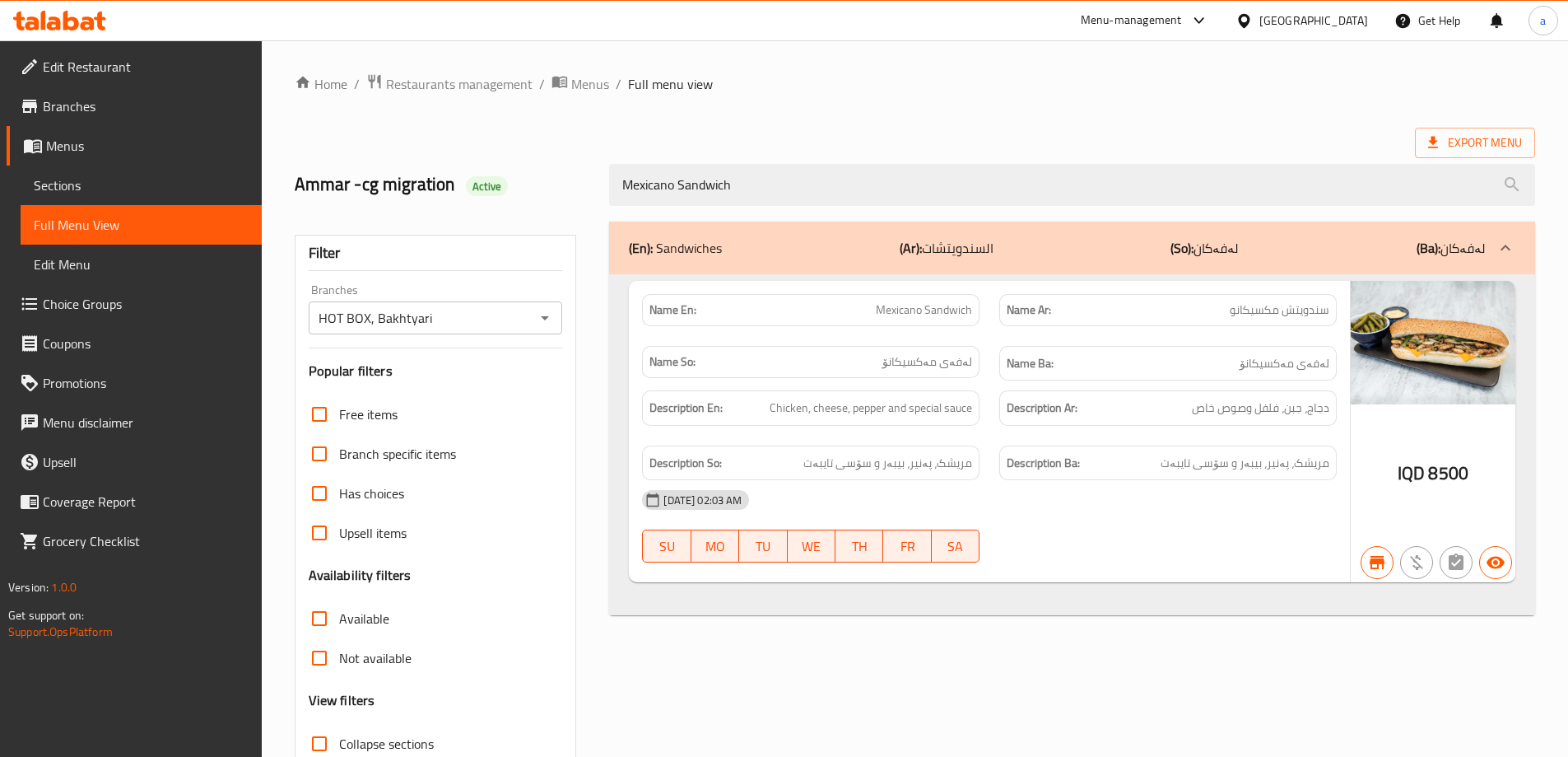
scroll to position [120, 0]
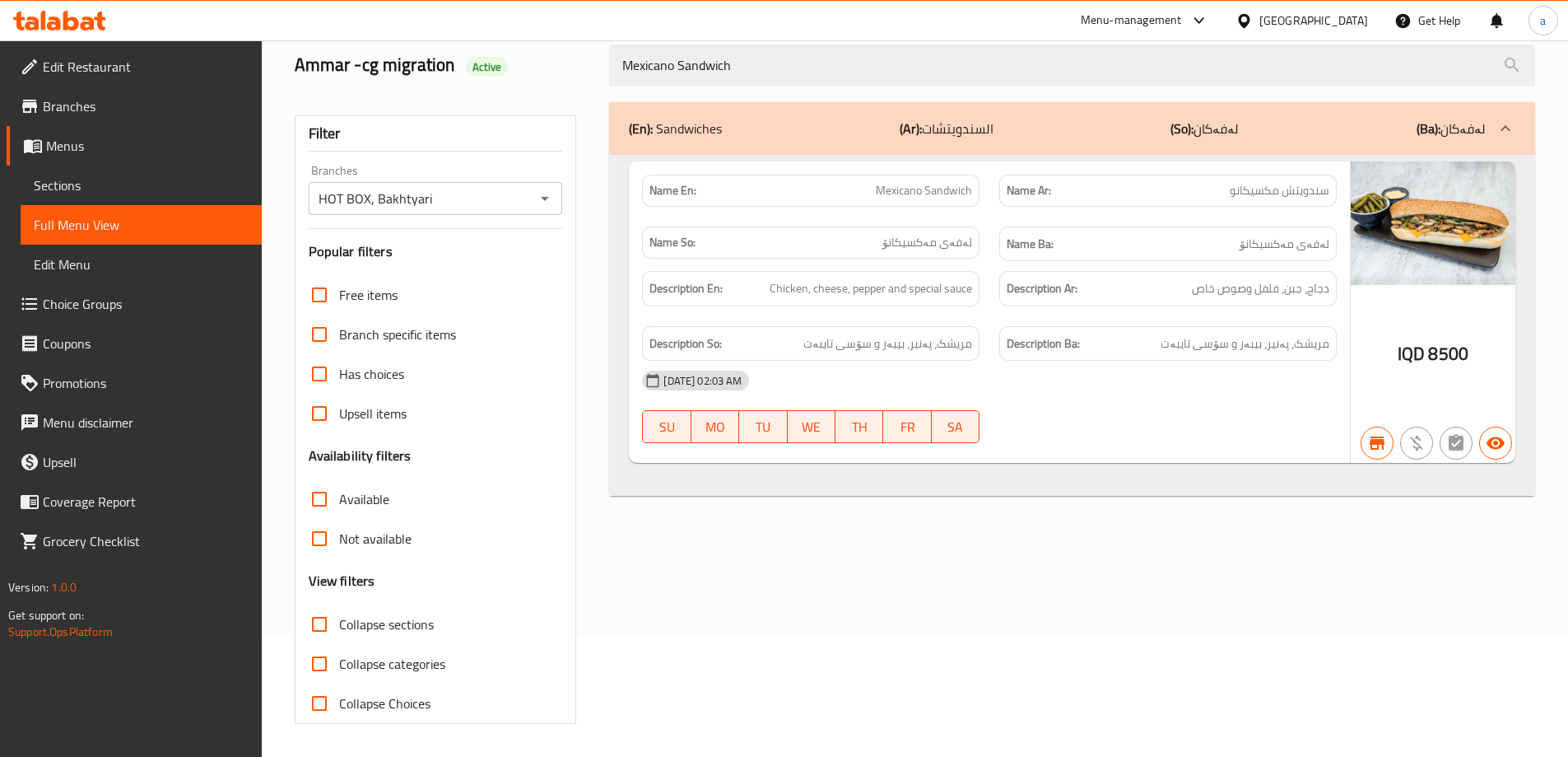
click at [76, 12] on icon at bounding box center [60, 20] width 93 height 20
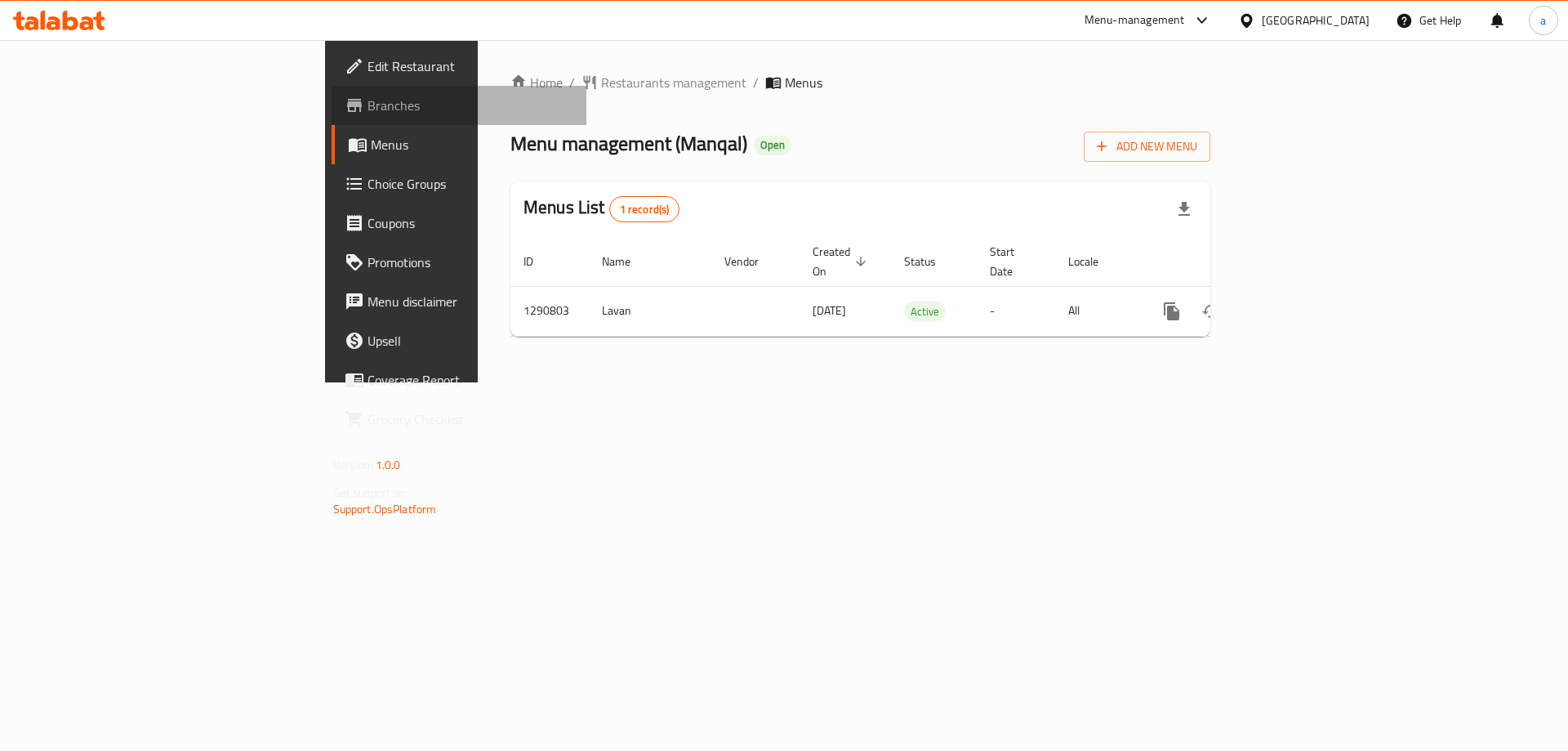
click at [332, 92] on link "Branches" at bounding box center [460, 105] width 256 height 40
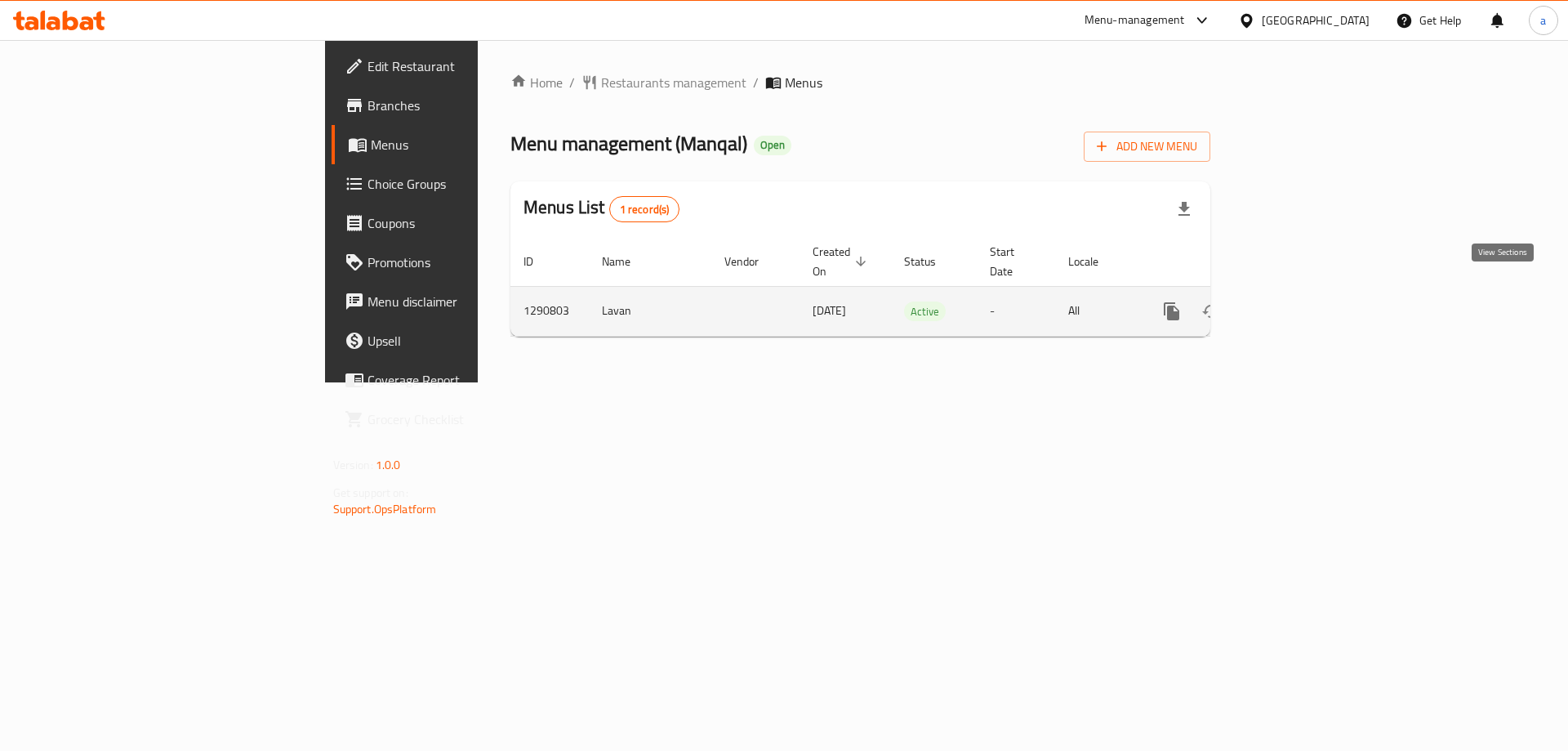
click at [1297, 304] on icon "enhanced table" at bounding box center [1289, 311] width 14 height 14
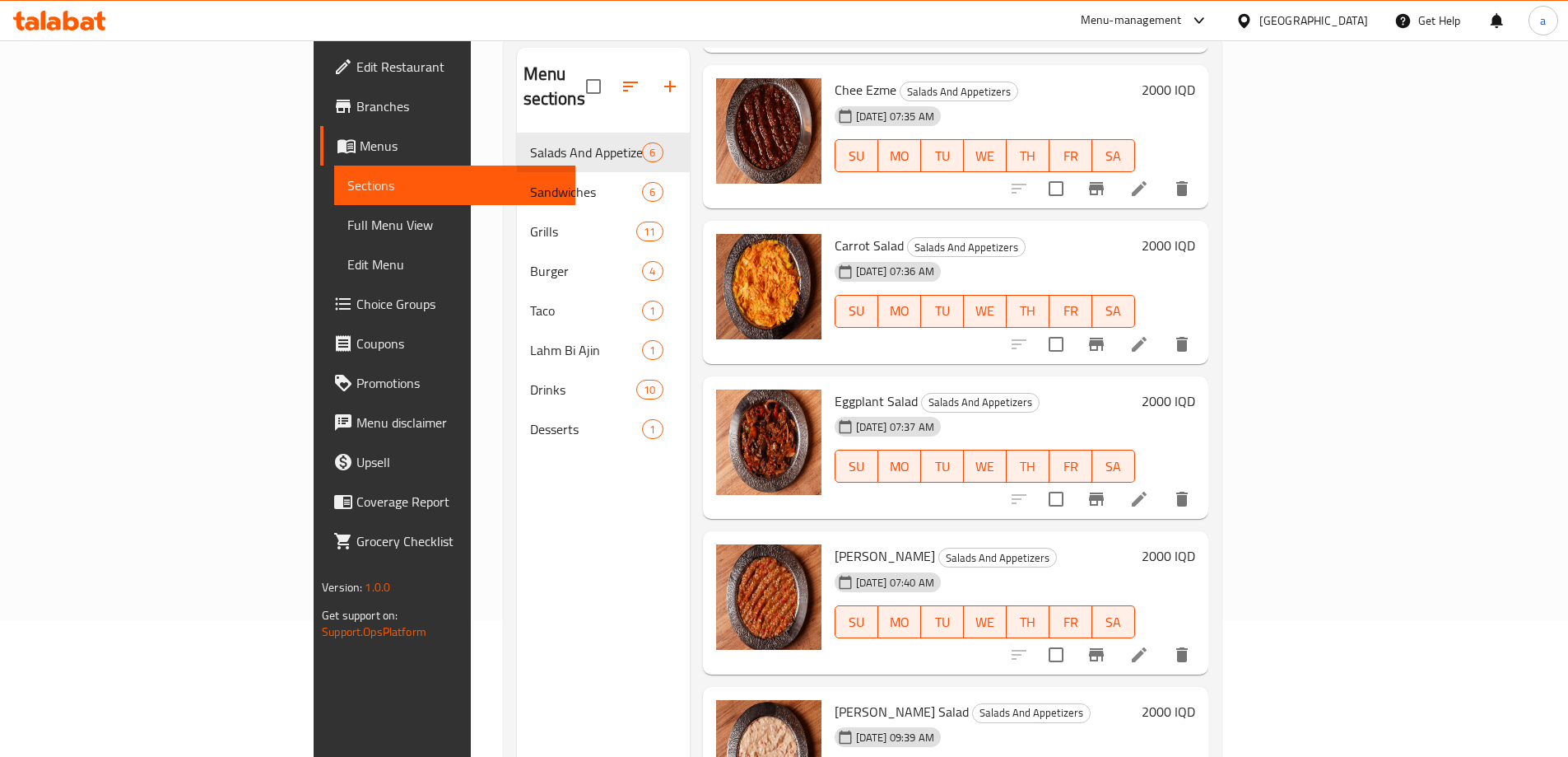
scroll to position [231, 0]
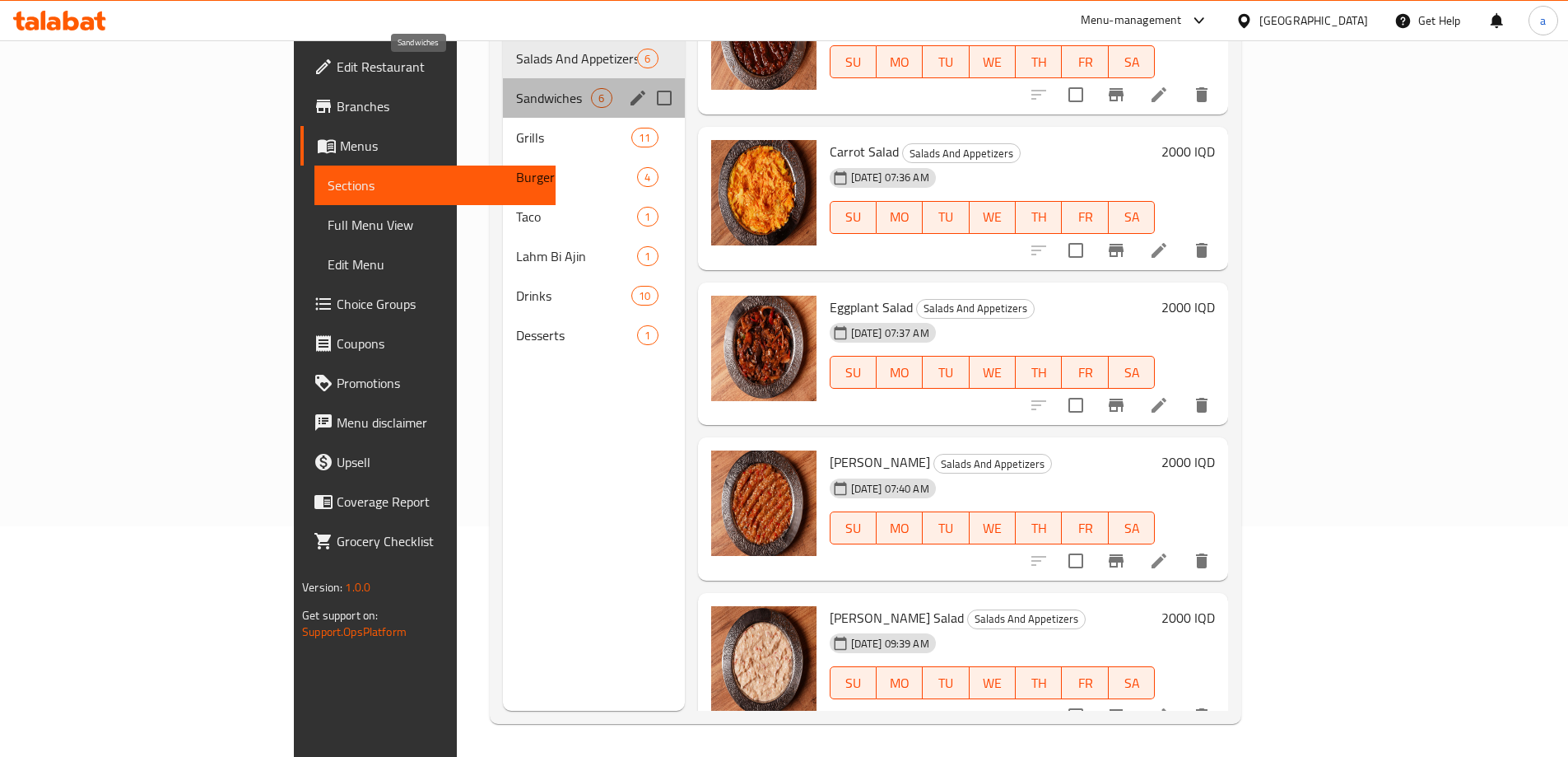
click at [516, 88] on span "Sandwiches" at bounding box center [553, 98] width 75 height 20
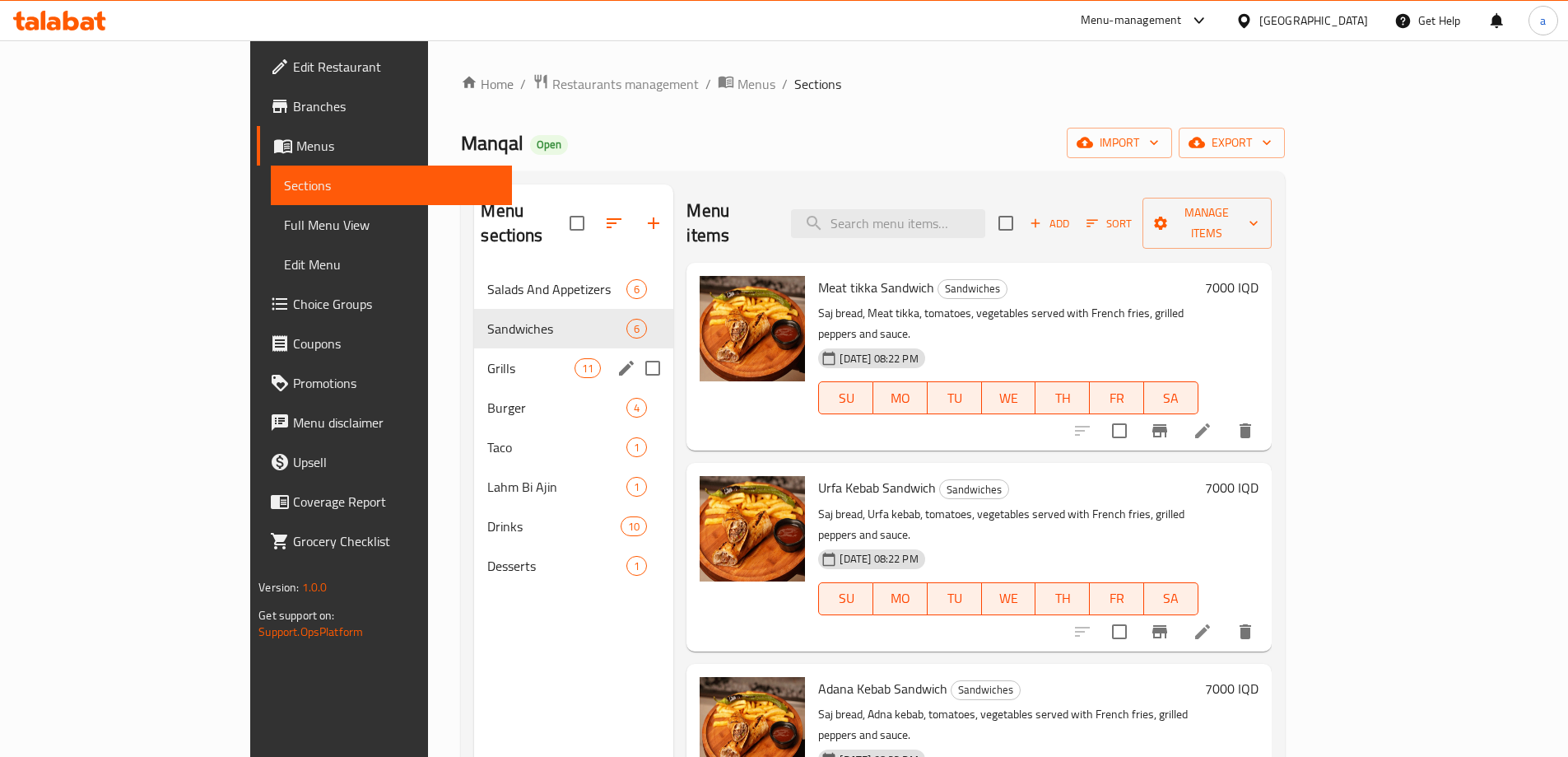
click at [487, 358] on span "Grills" at bounding box center [530, 367] width 87 height 20
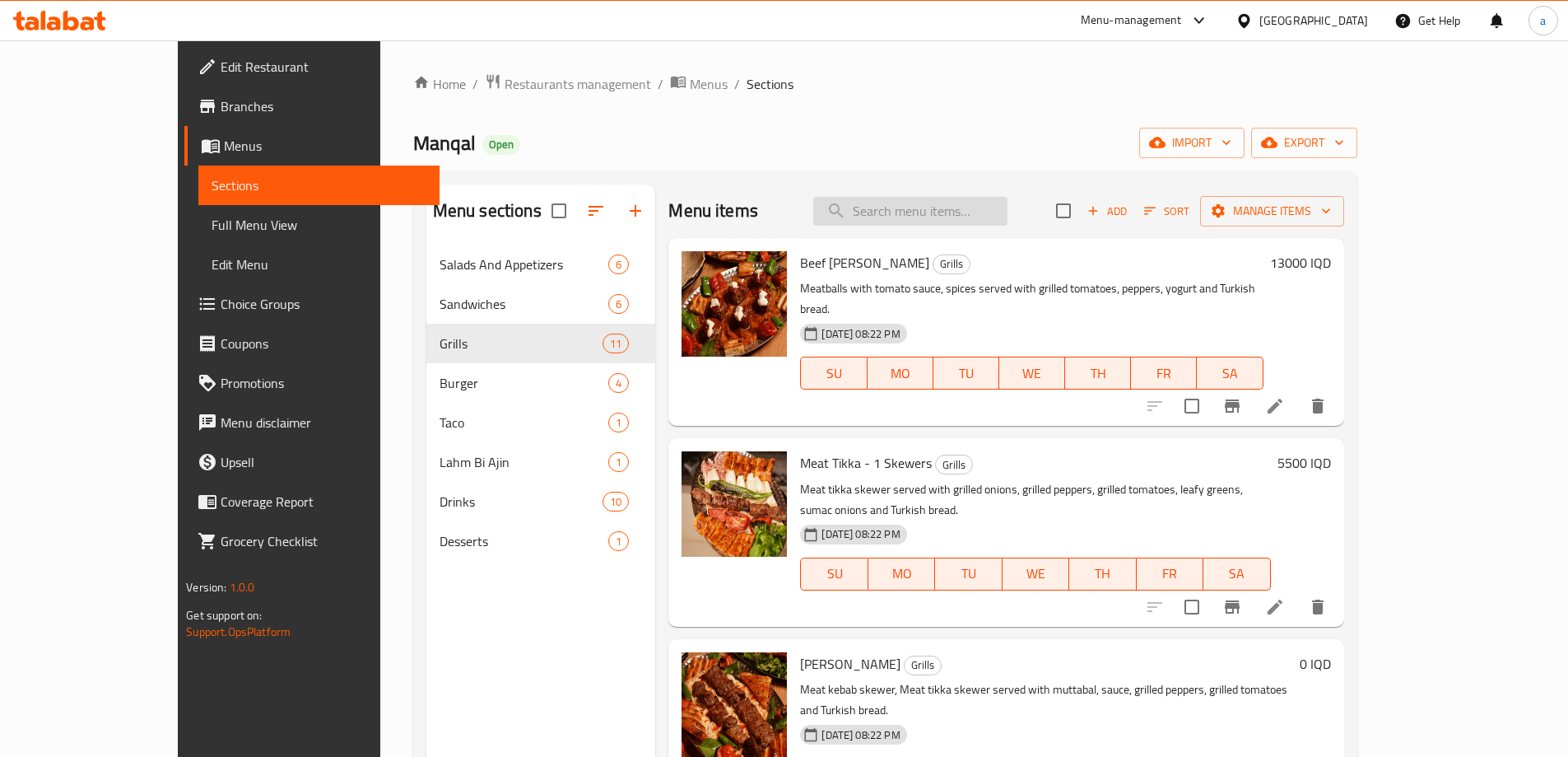
click at [954, 199] on input "search" at bounding box center [910, 211] width 194 height 29
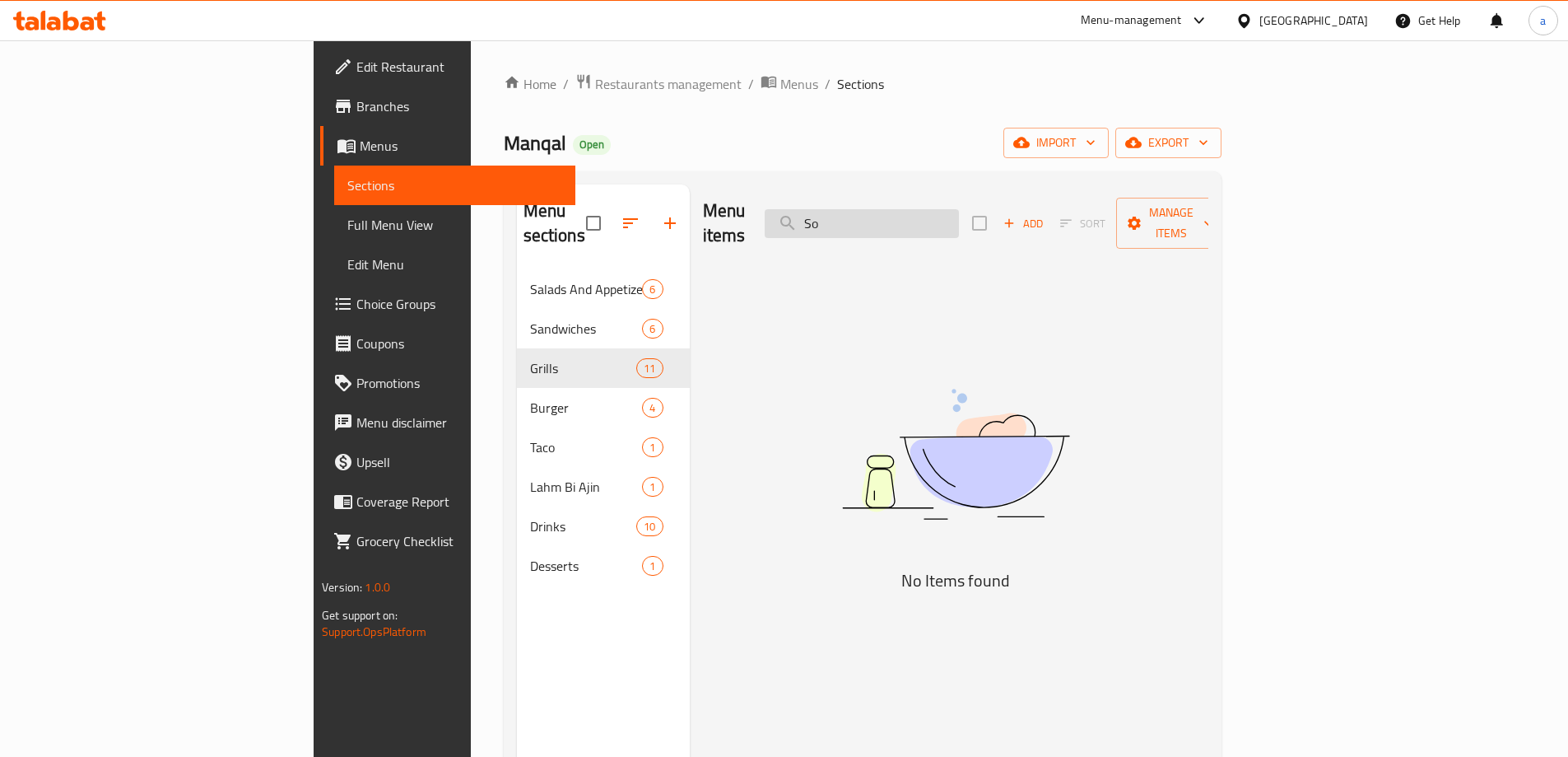
type input "S"
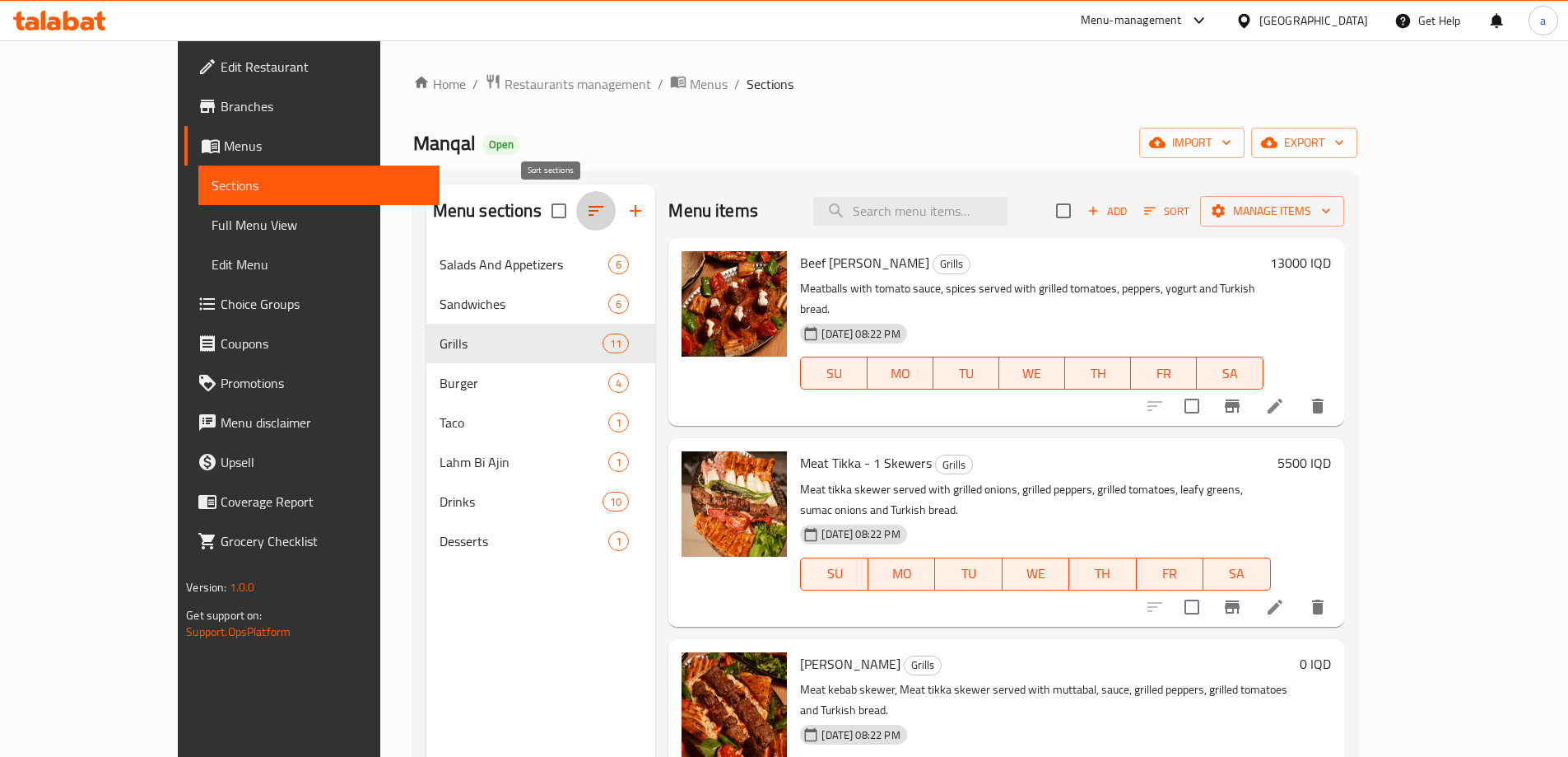
click at [586, 205] on icon "button" at bounding box center [596, 210] width 20 height 20
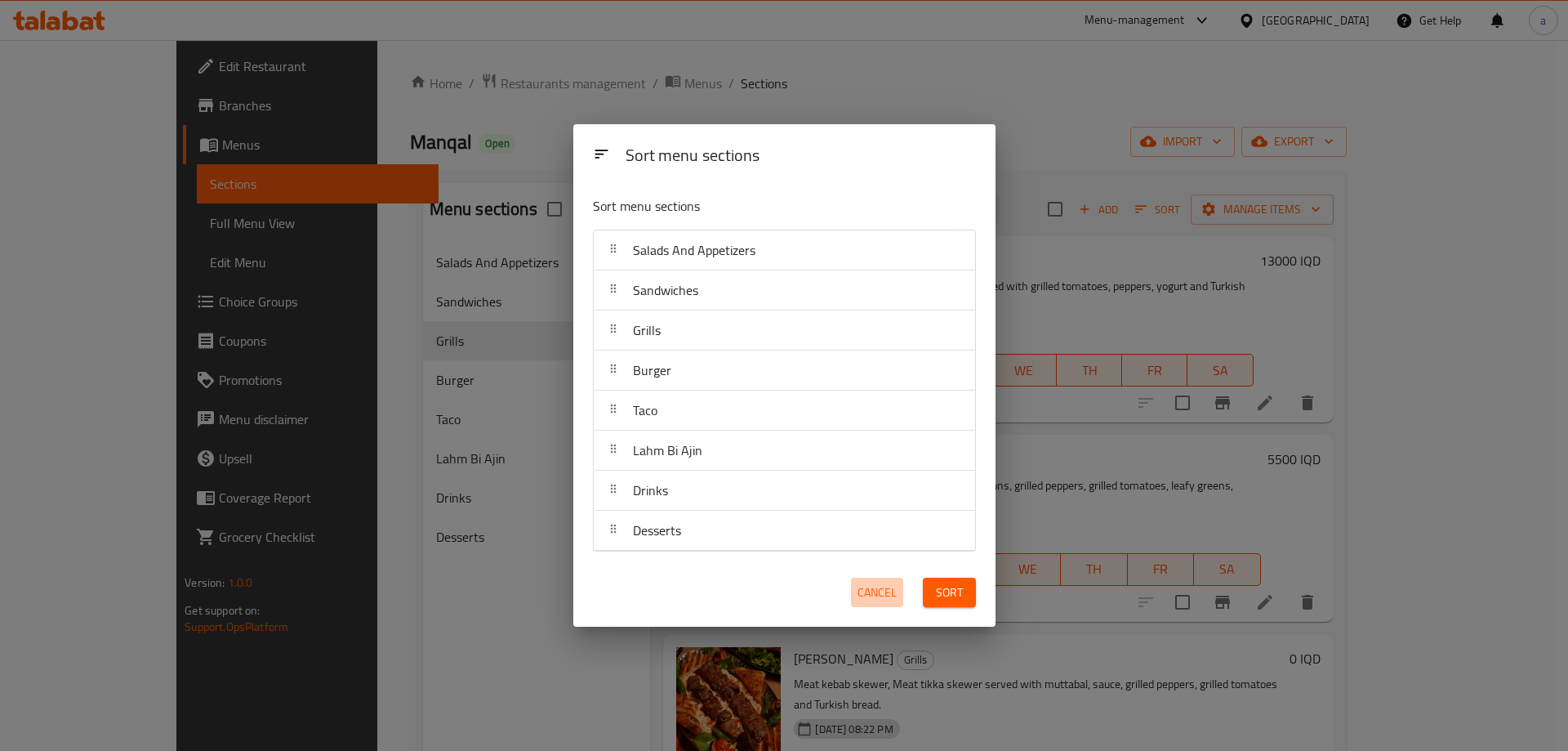
click at [892, 595] on span "Cancel" at bounding box center [877, 593] width 40 height 20
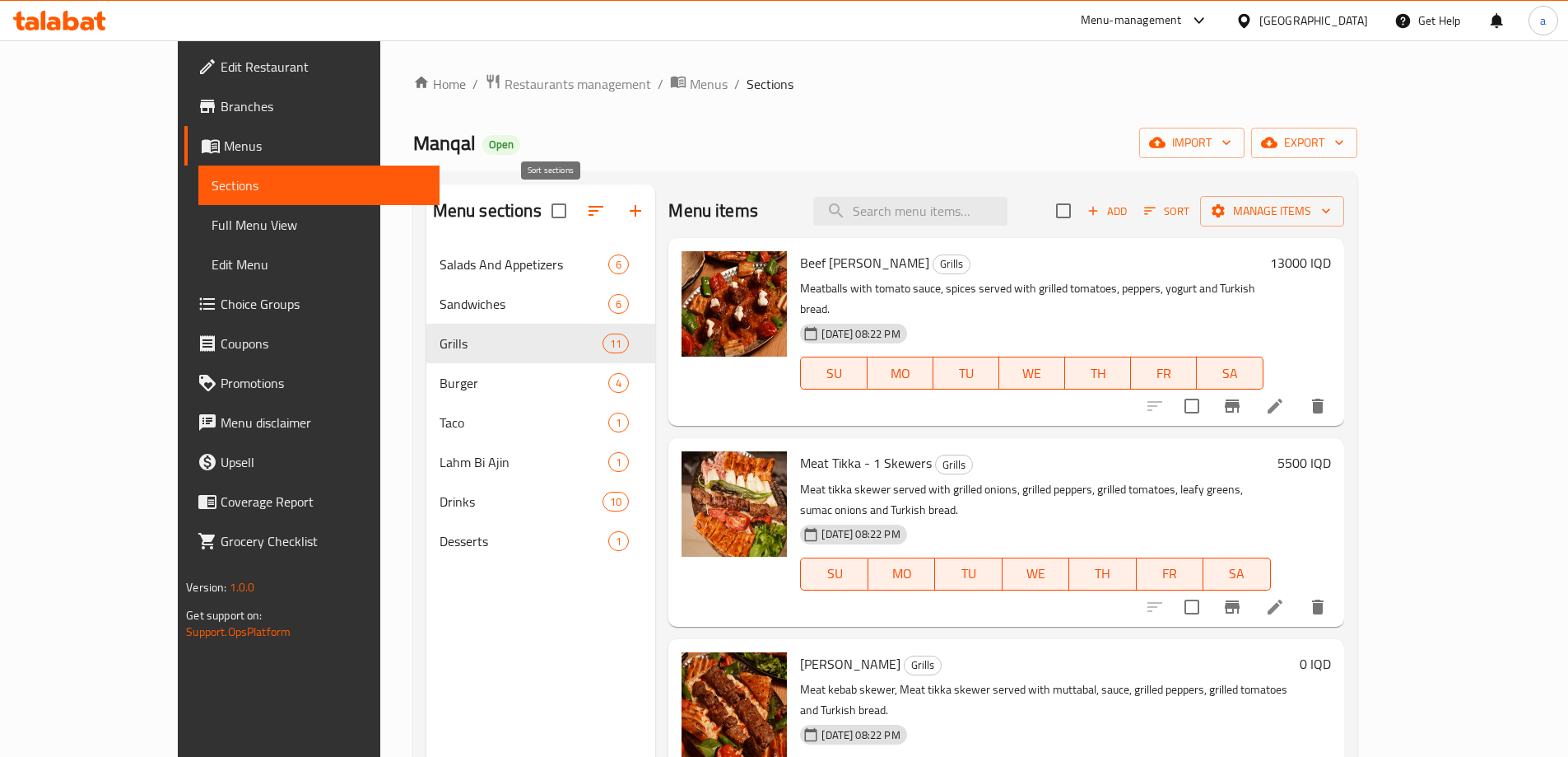
click at [586, 208] on icon "button" at bounding box center [596, 210] width 20 height 20
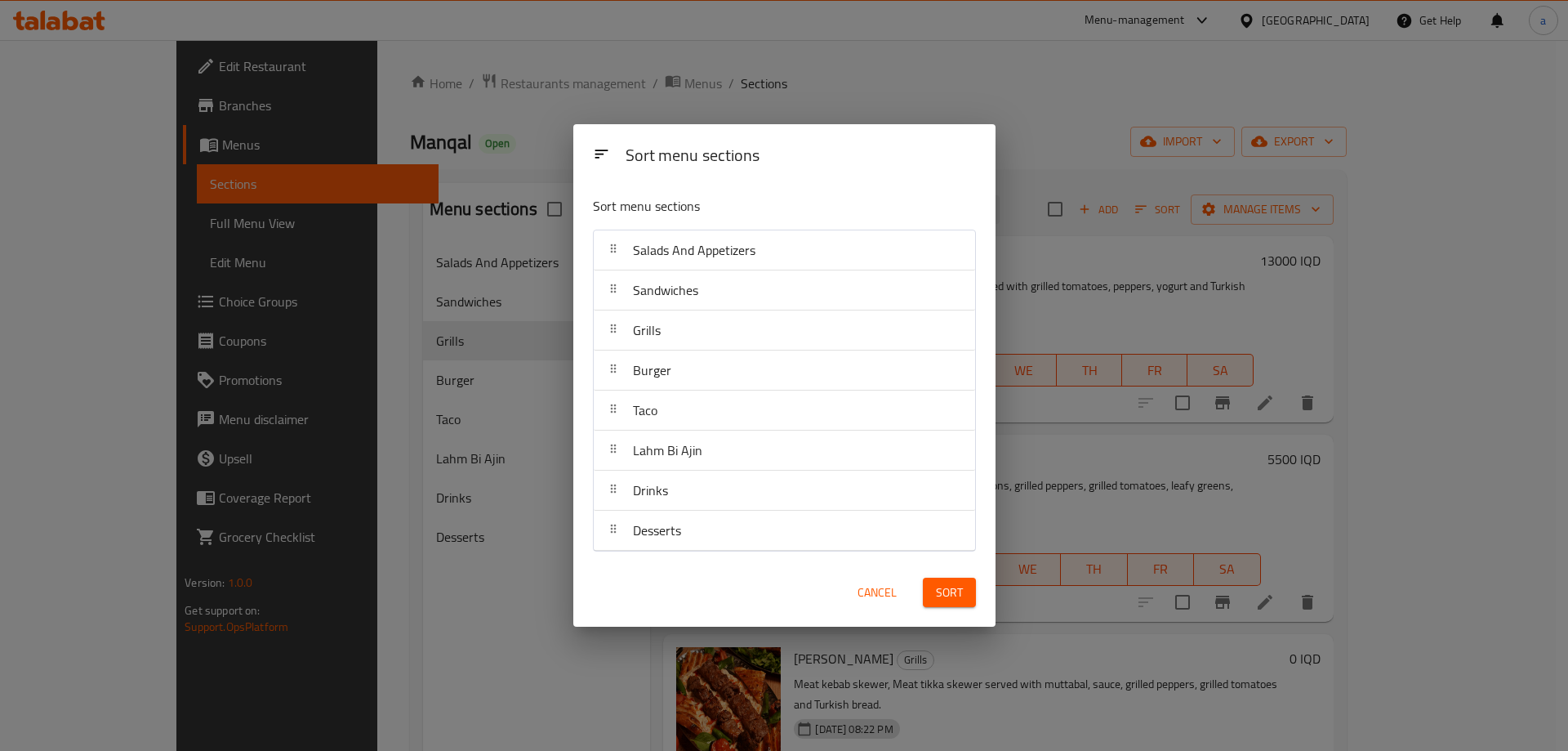
click at [414, 599] on div "Sort menu sections Sort menu sections Salads And Appetizers Sandwiches Grills B…" at bounding box center [784, 376] width 1568 height 751
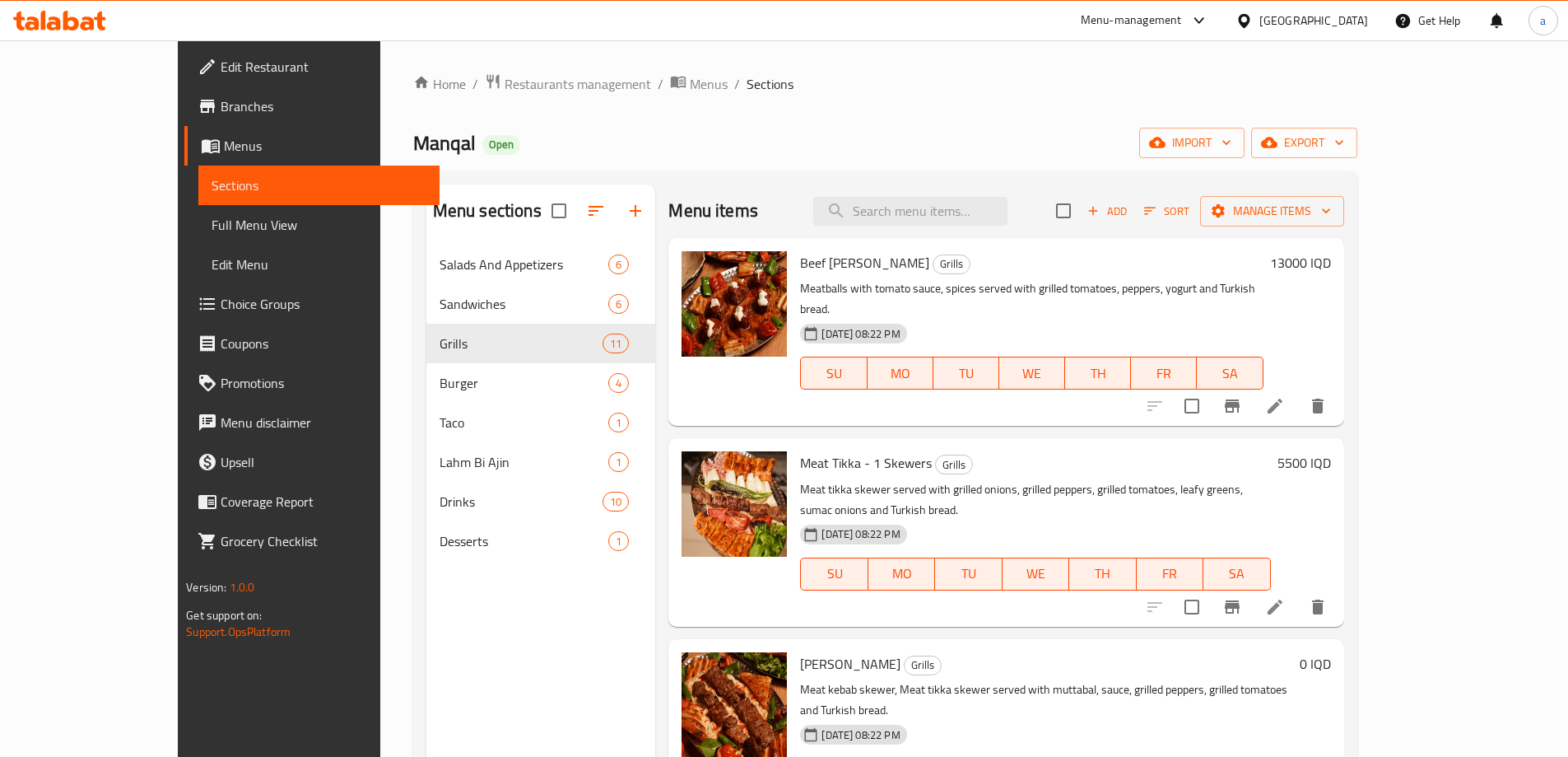
click at [625, 210] on icon "button" at bounding box center [635, 210] width 20 height 20
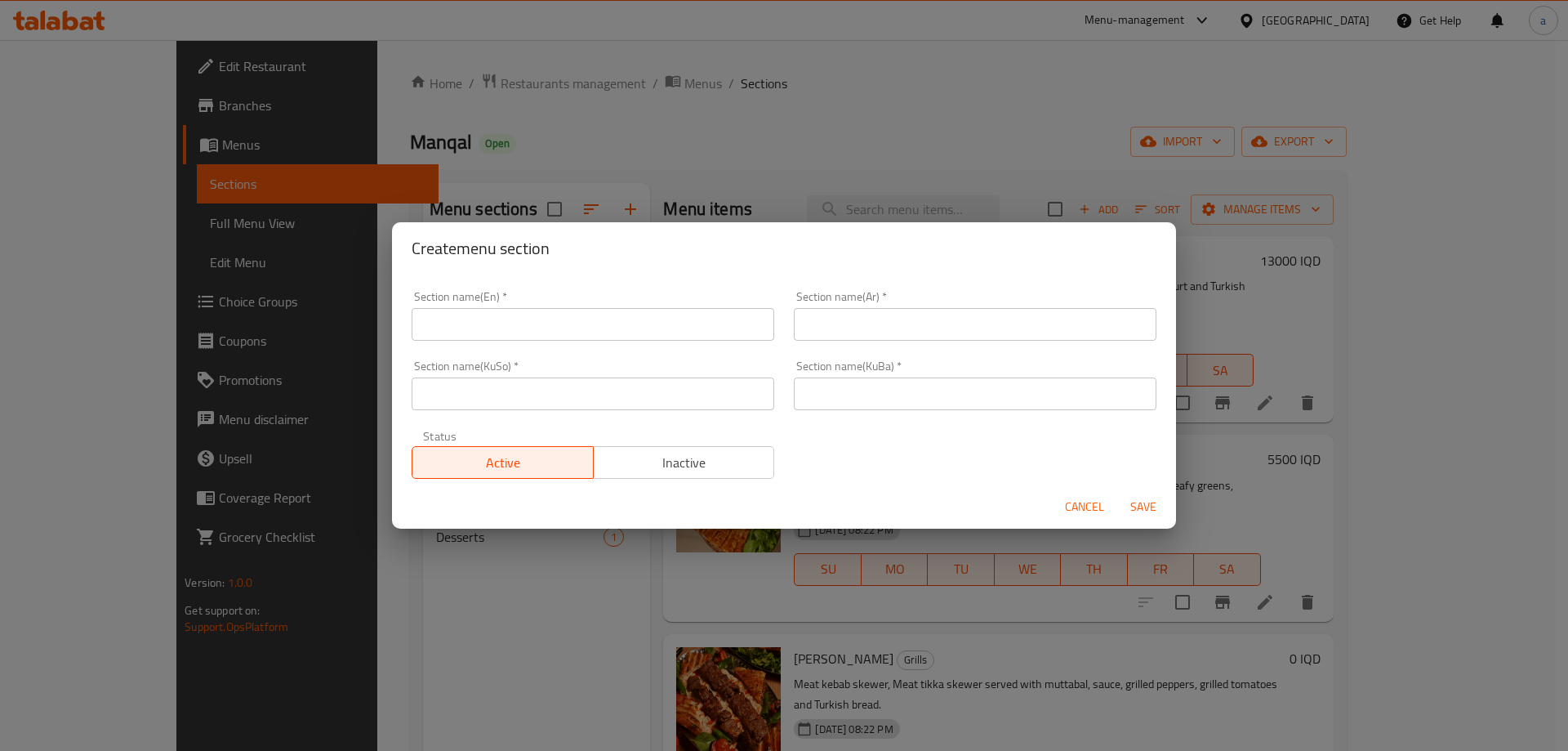
click at [470, 327] on input "text" at bounding box center [593, 324] width 363 height 33
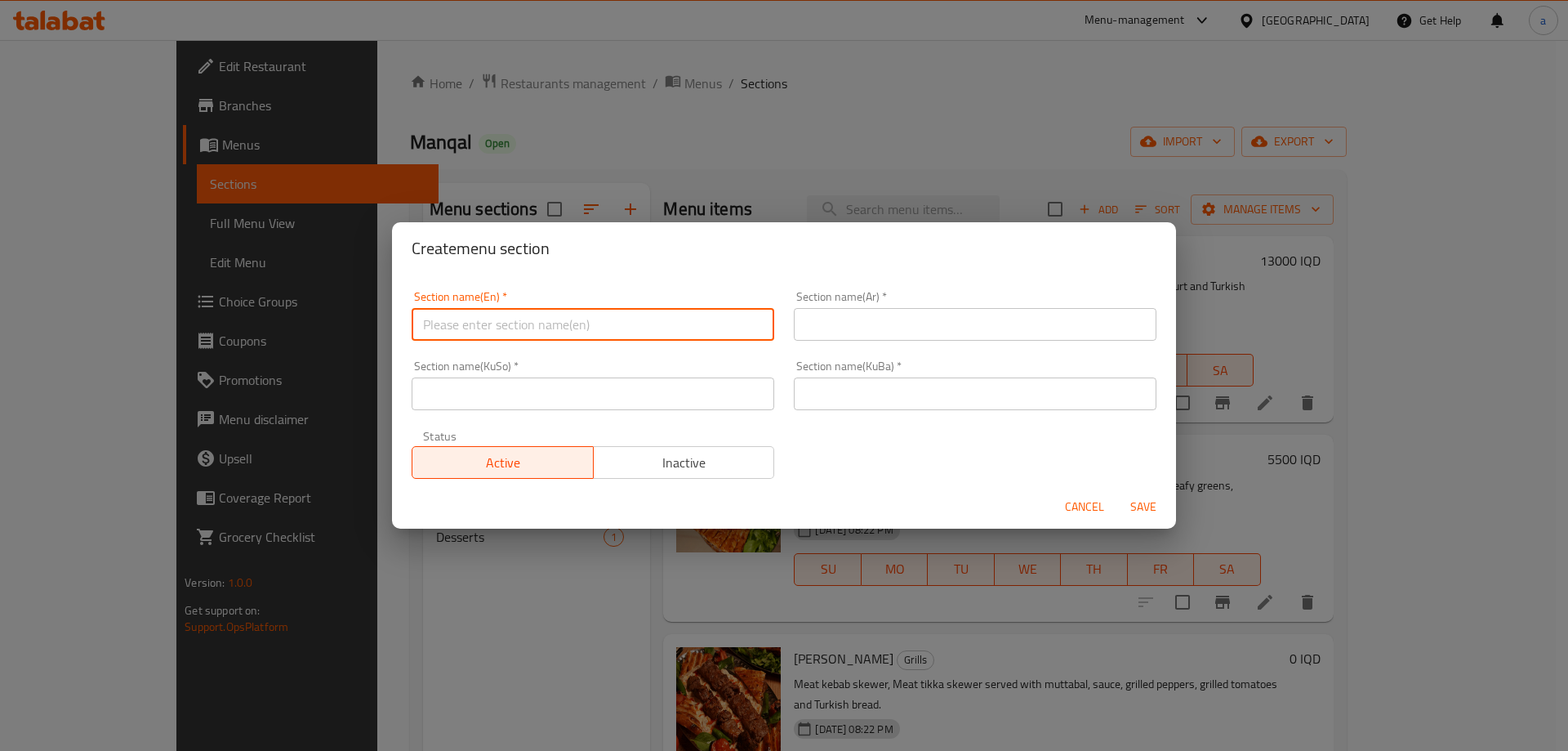
paste input "Soup"
type input "Soup"
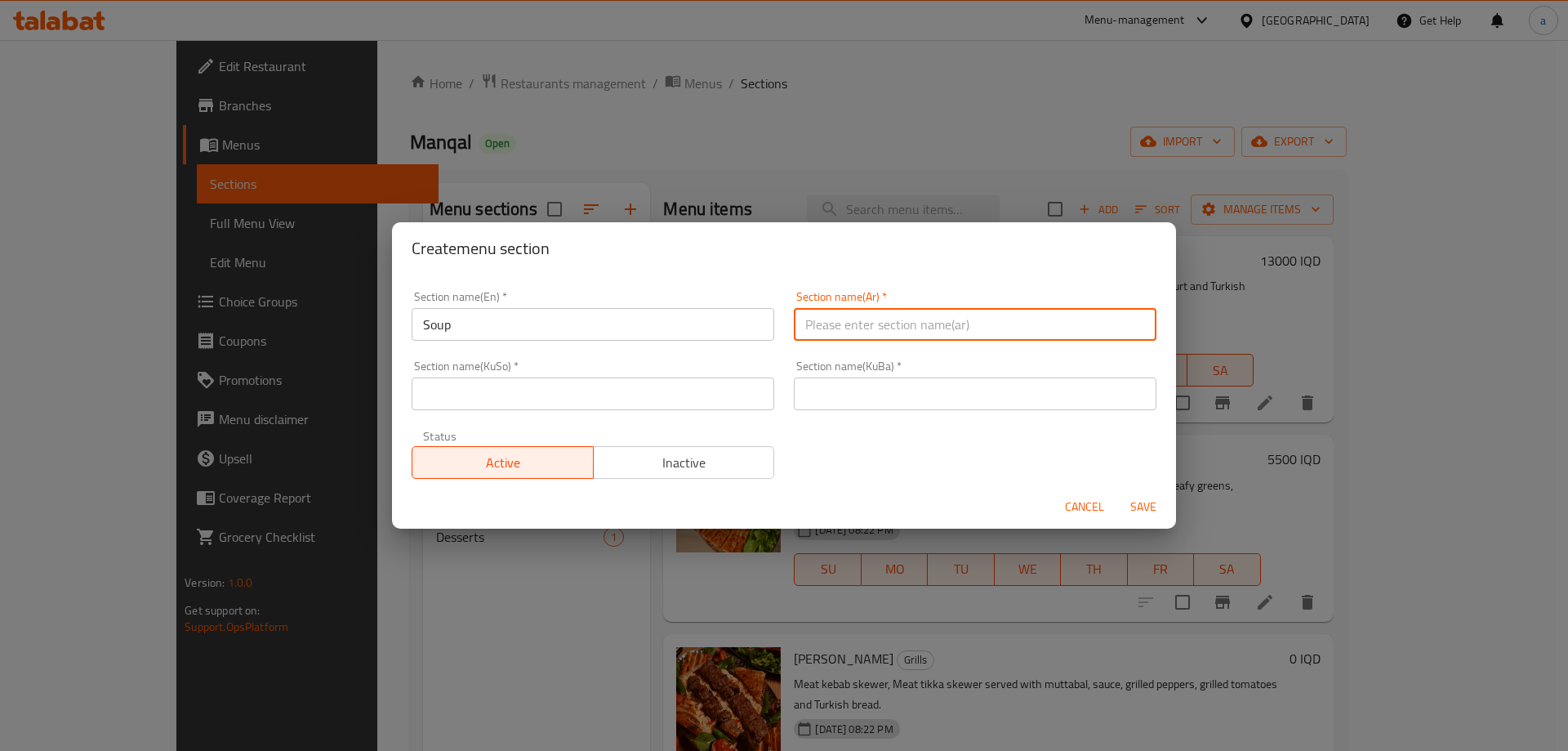
click at [866, 313] on input "text" at bounding box center [975, 324] width 363 height 33
paste input "الشوربة"
type input "الشوربة"
click at [635, 395] on input "text" at bounding box center [593, 393] width 363 height 33
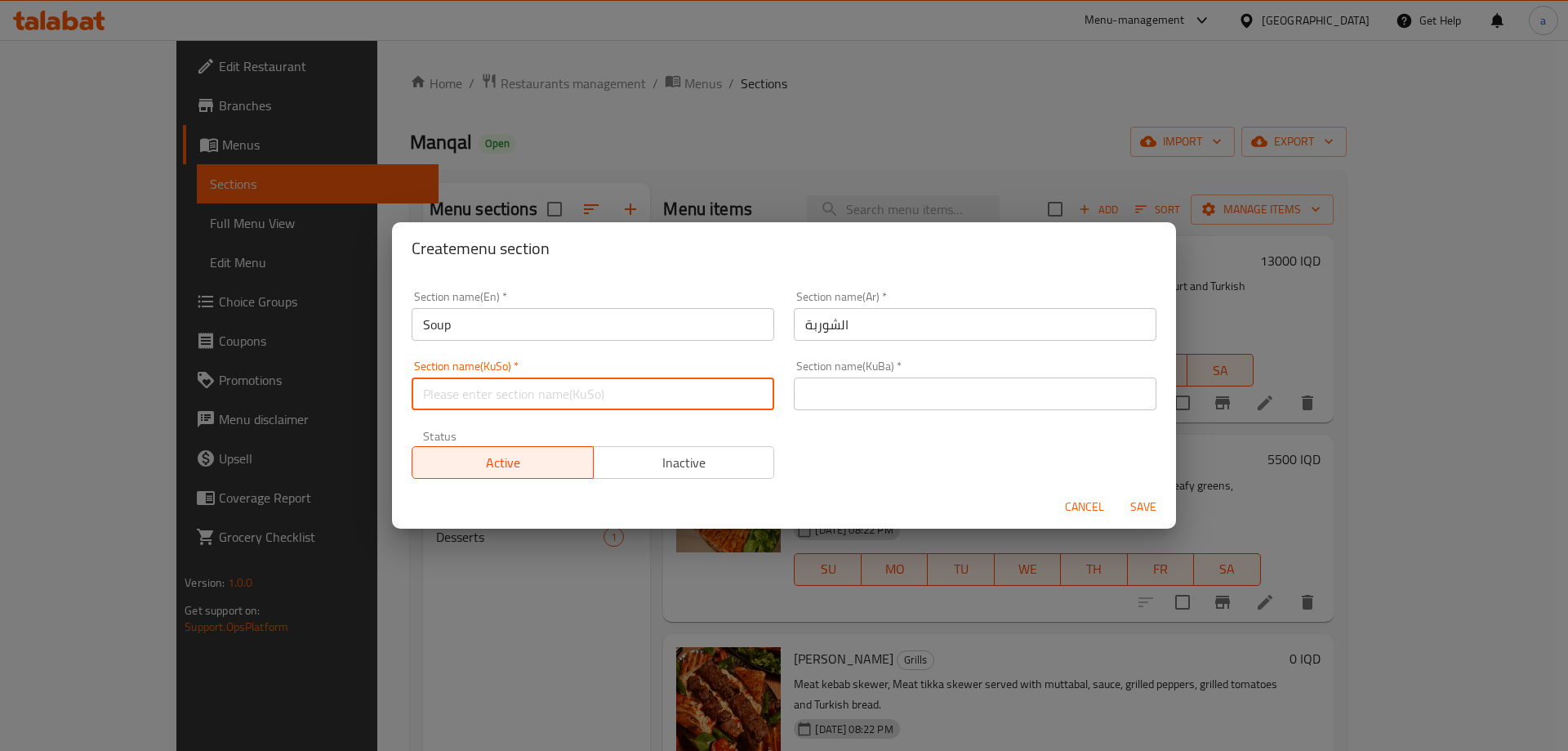
paste input "شۆربا"
type input "شۆربا"
click at [880, 392] on input "text" at bounding box center [975, 393] width 363 height 33
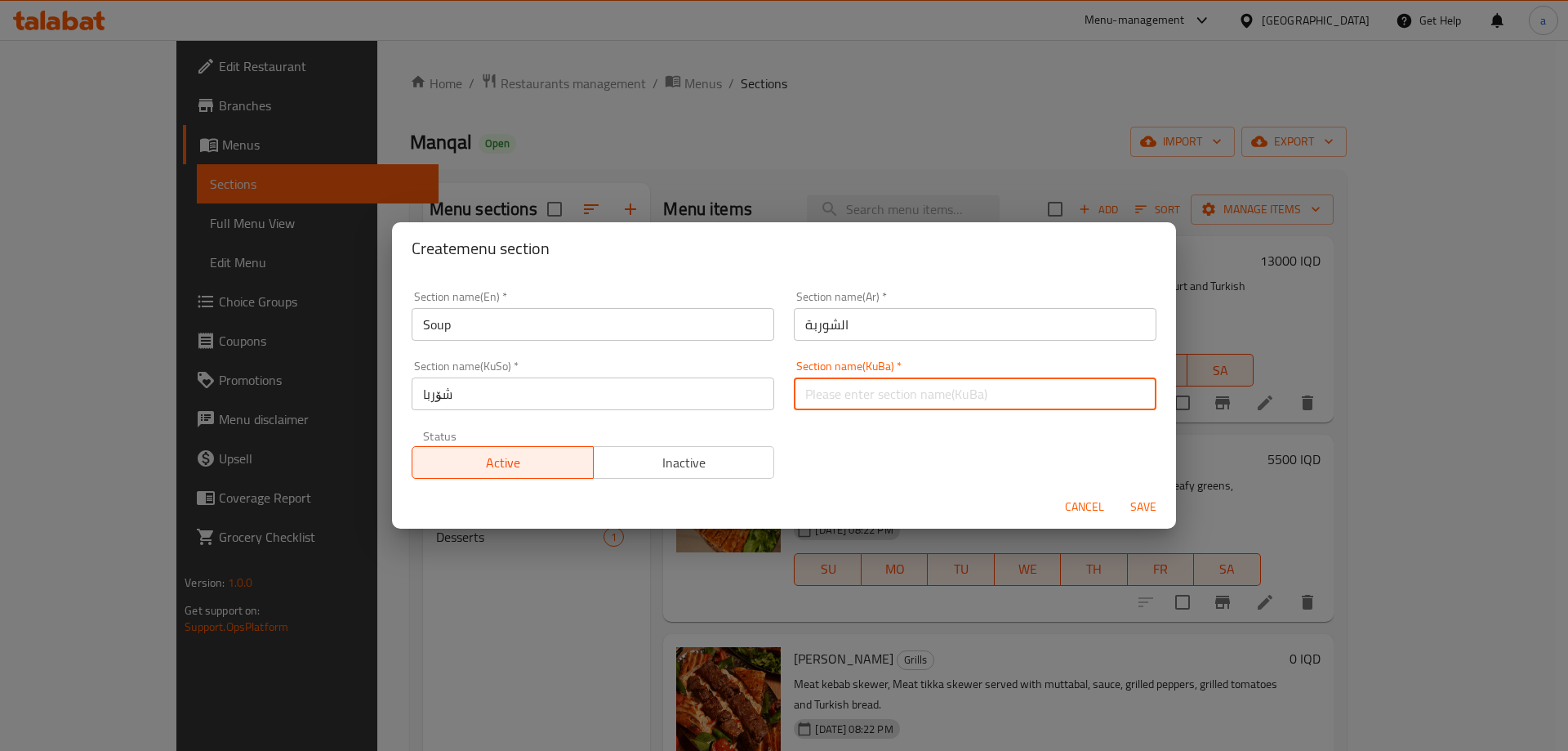
paste input "شۆربا"
type input "شۆربا"
click at [1132, 502] on span "Save" at bounding box center [1143, 507] width 40 height 20
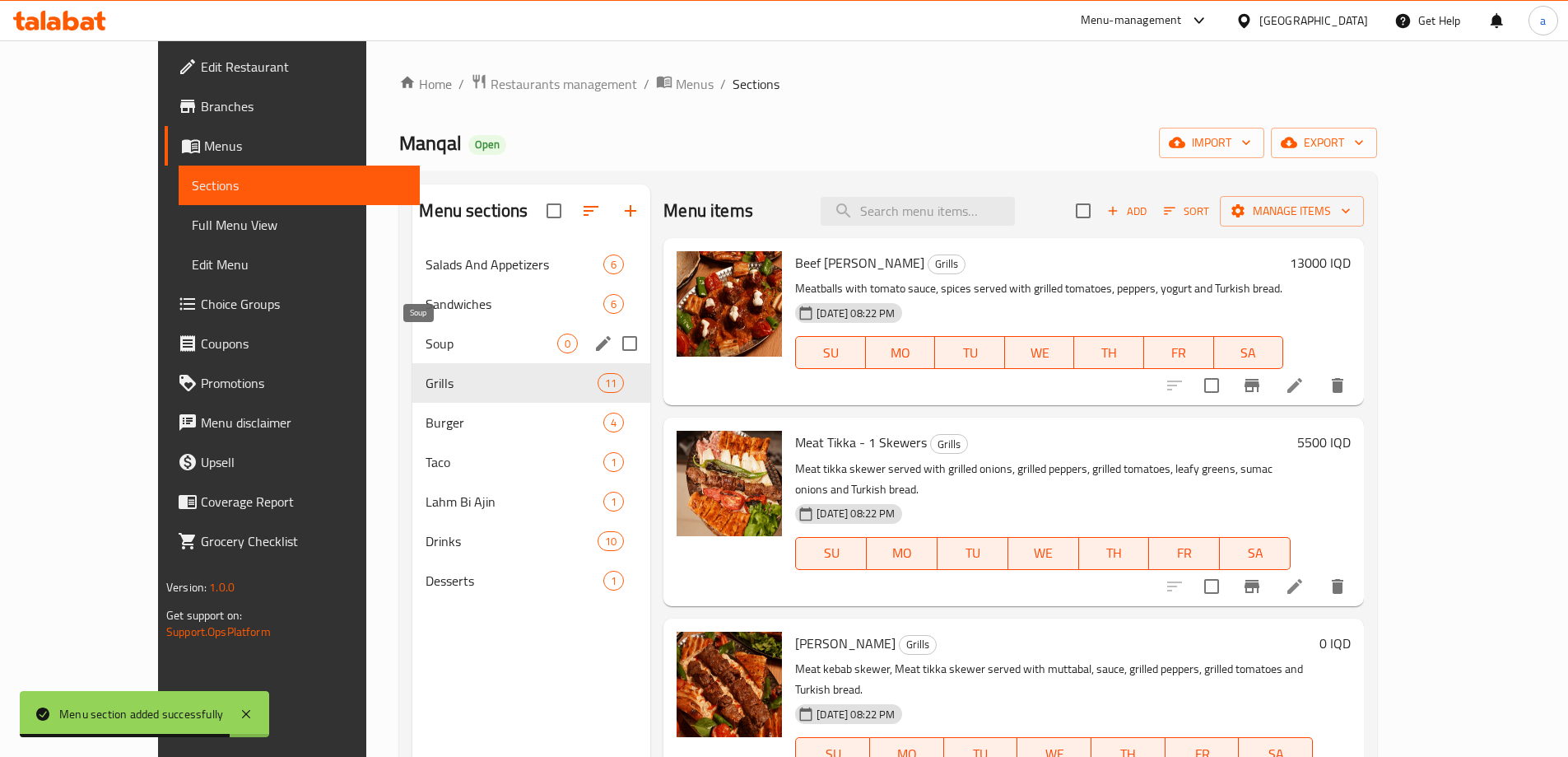
click at [426, 343] on span "Soup" at bounding box center [491, 343] width 132 height 20
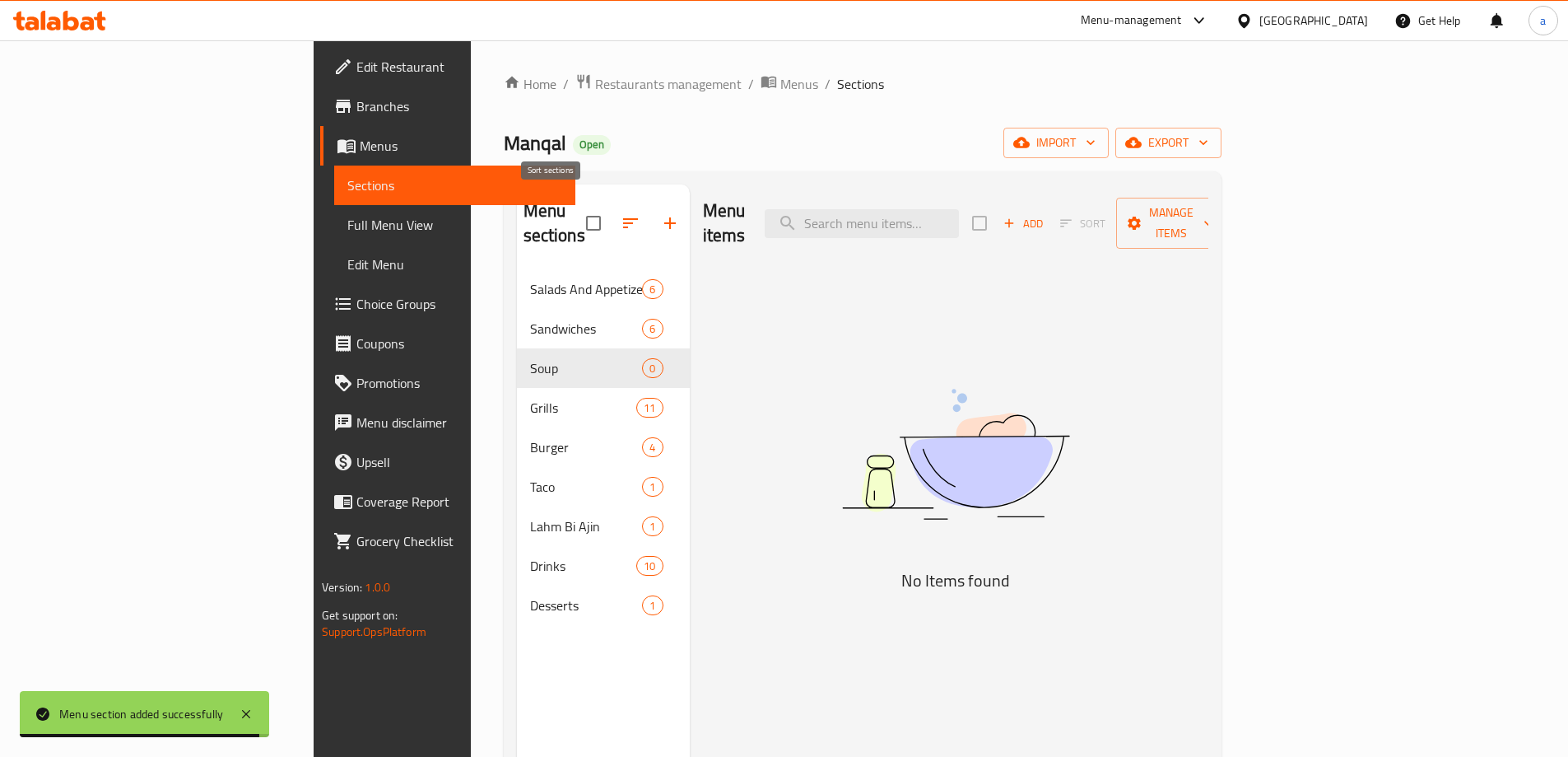
click at [621, 219] on icon "button" at bounding box center [630, 222] width 20 height 20
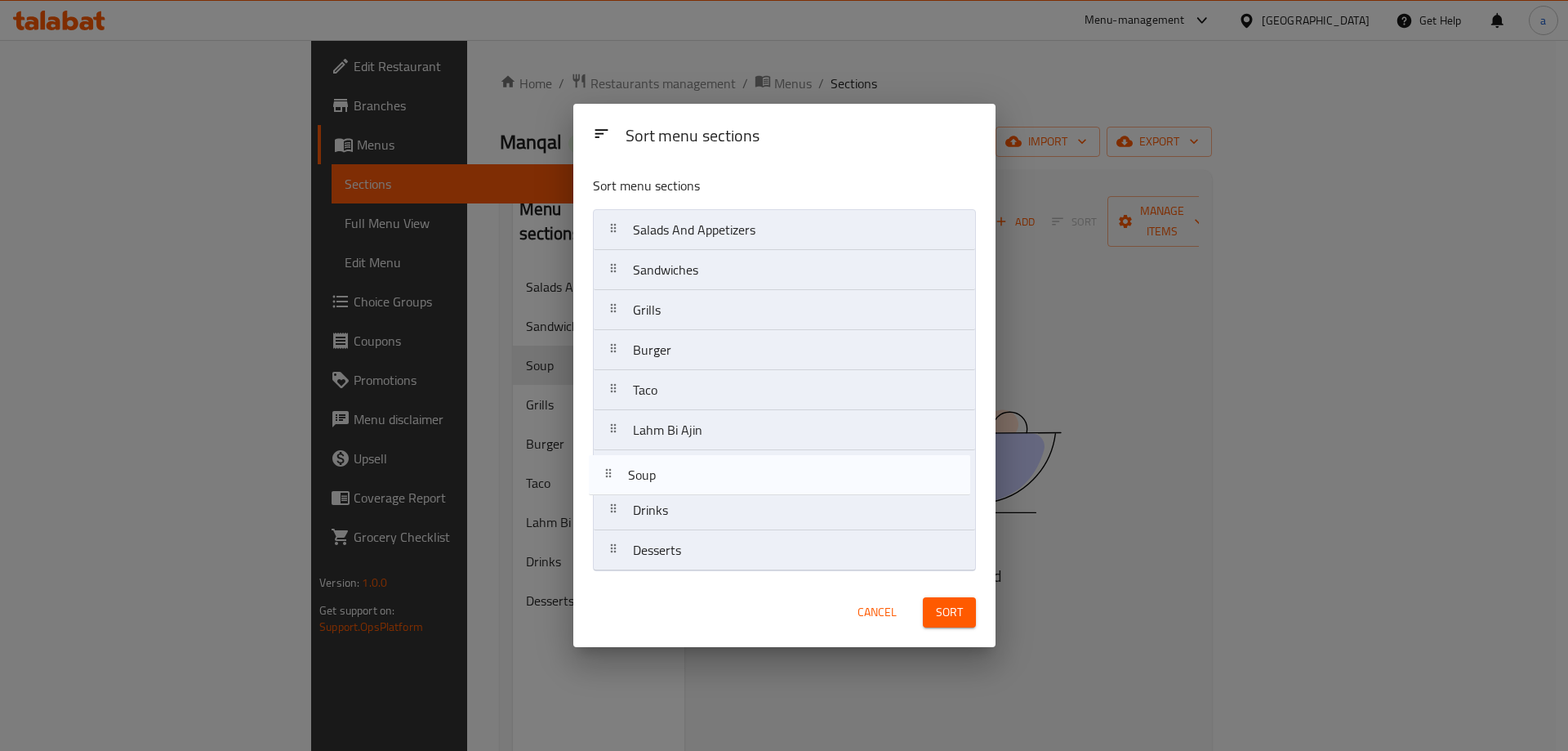
drag, startPoint x: 702, startPoint y: 317, endPoint x: 699, endPoint y: 499, distance: 182.0
click at [699, 499] on nav "Salads And Appetizers Sandwiches Soup Grills Burger Taco Lahm Bi Ajin Drinks De…" at bounding box center [784, 390] width 383 height 362
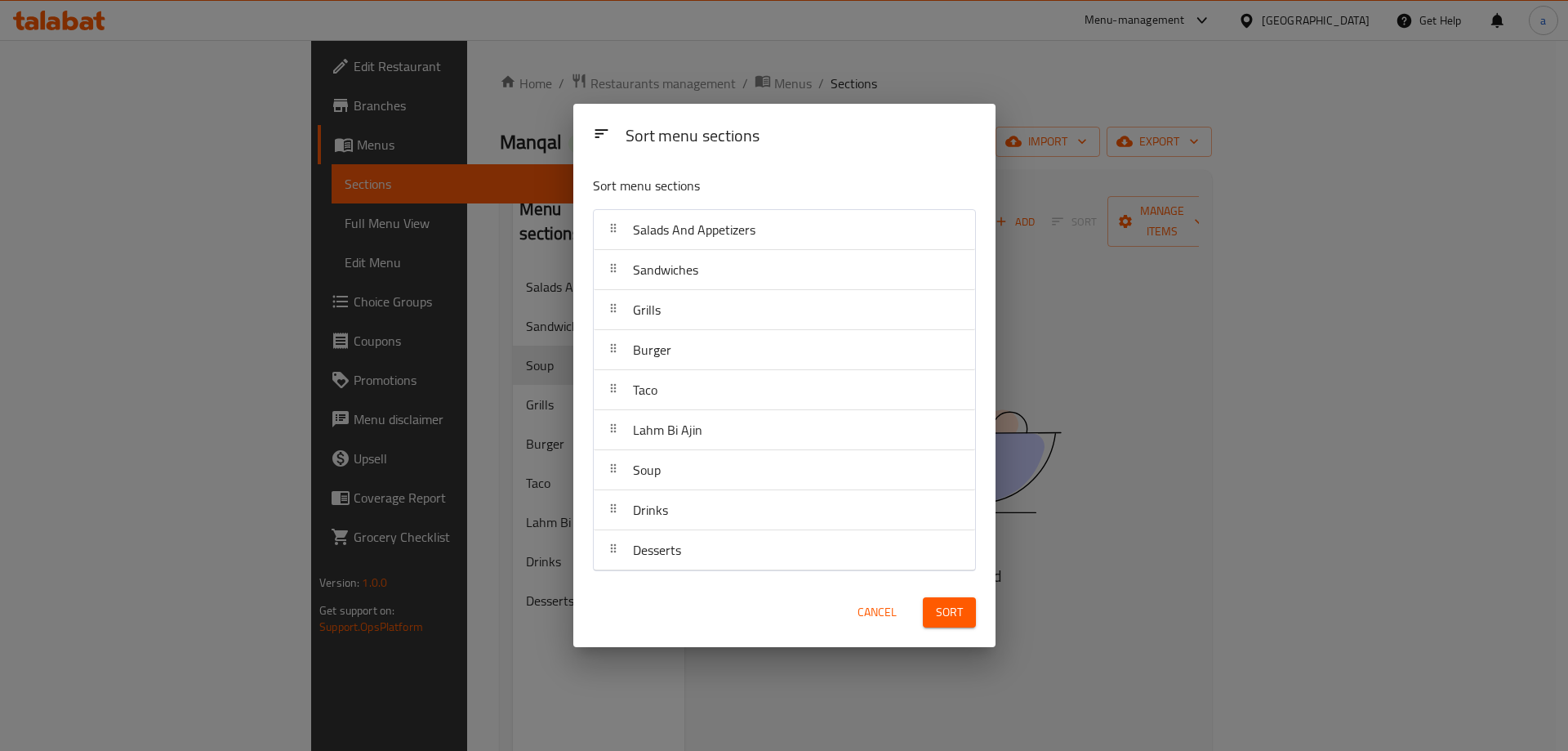
click at [958, 615] on span "Sort" at bounding box center [949, 612] width 27 height 20
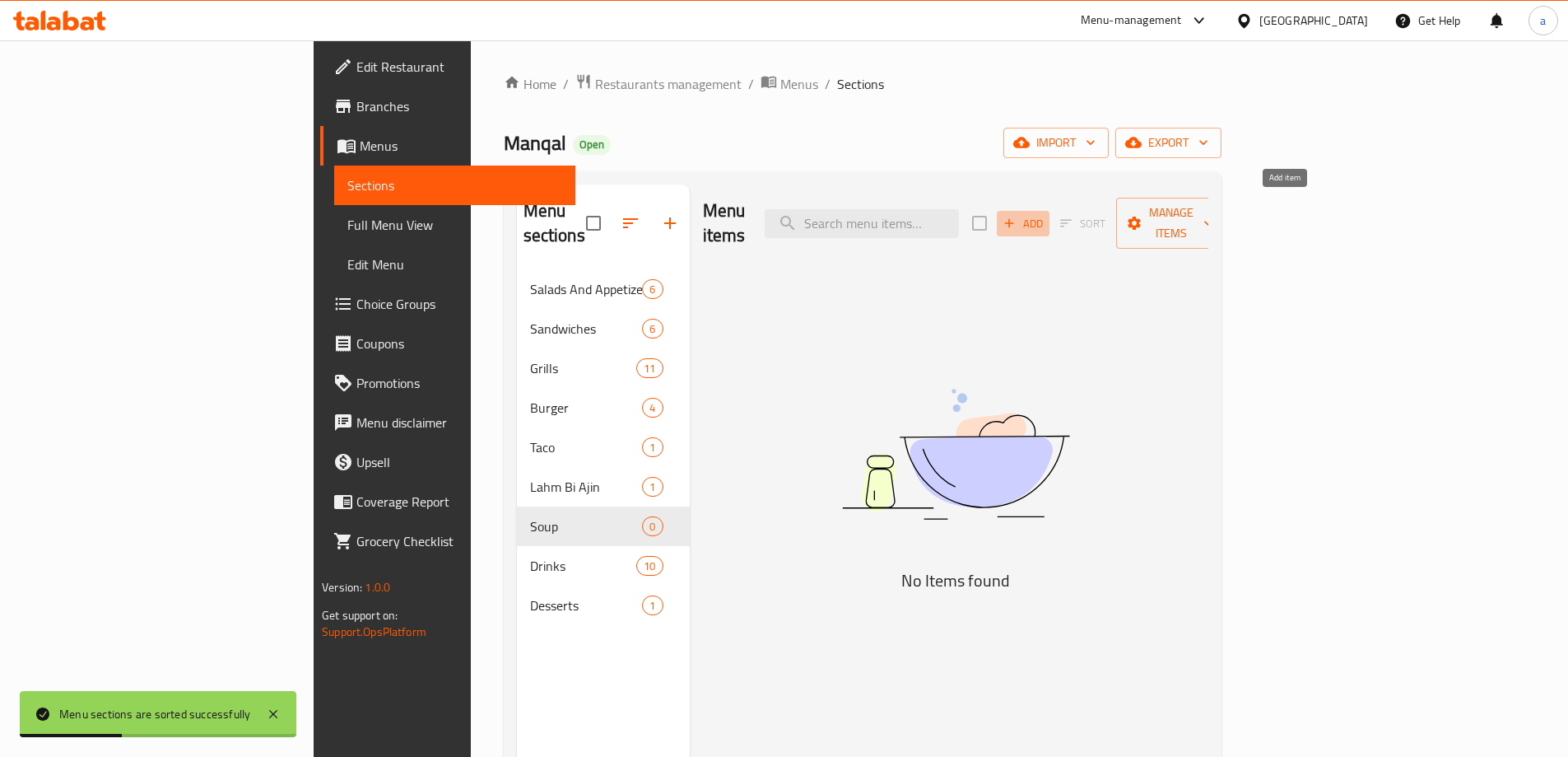
click at [1045, 214] on span "Add" at bounding box center [1023, 223] width 44 height 19
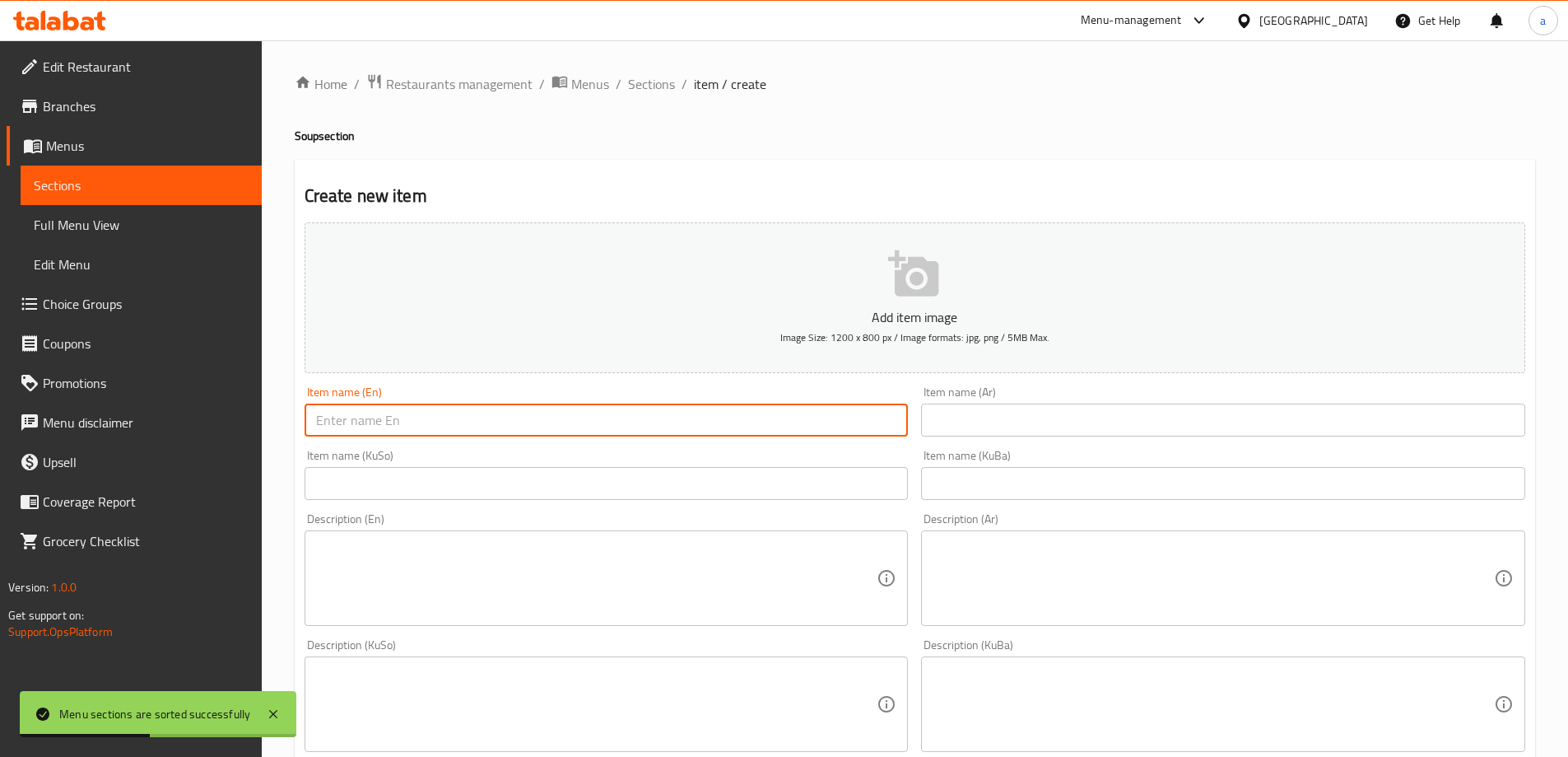
click at [409, 419] on input "text" at bounding box center [607, 419] width 604 height 33
paste input "Soup"
type input "Soup"
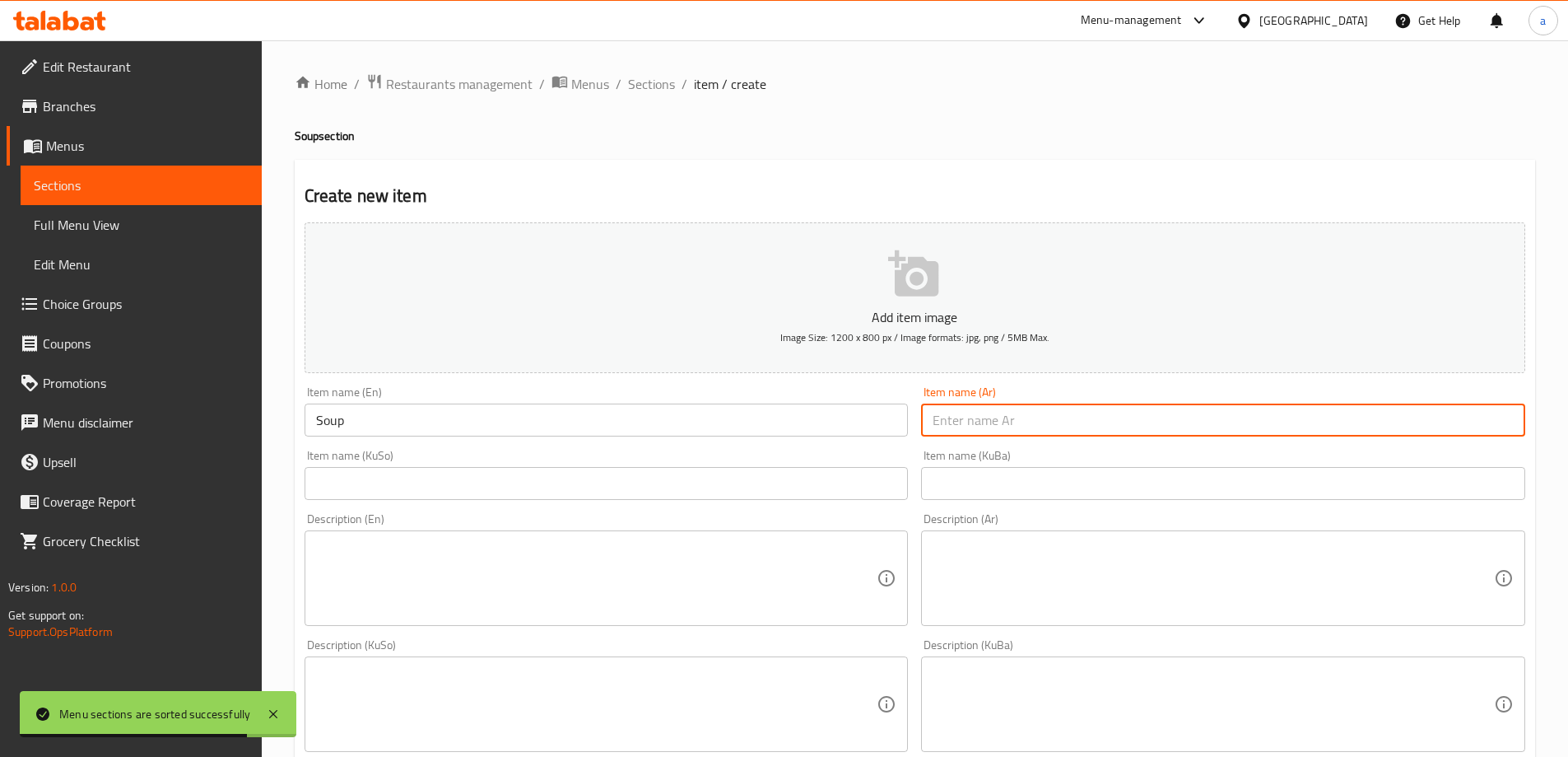
click at [1022, 431] on input "text" at bounding box center [1224, 419] width 604 height 33
click at [1018, 422] on input "text" at bounding box center [1224, 419] width 604 height 33
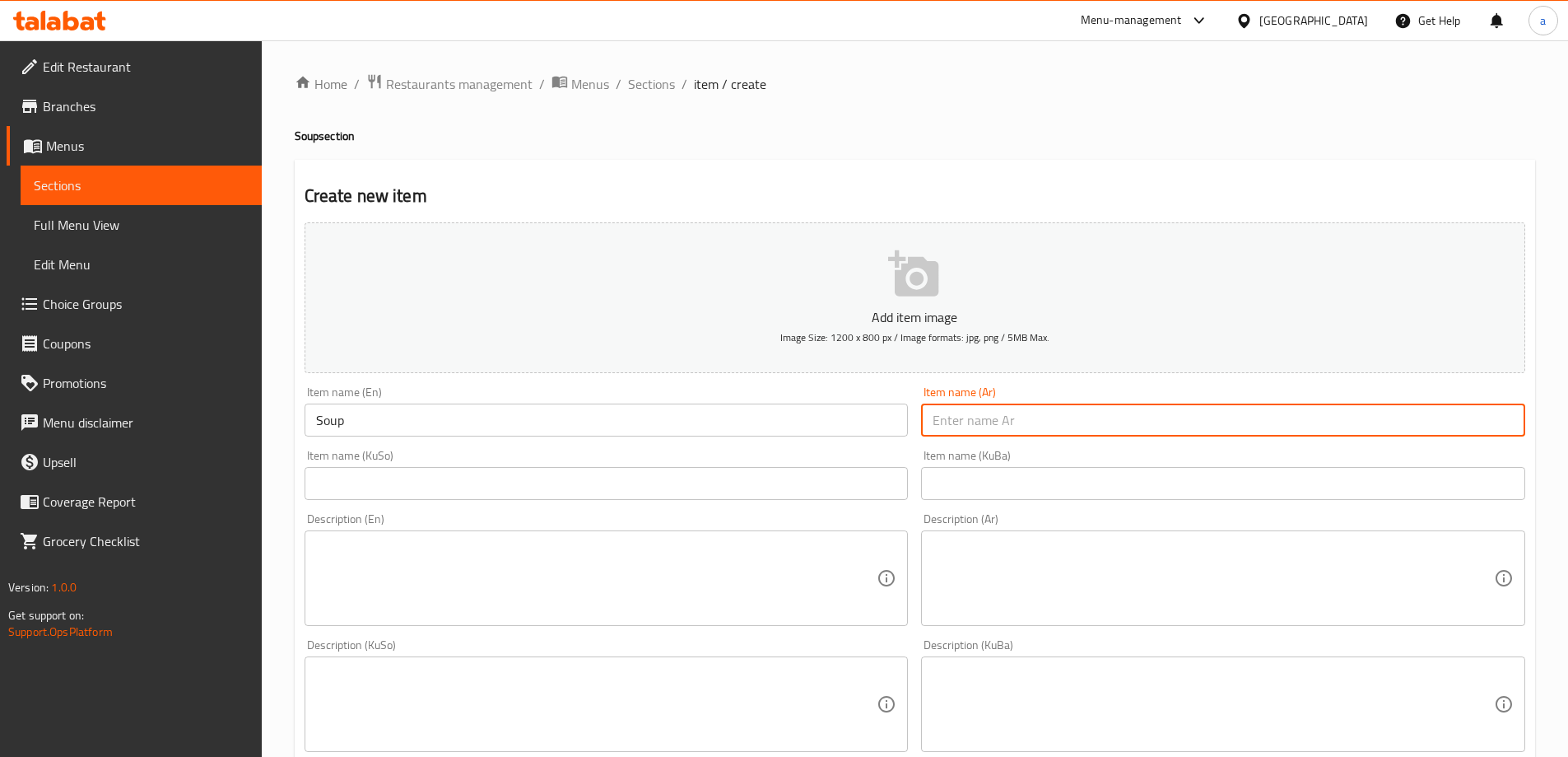
paste input "الشوربة"
type input "الشوربة"
click at [977, 478] on input "text" at bounding box center [1224, 483] width 604 height 33
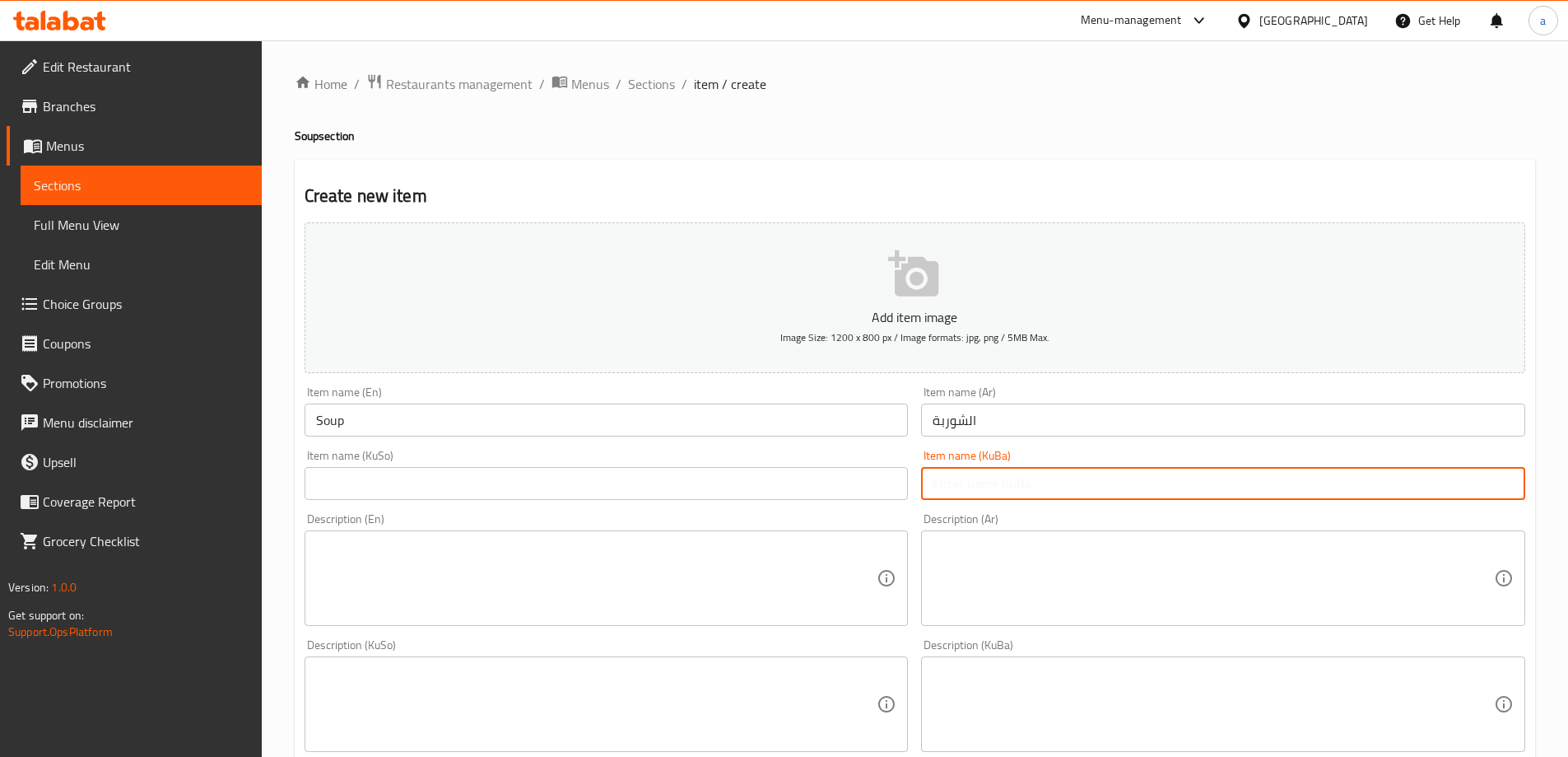
paste input "شۆربا"
type input "شۆربا"
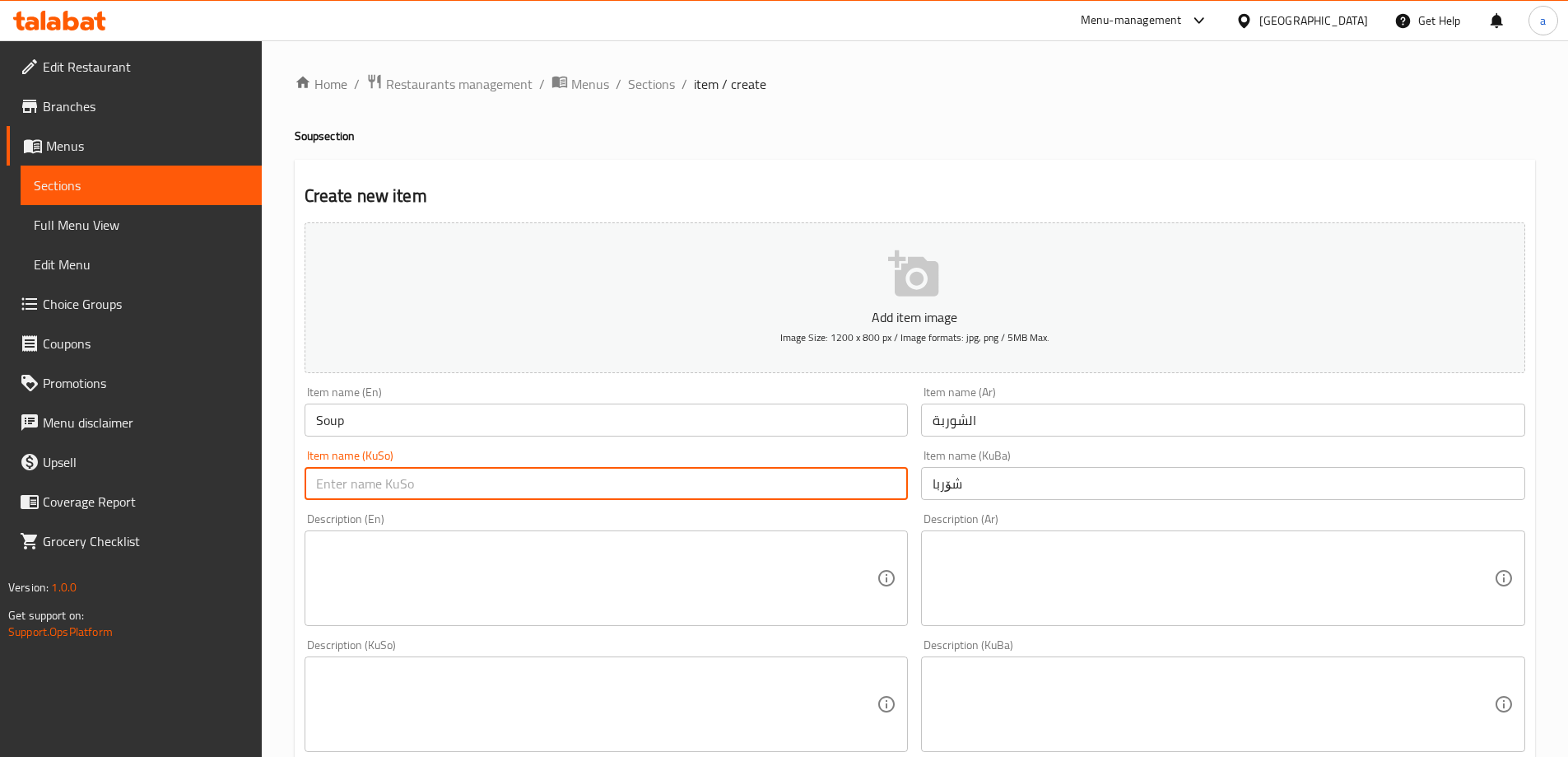
click at [652, 476] on input "text" at bounding box center [607, 483] width 604 height 33
paste input "شۆربا"
type input "شۆربا"
click at [389, 574] on textarea at bounding box center [597, 578] width 562 height 78
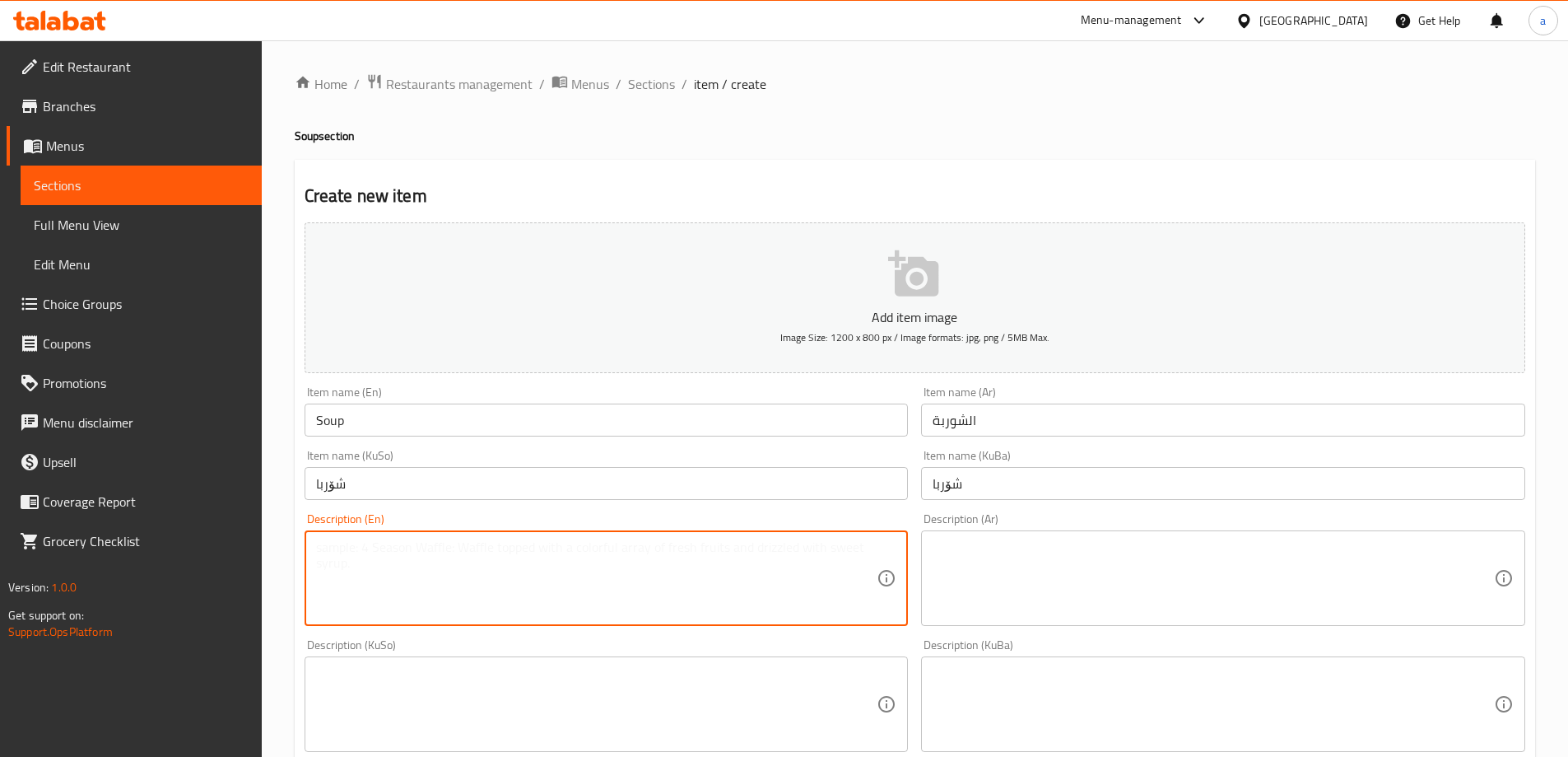
paste textarea "شۆربا"
click at [378, 547] on textarea "شۆربا" at bounding box center [597, 578] width 562 height 78
paste textarea
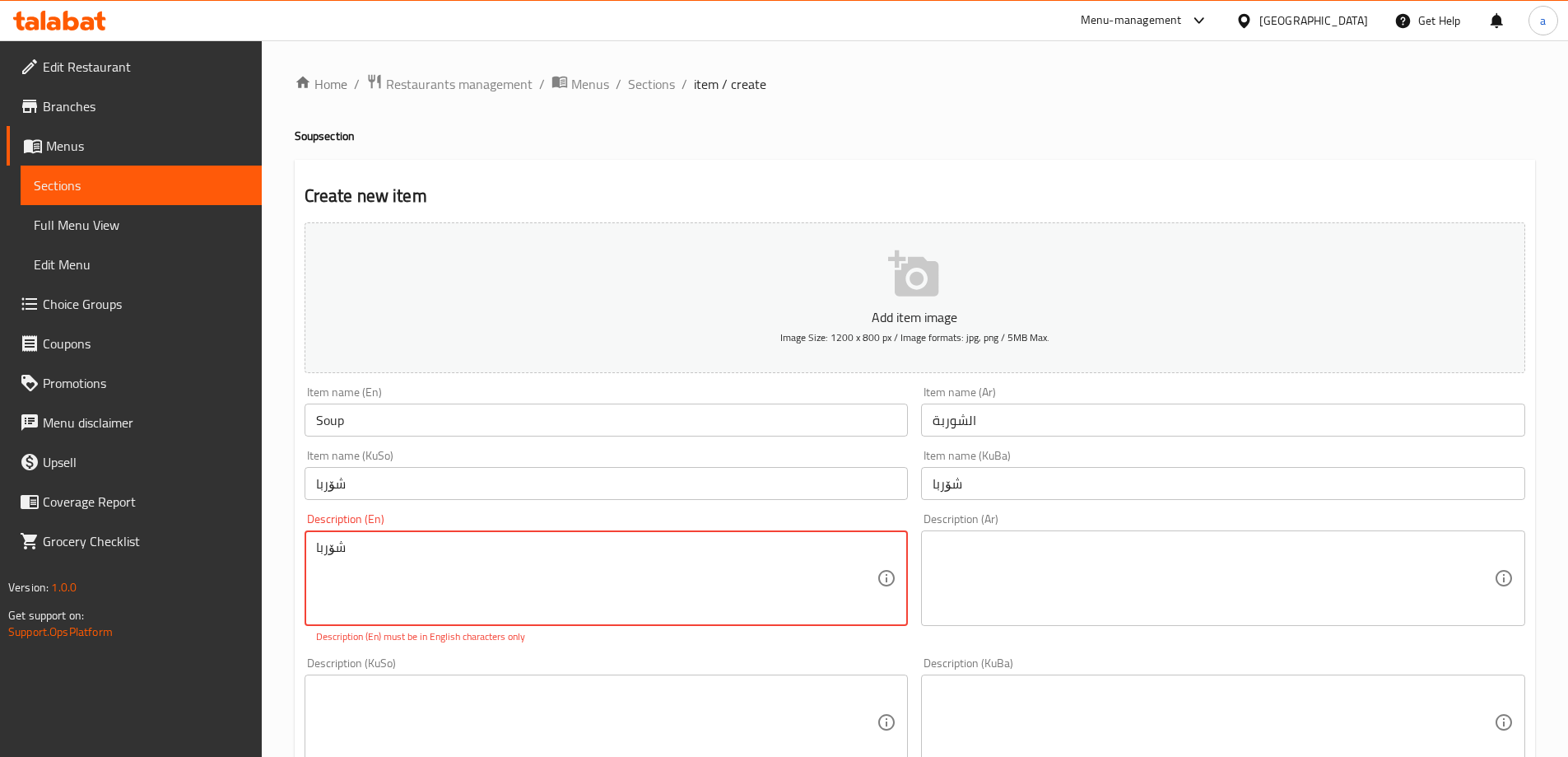
click at [356, 543] on textarea "شۆربا" at bounding box center [597, 578] width 562 height 78
paste textarea "1 Plate"
type textarea "1 Plate"
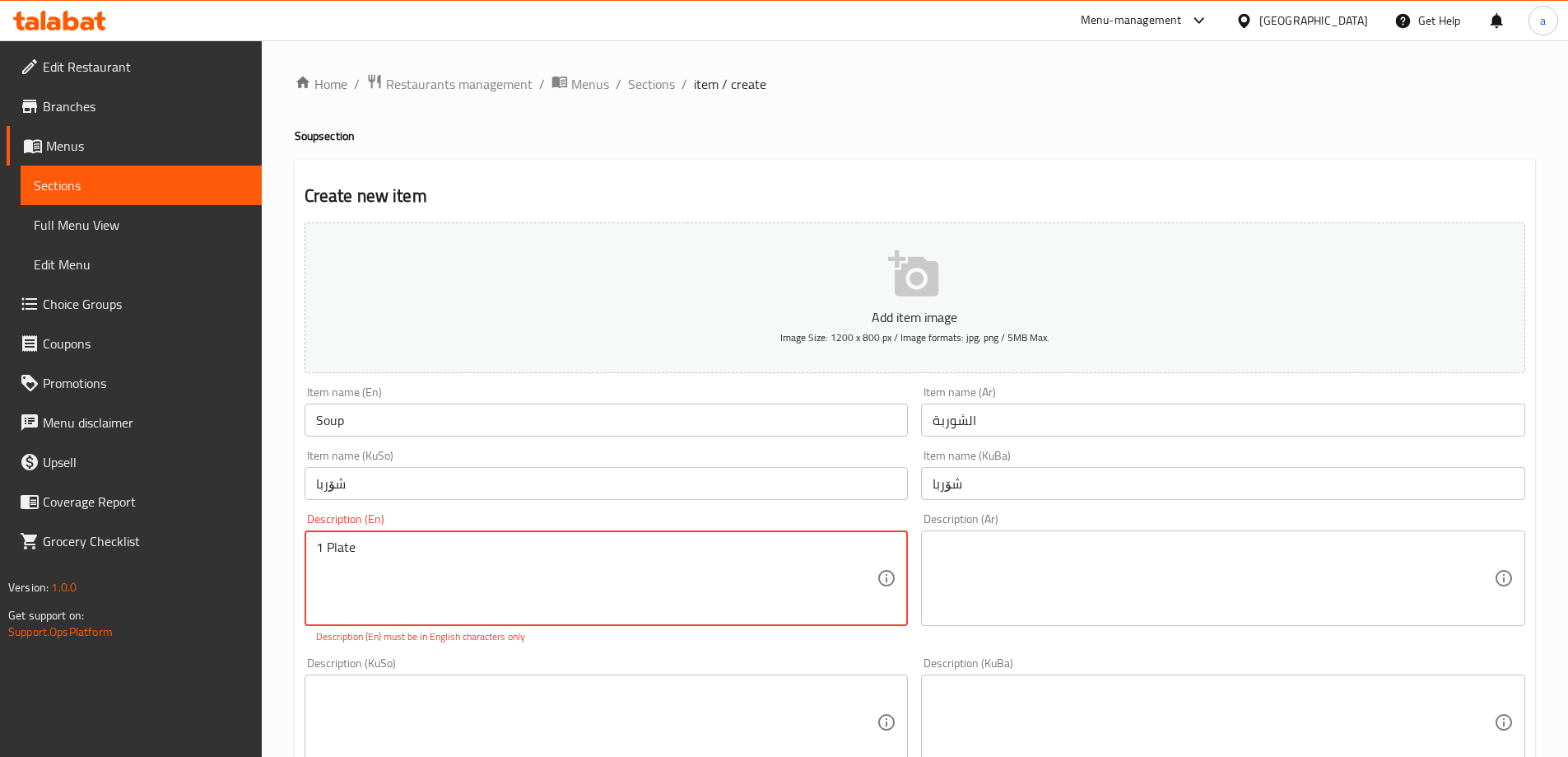
click at [998, 561] on textarea at bounding box center [1213, 578] width 562 height 78
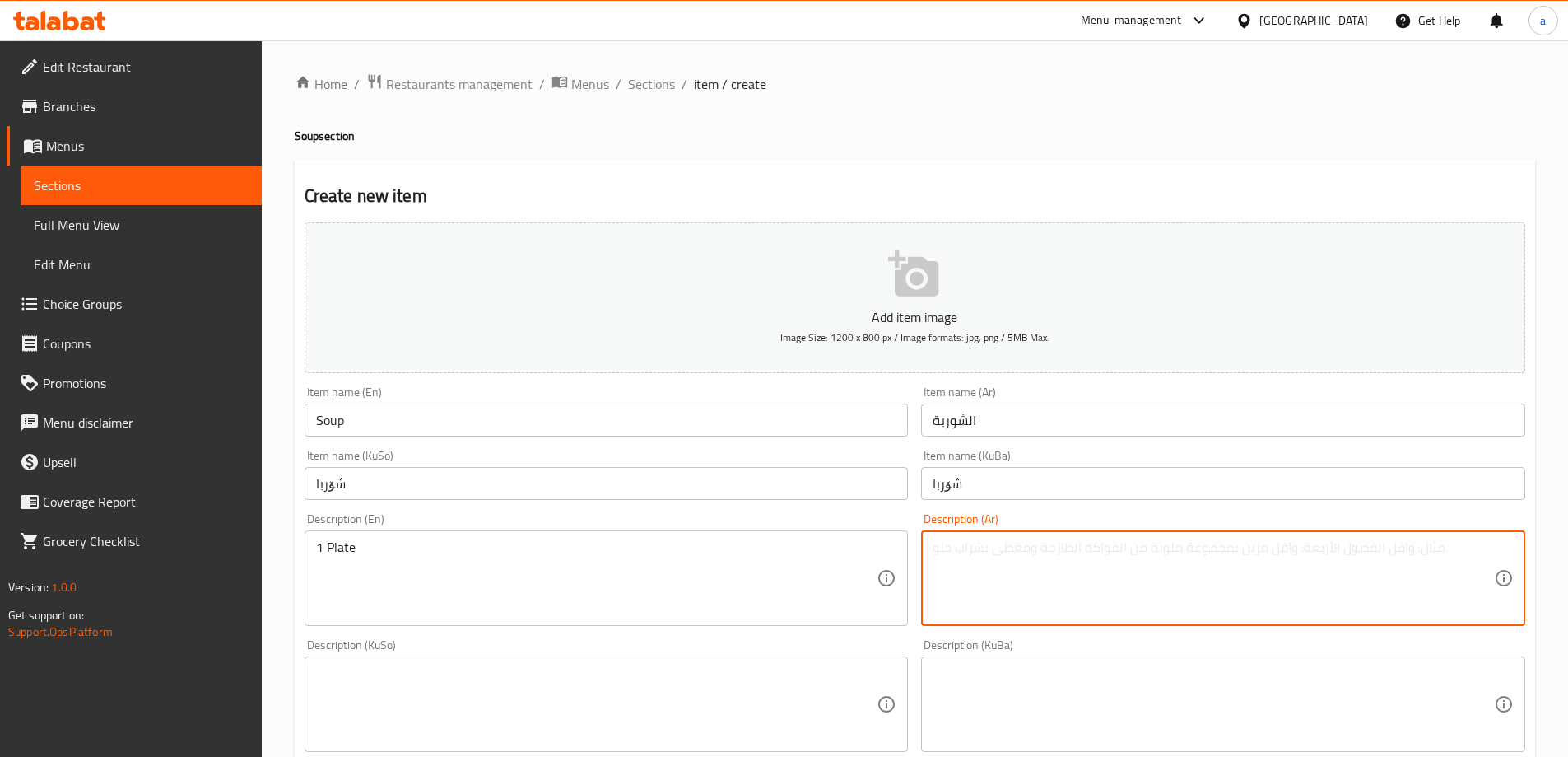
click at [1419, 545] on textarea at bounding box center [1213, 578] width 562 height 78
type textarea "1 طبق"
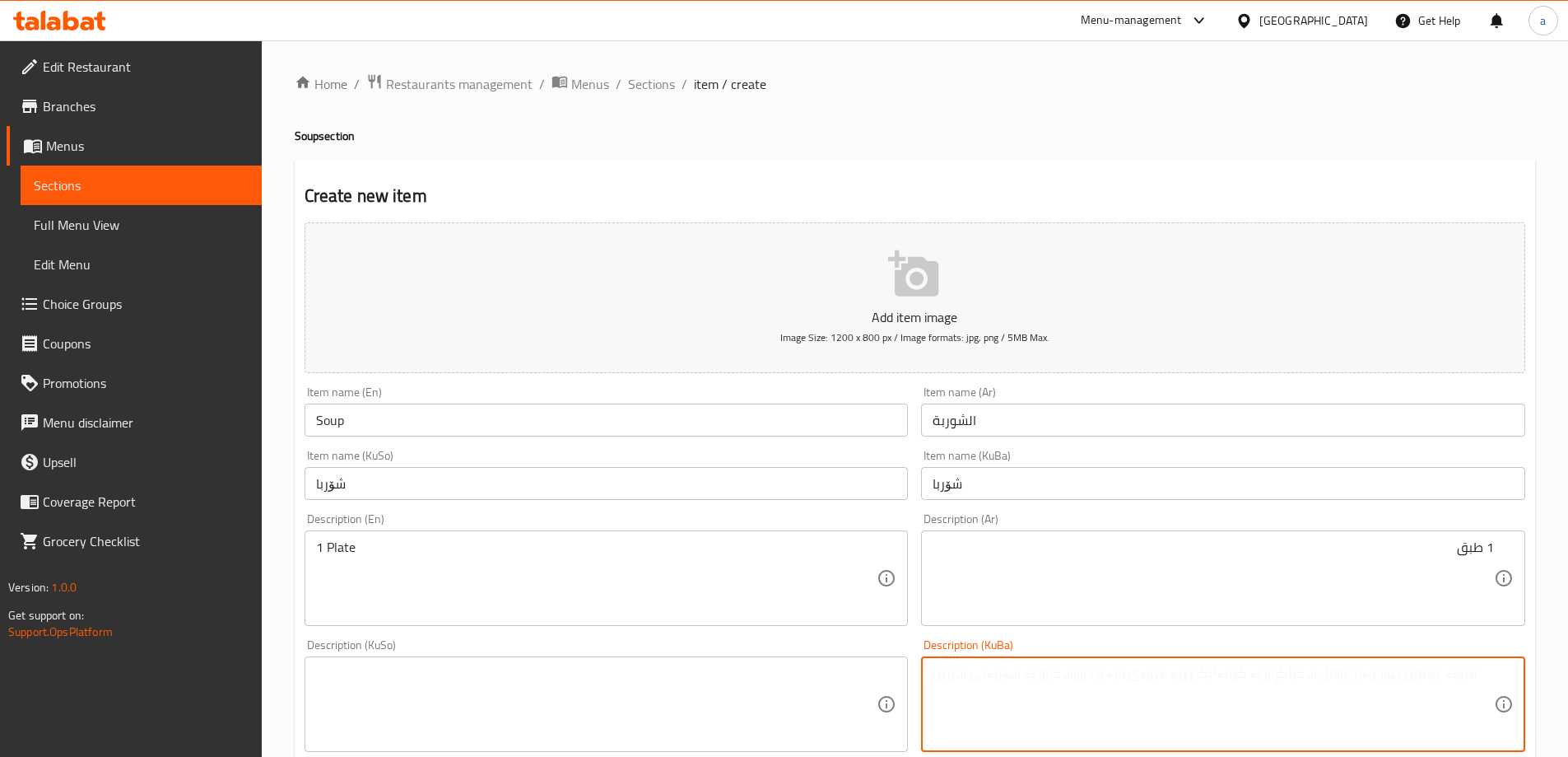
click at [1161, 718] on textarea at bounding box center [1213, 704] width 562 height 78
type textarea "1 قاپ"
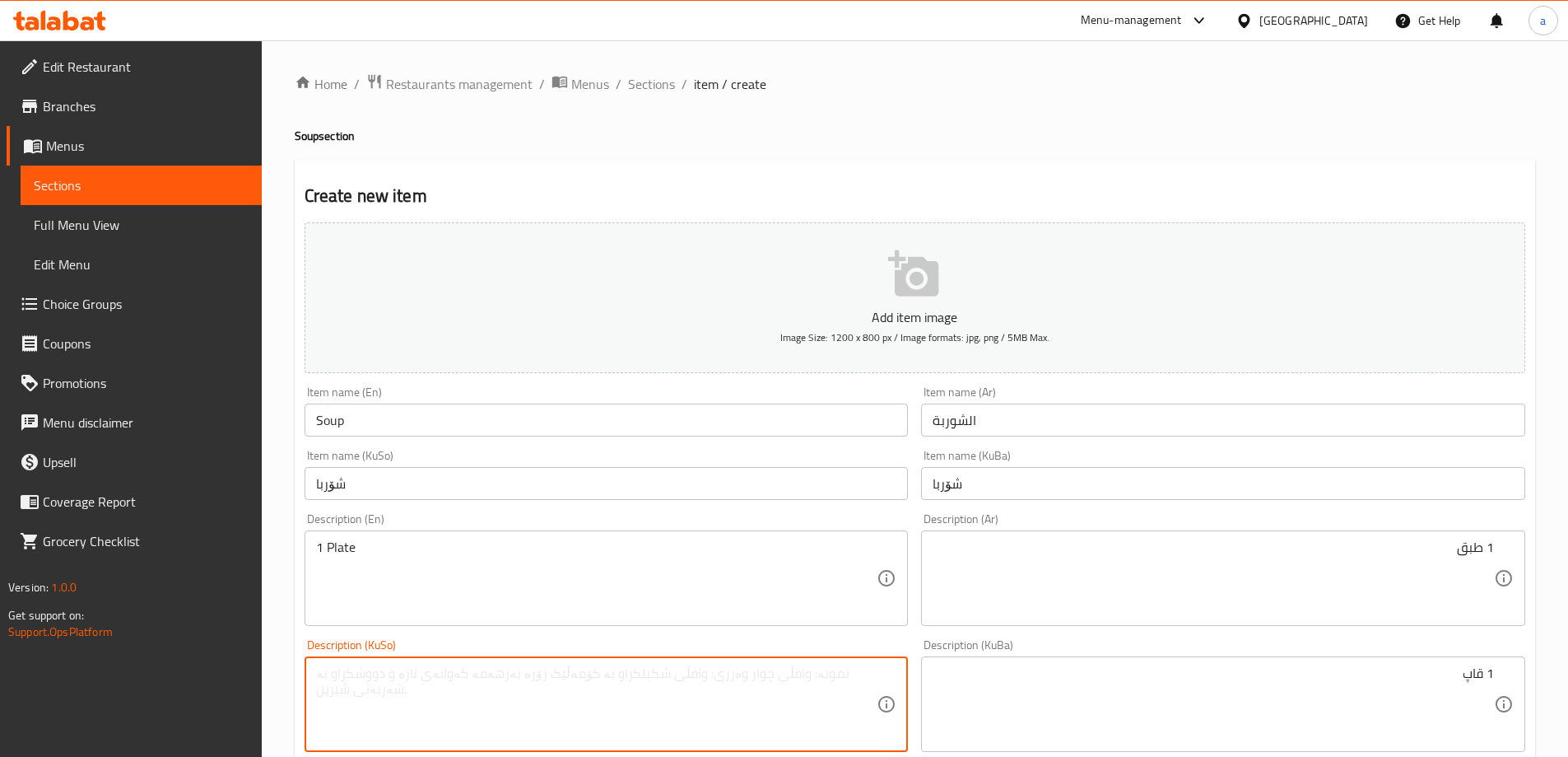
click at [703, 705] on textarea at bounding box center [597, 704] width 562 height 78
paste textarea "1 قاپ"
click at [504, 685] on textarea "1 قاپ" at bounding box center [597, 704] width 562 height 78
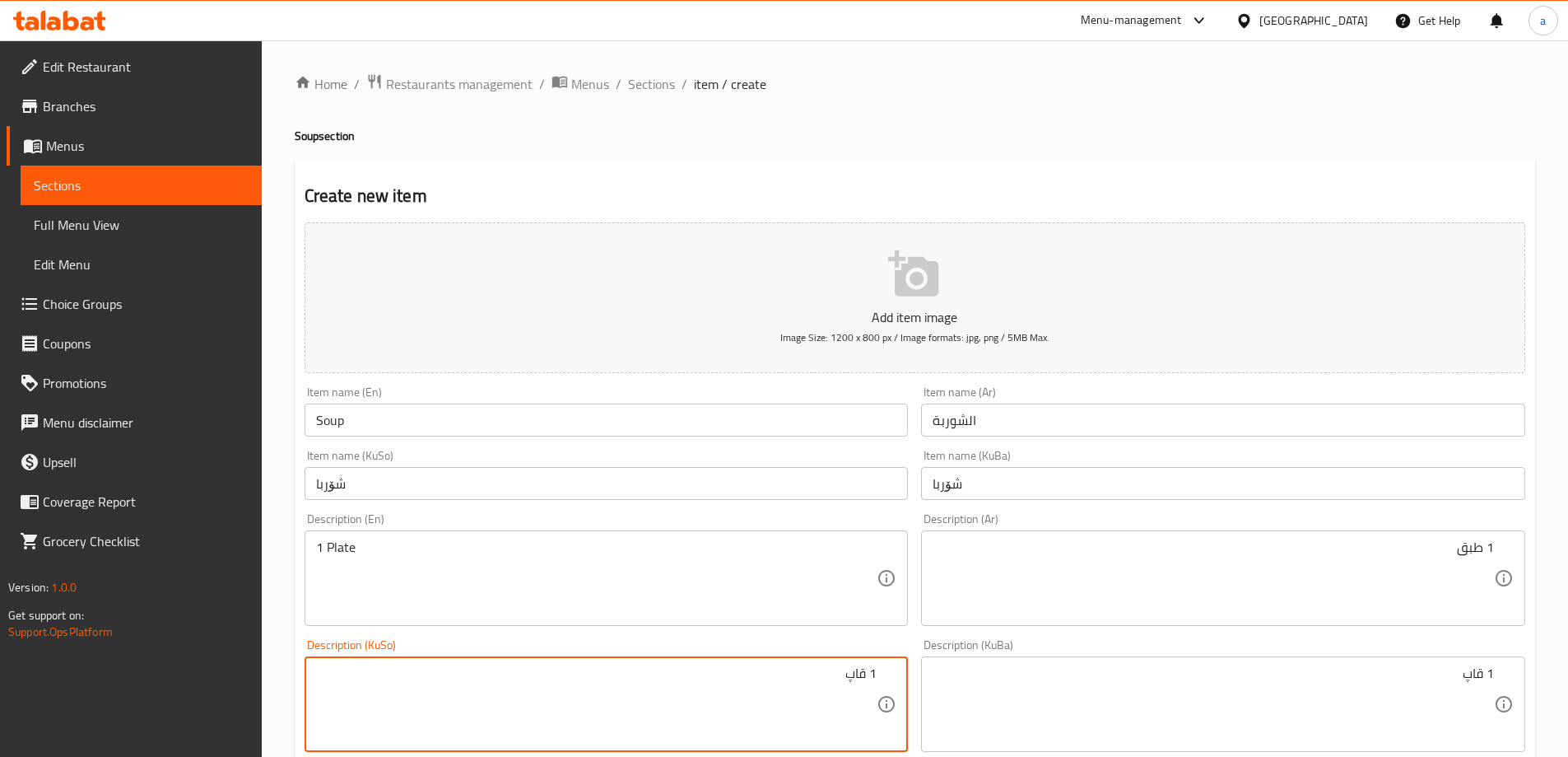
click at [504, 685] on textarea "1 قاپ" at bounding box center [597, 704] width 562 height 78
type textarea "1 قاپ"
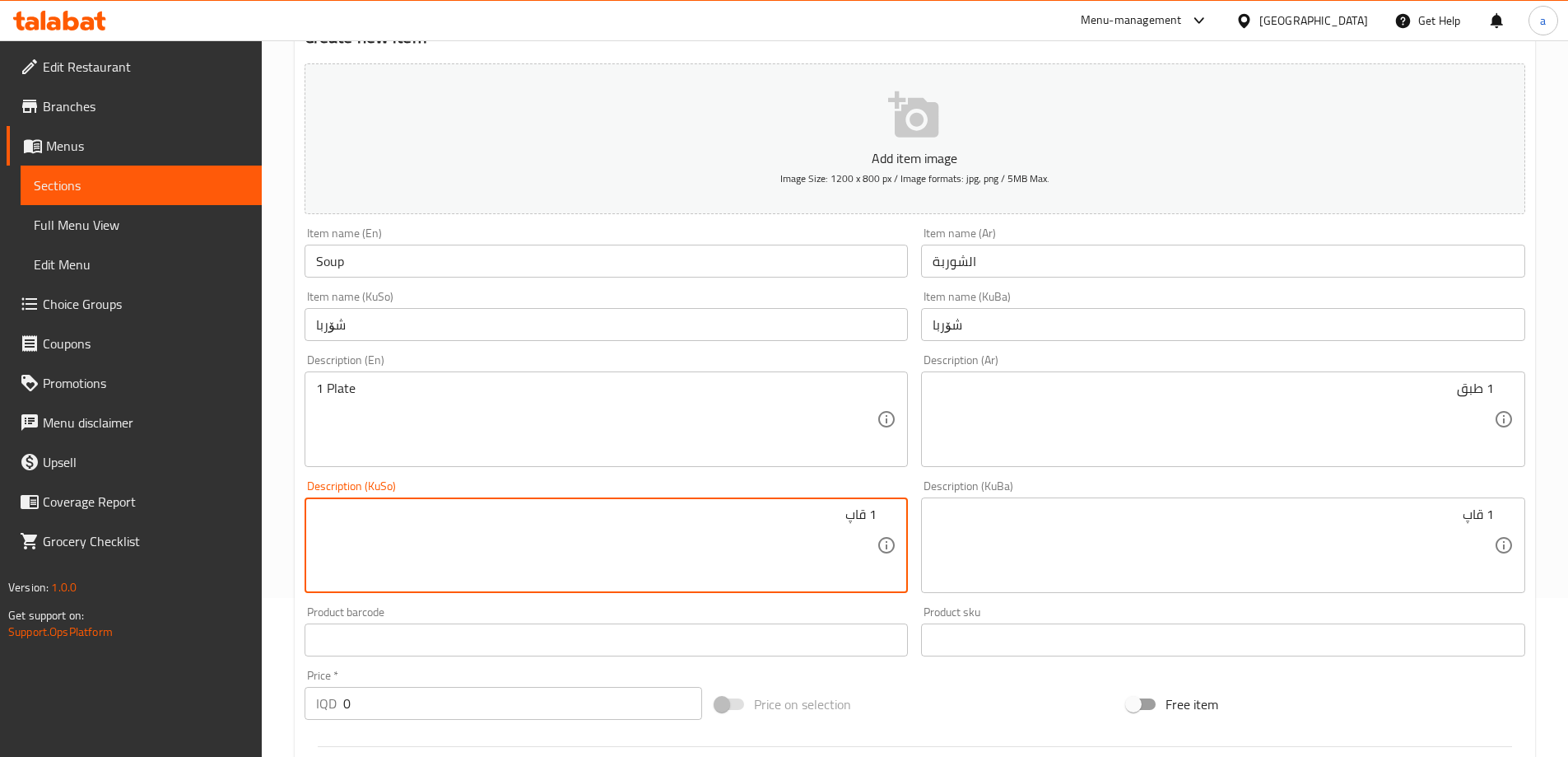
scroll to position [220, 0]
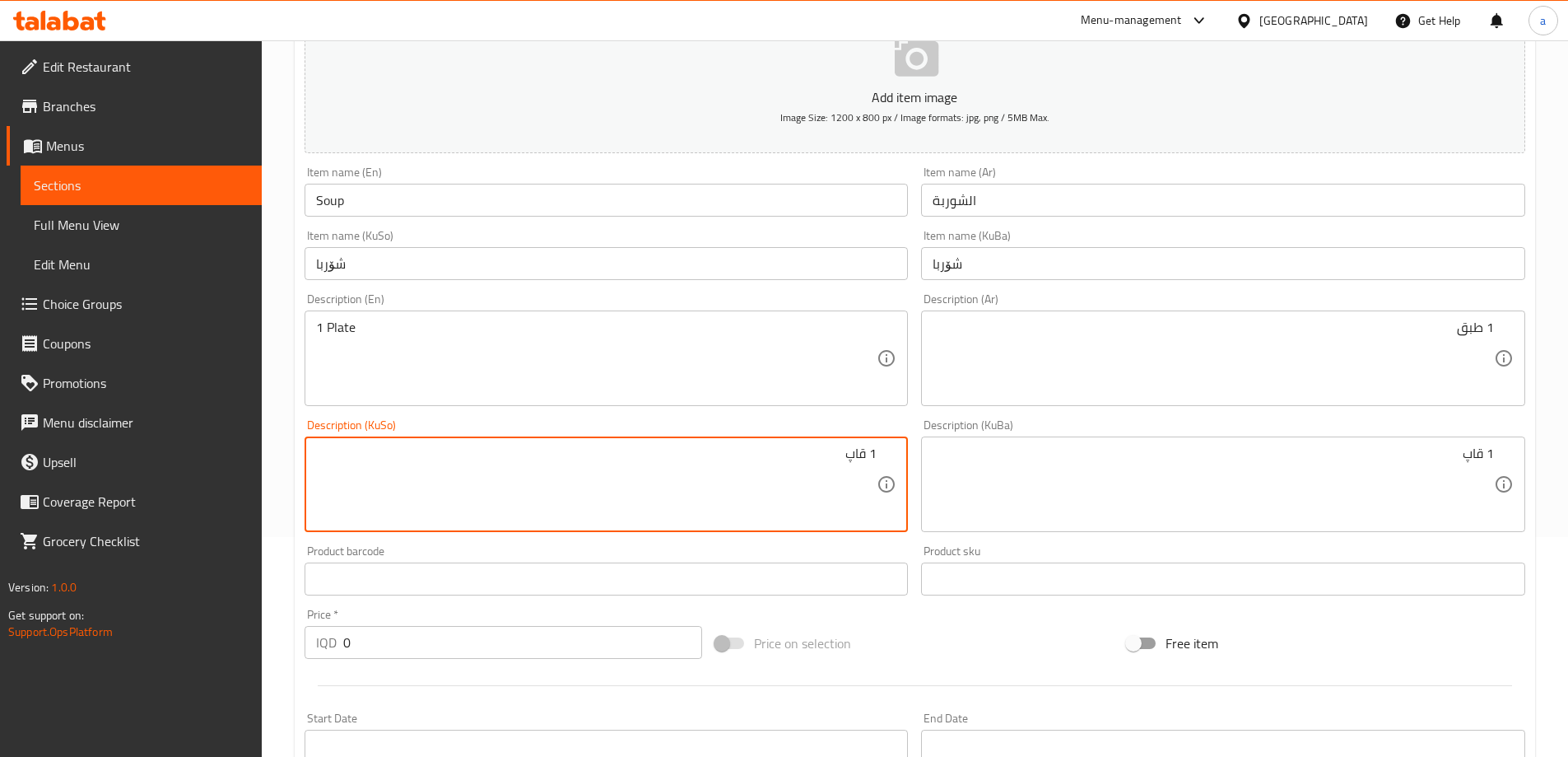
click at [344, 643] on input "0" at bounding box center [524, 642] width 360 height 33
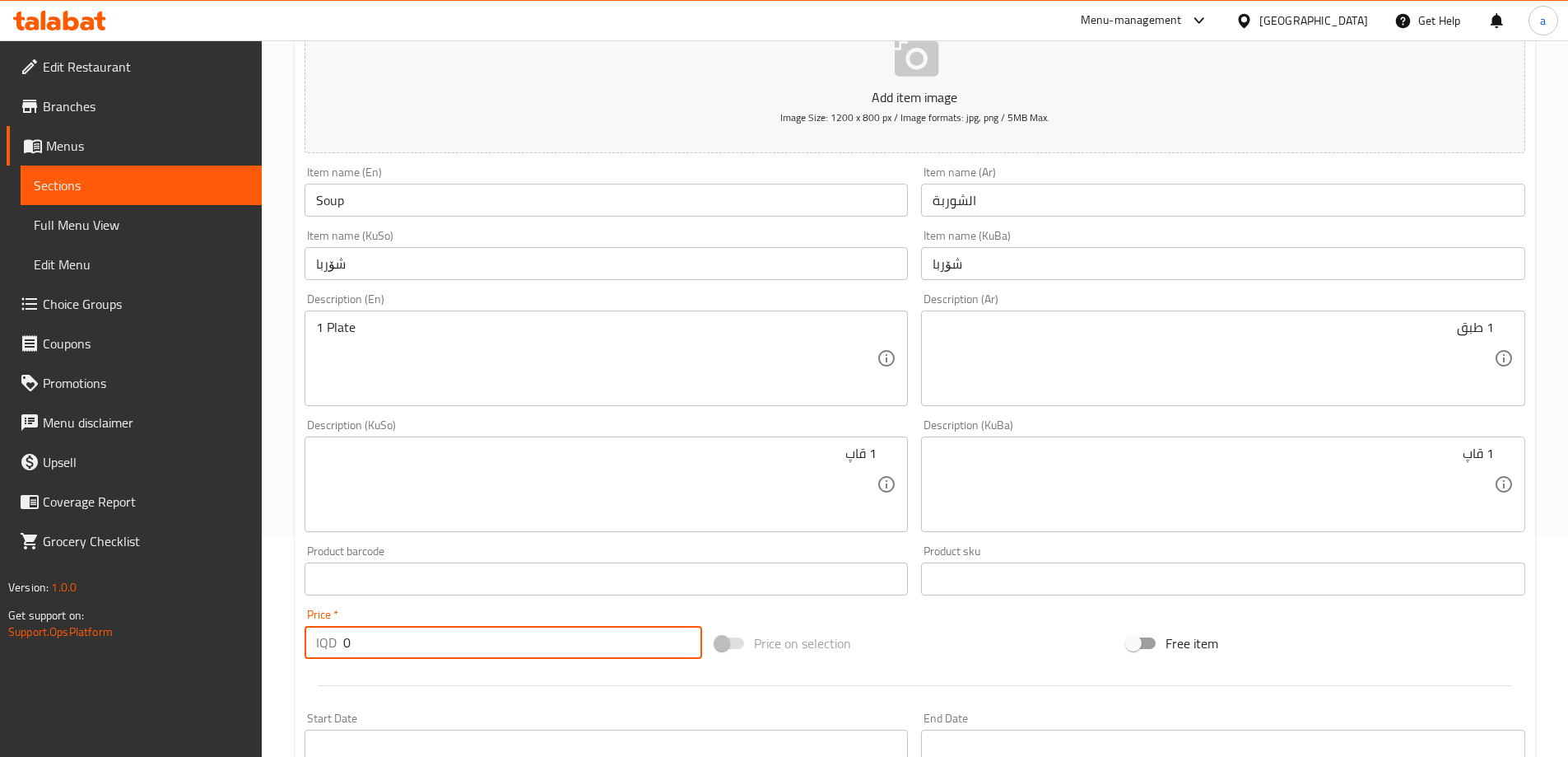
click at [344, 643] on input "0" at bounding box center [524, 642] width 360 height 33
paste input "100"
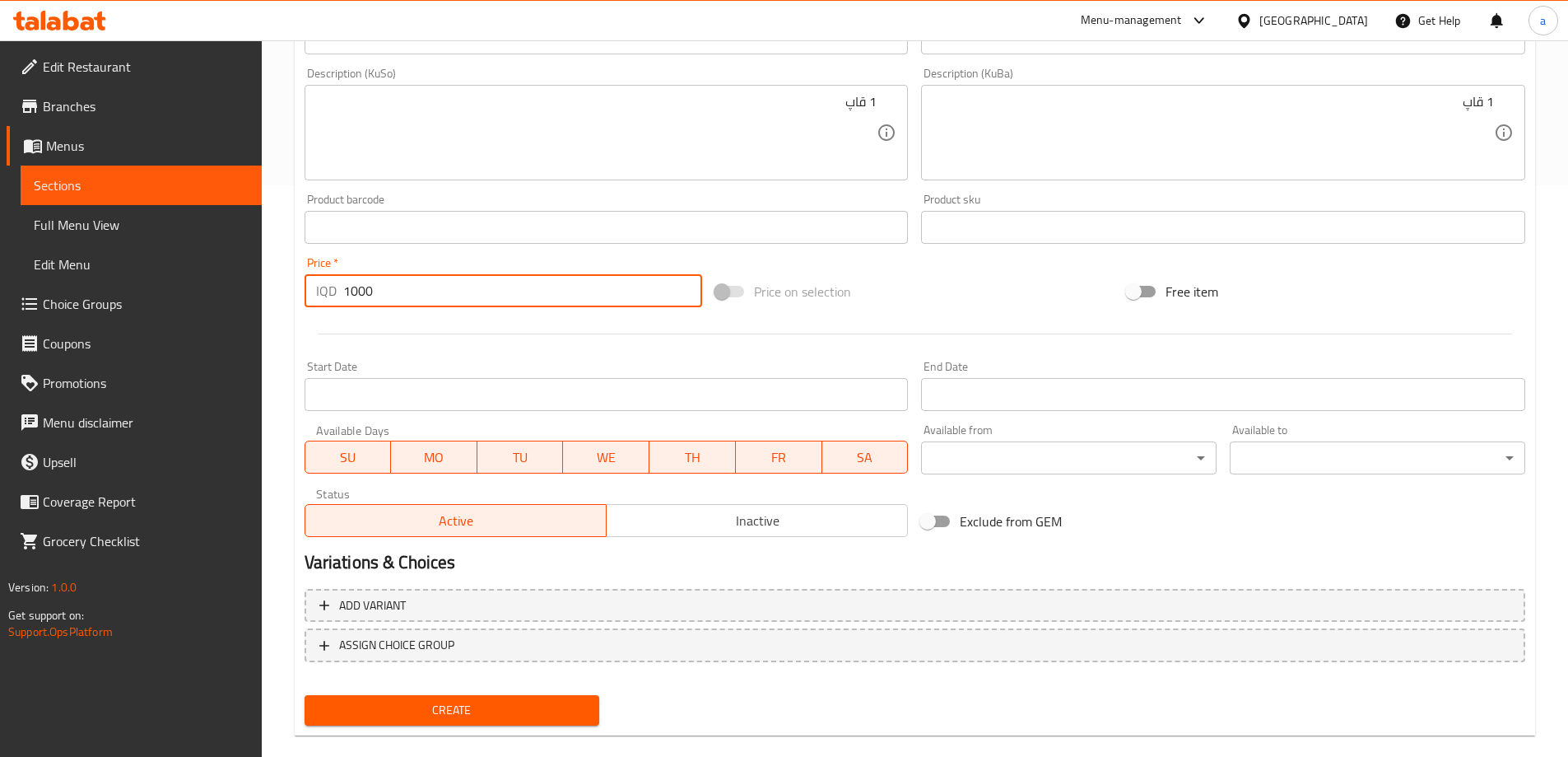
scroll to position [596, 0]
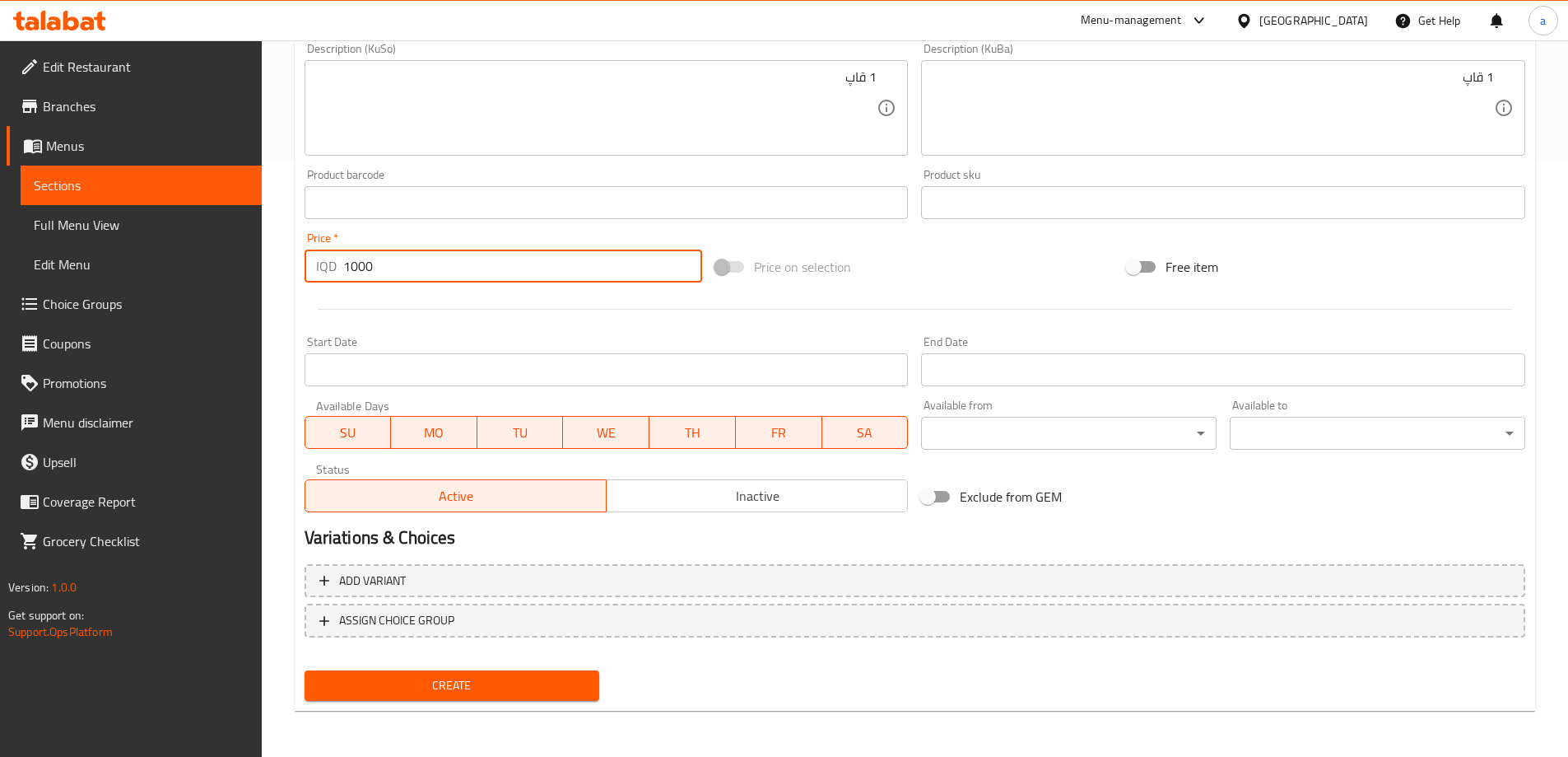
type input "1000"
click at [400, 678] on span "Create" at bounding box center [452, 686] width 269 height 20
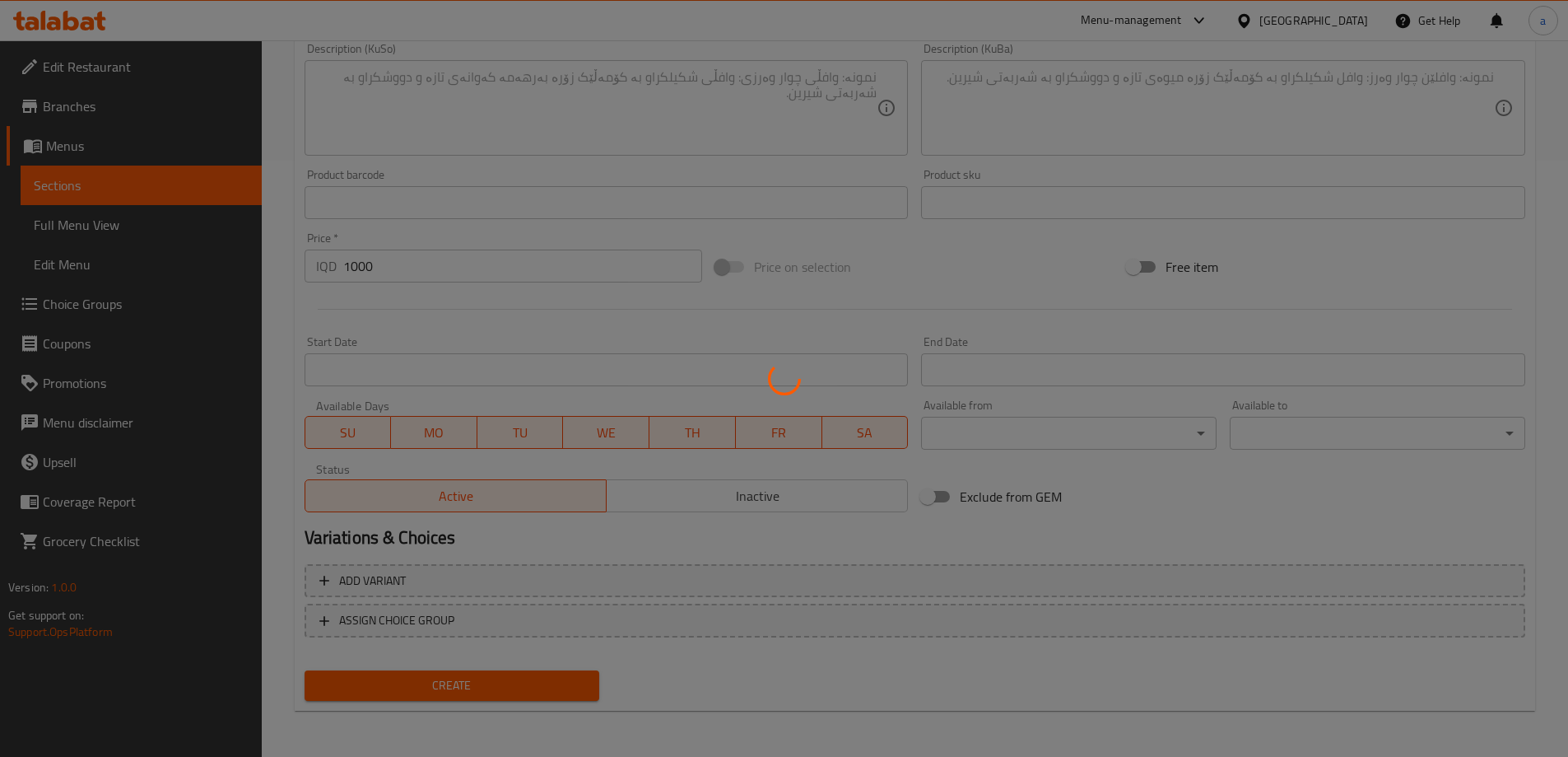
type input "0"
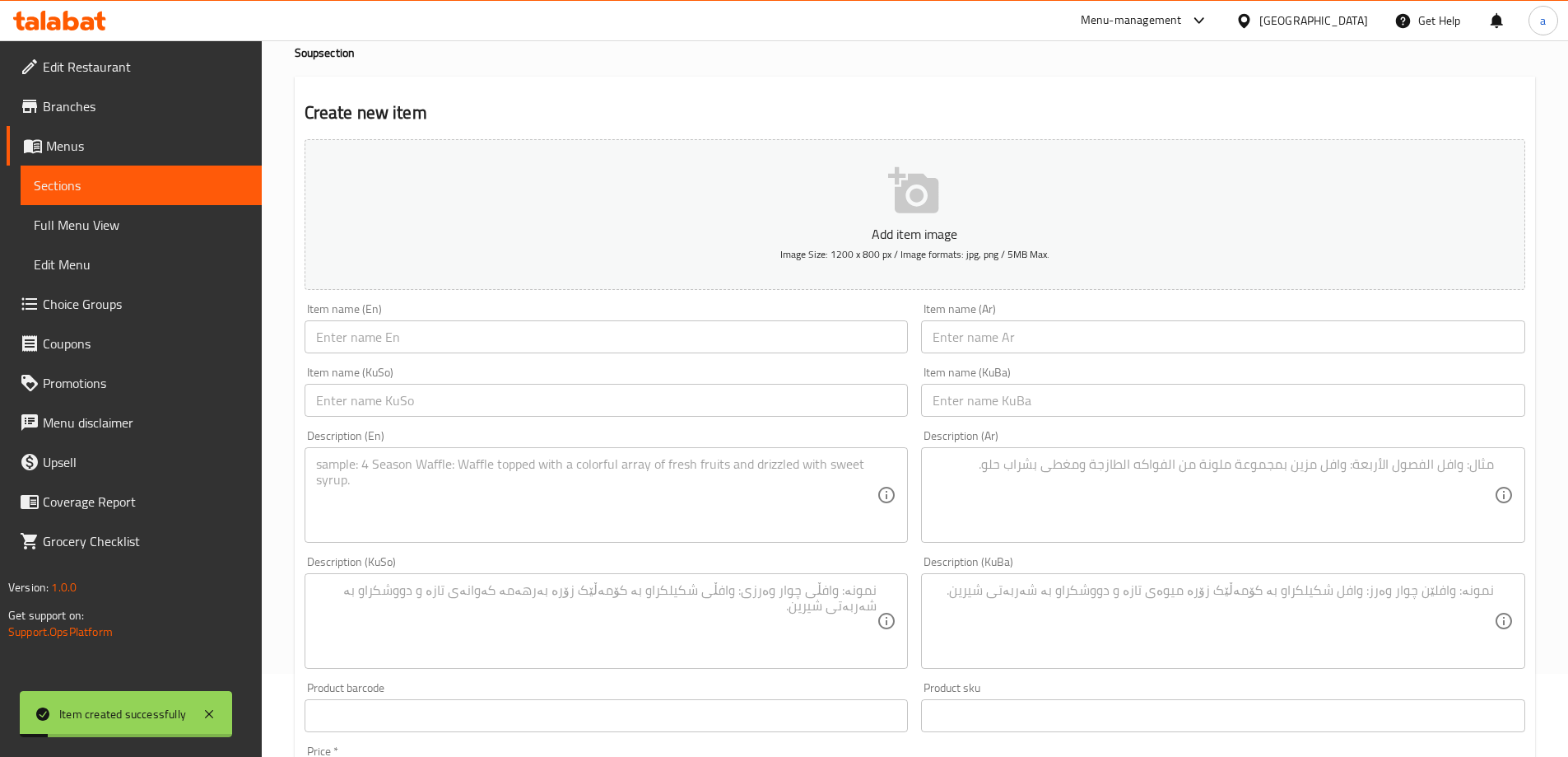
scroll to position [0, 0]
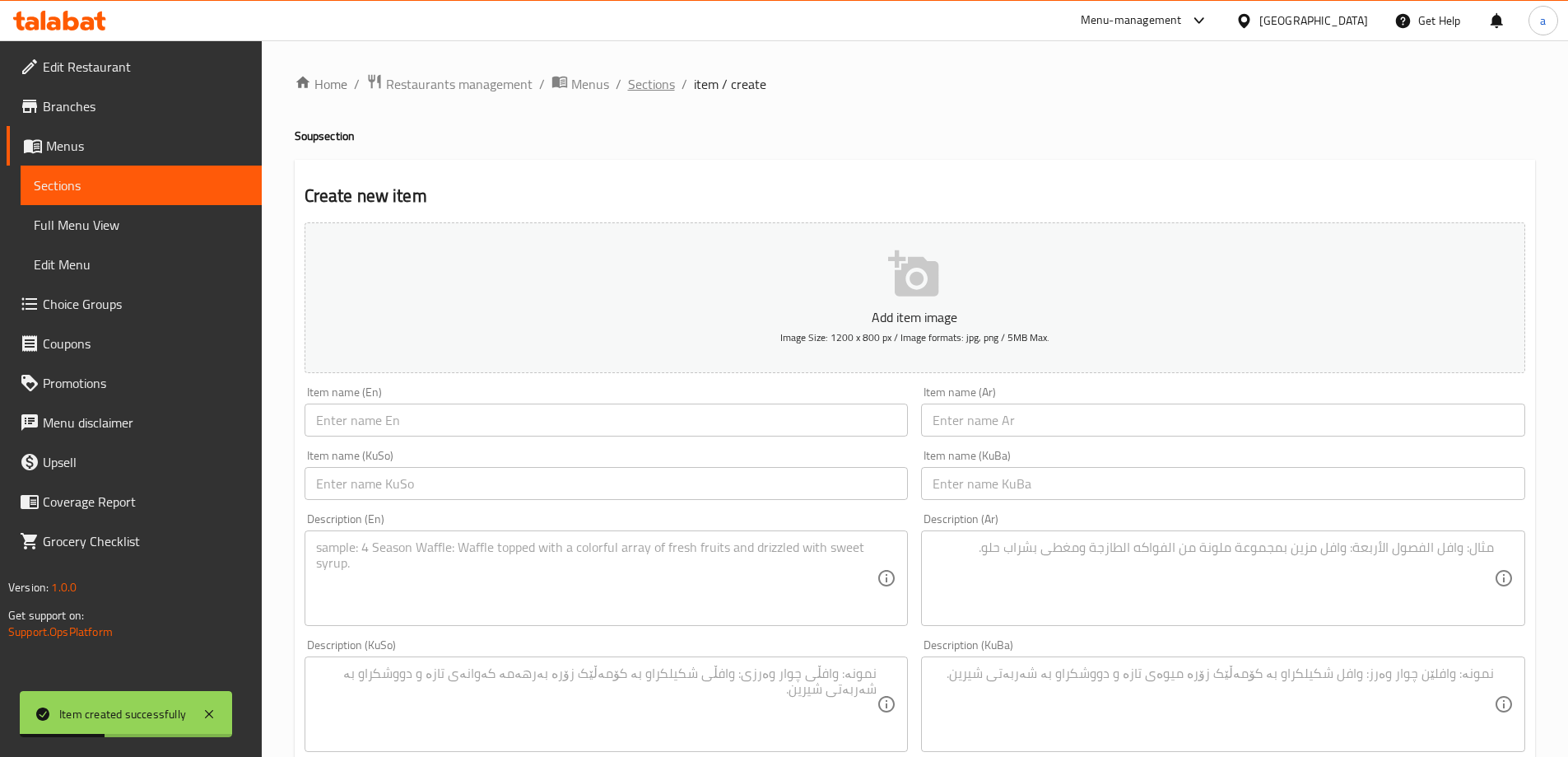
click at [660, 78] on span "Sections" at bounding box center [651, 83] width 47 height 20
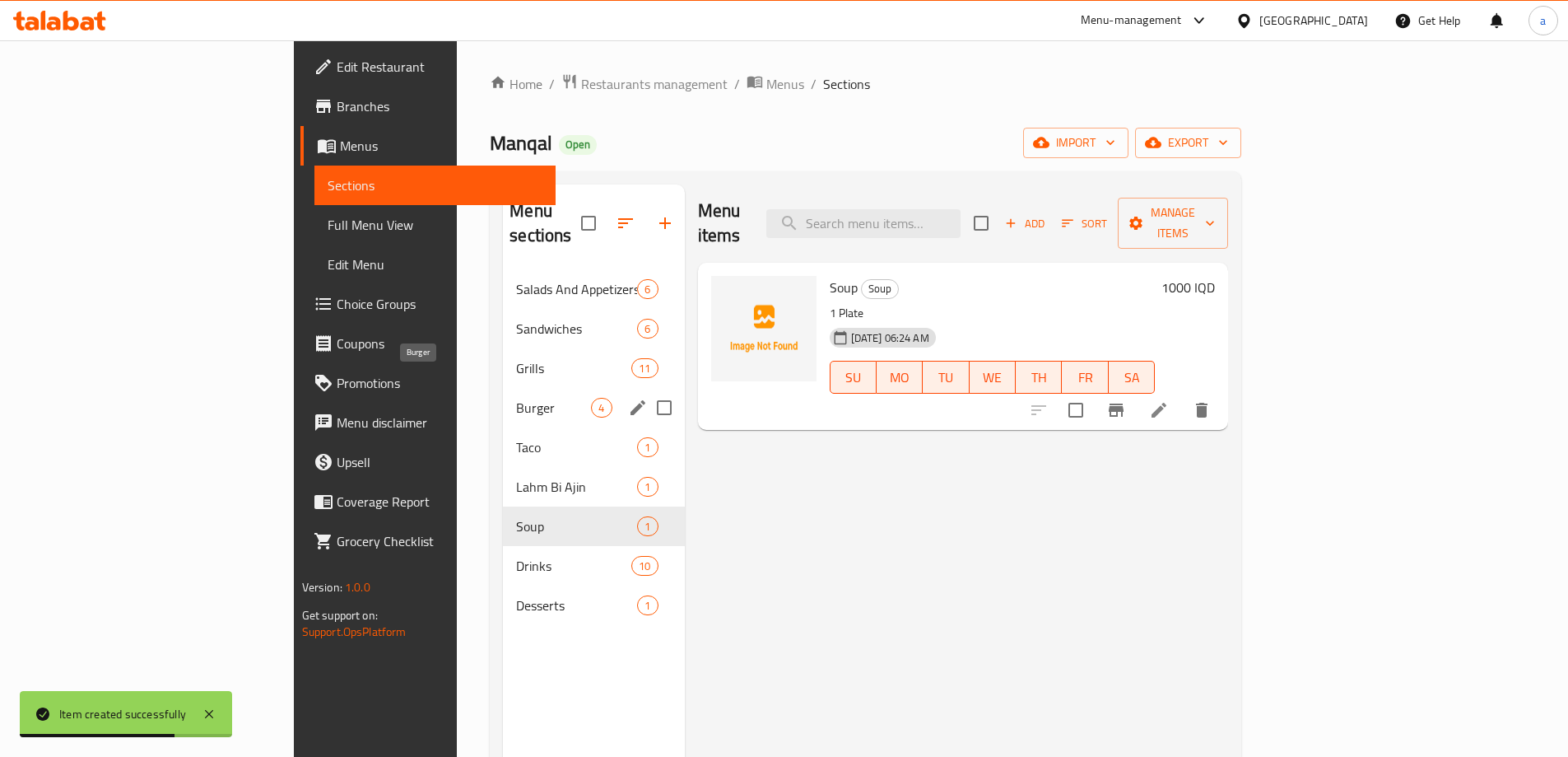
click at [516, 398] on span "Burger" at bounding box center [553, 407] width 75 height 20
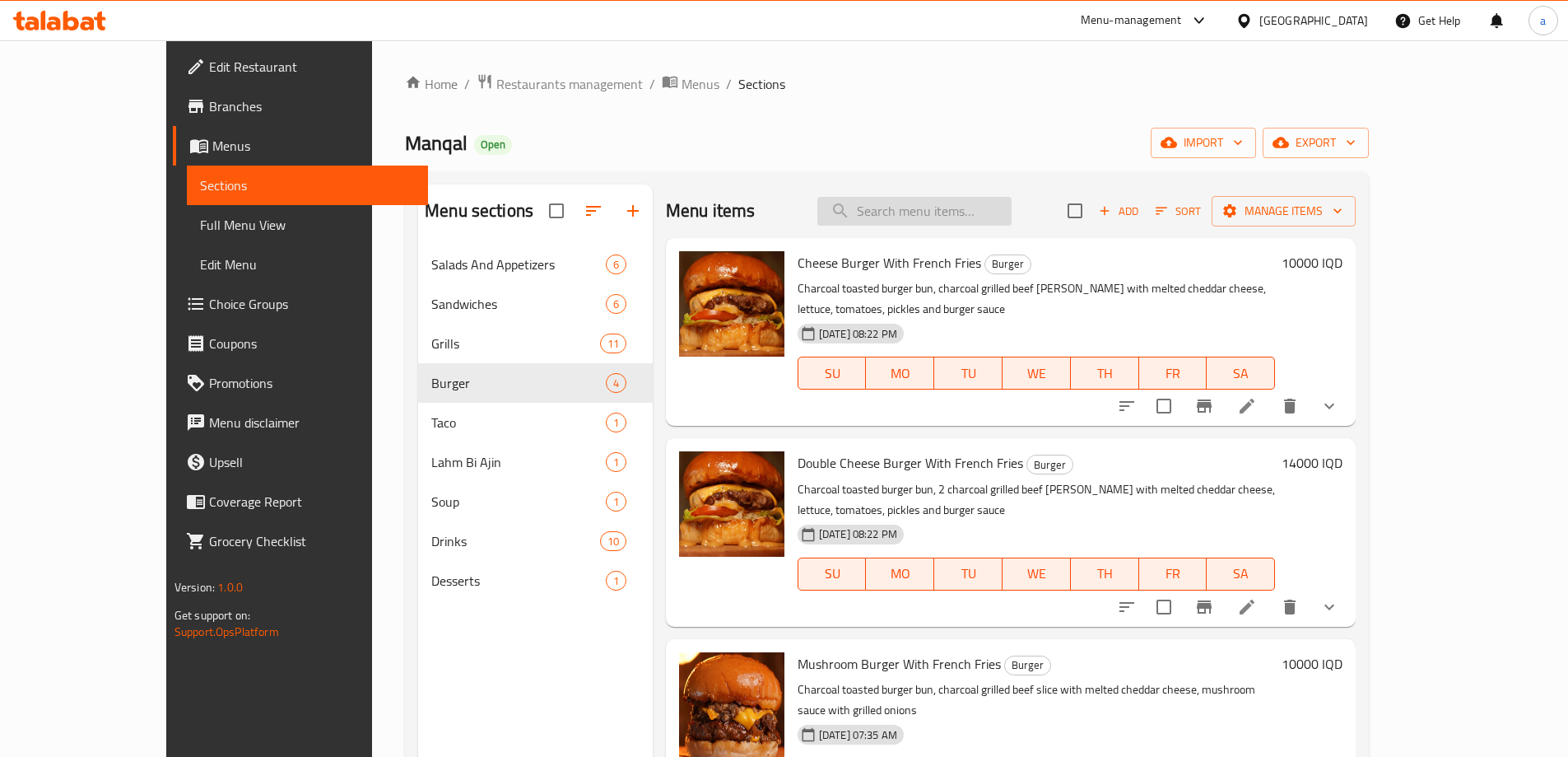
click at [927, 206] on input "search" at bounding box center [914, 211] width 194 height 29
type input "steak"
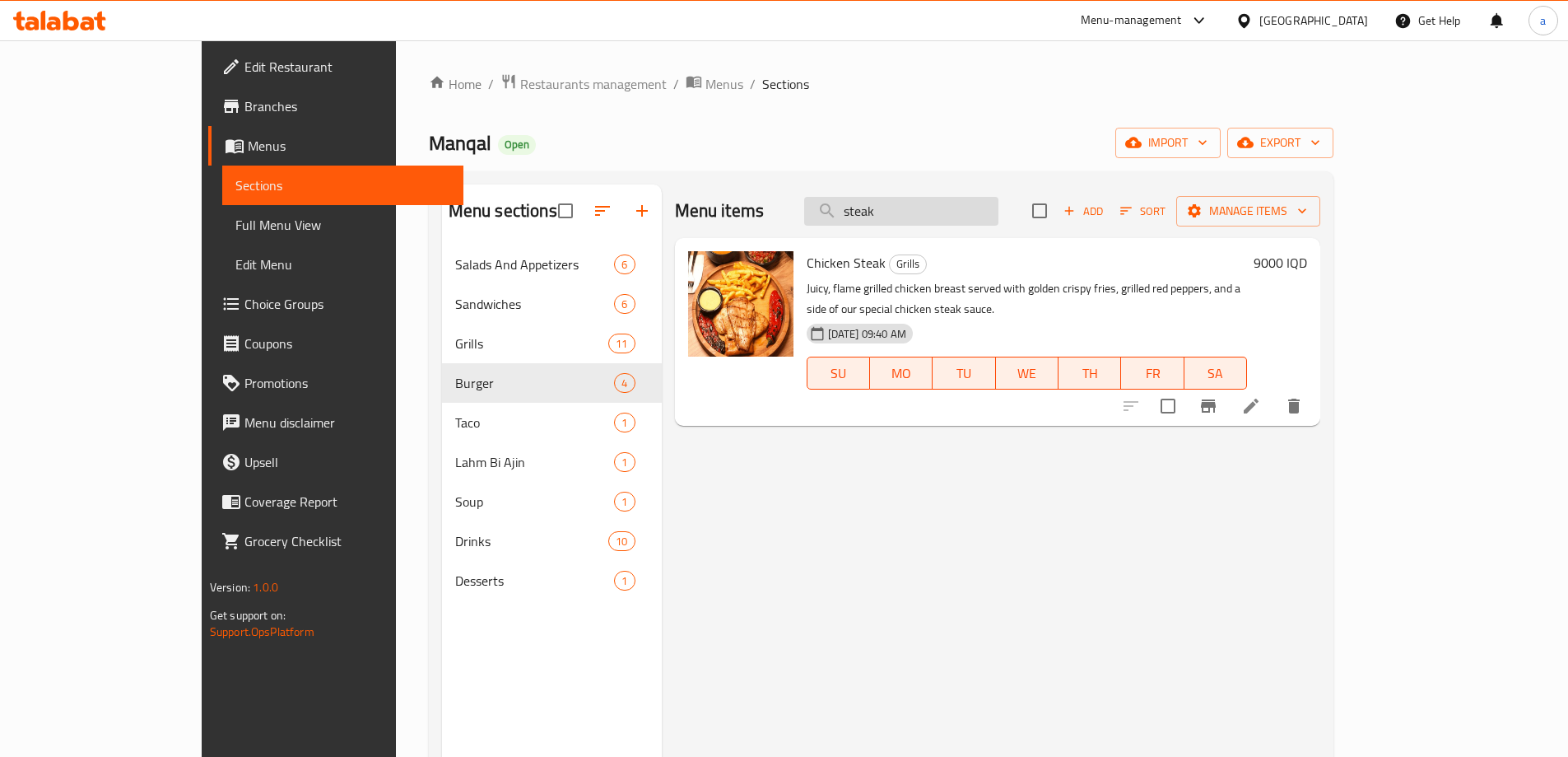
click at [952, 200] on input "steak" at bounding box center [901, 211] width 194 height 29
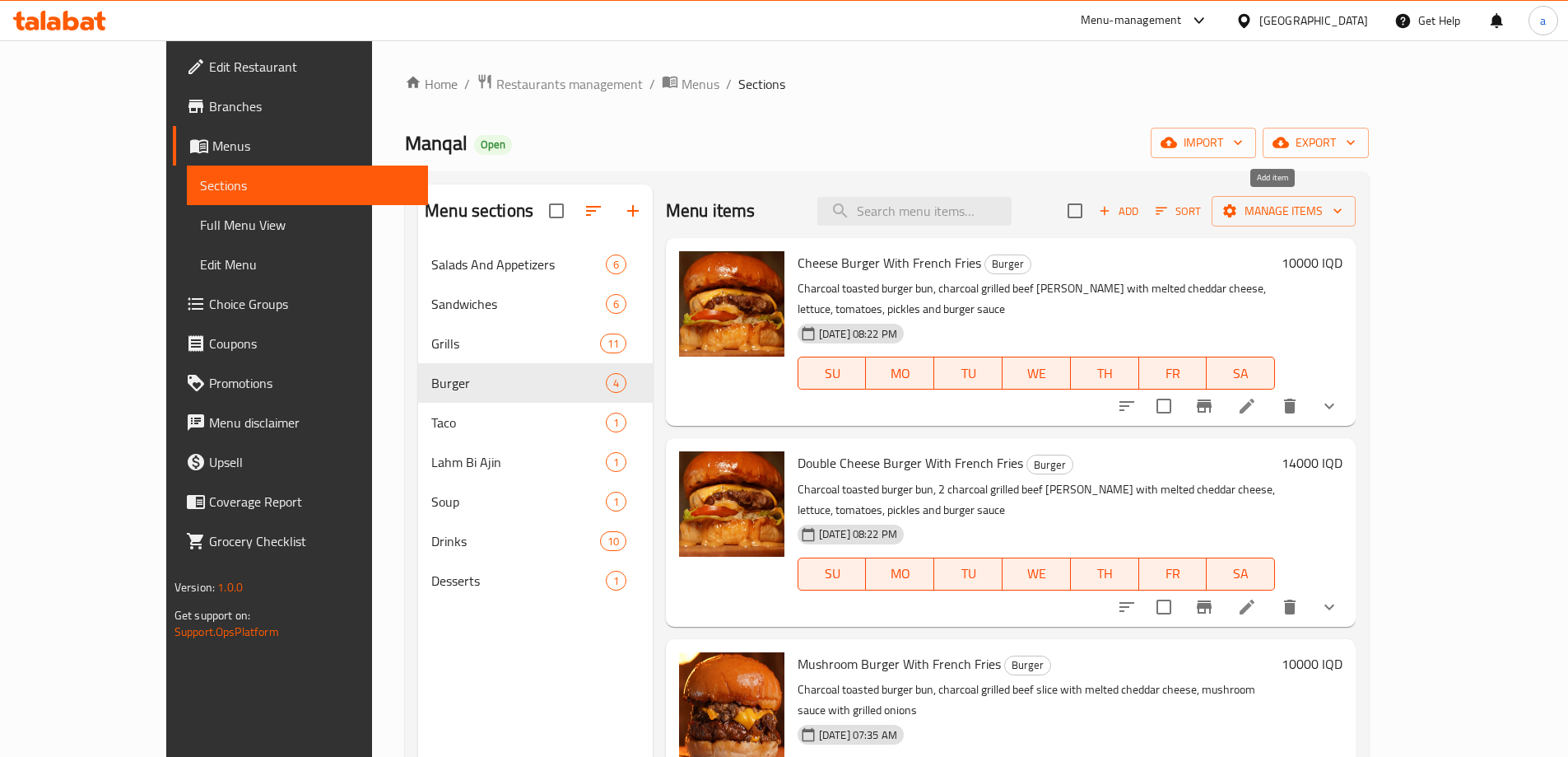
click at [1141, 205] on span "Add" at bounding box center [1118, 211] width 44 height 19
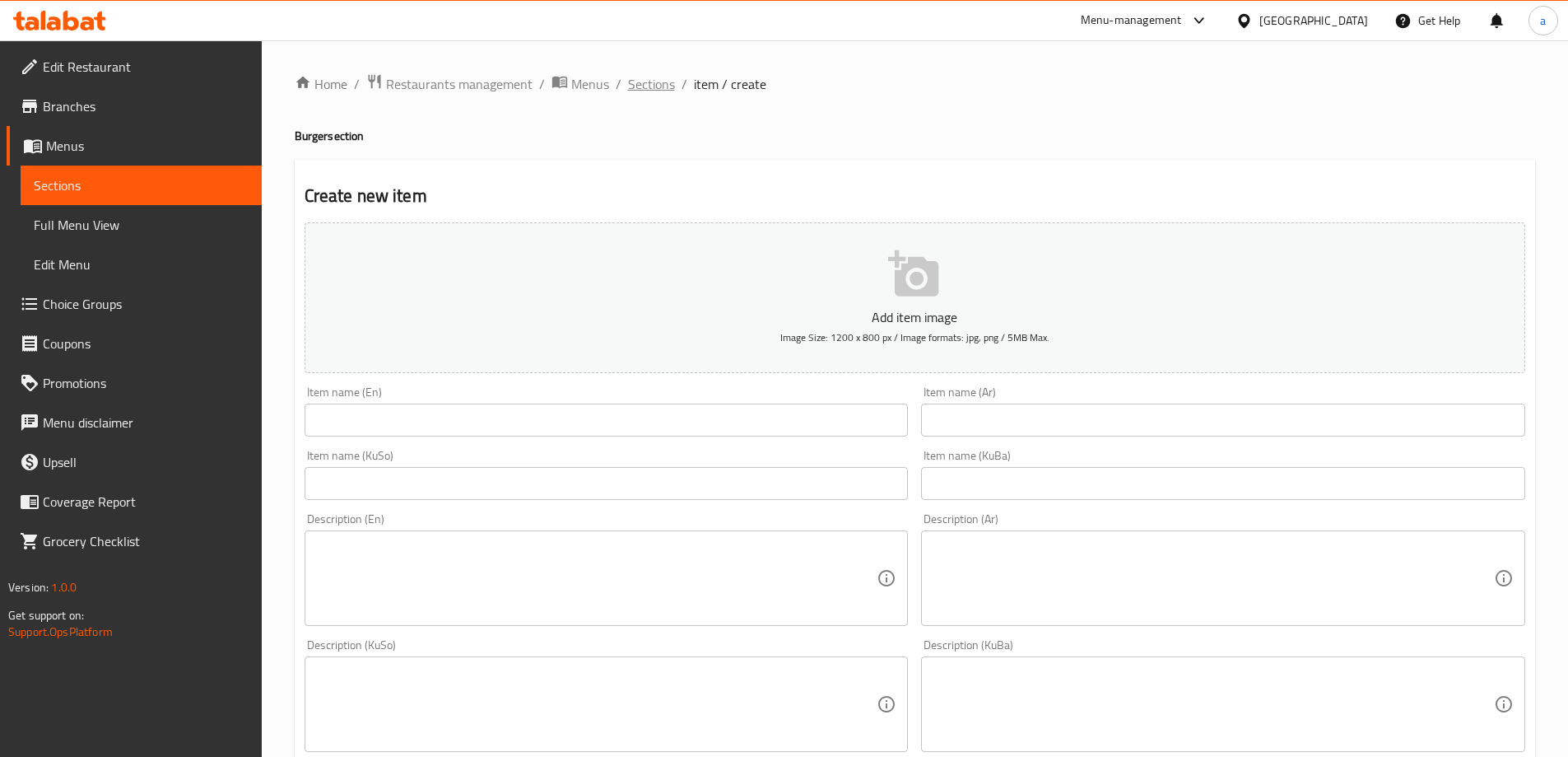
click at [645, 87] on span "Sections" at bounding box center [651, 83] width 47 height 20
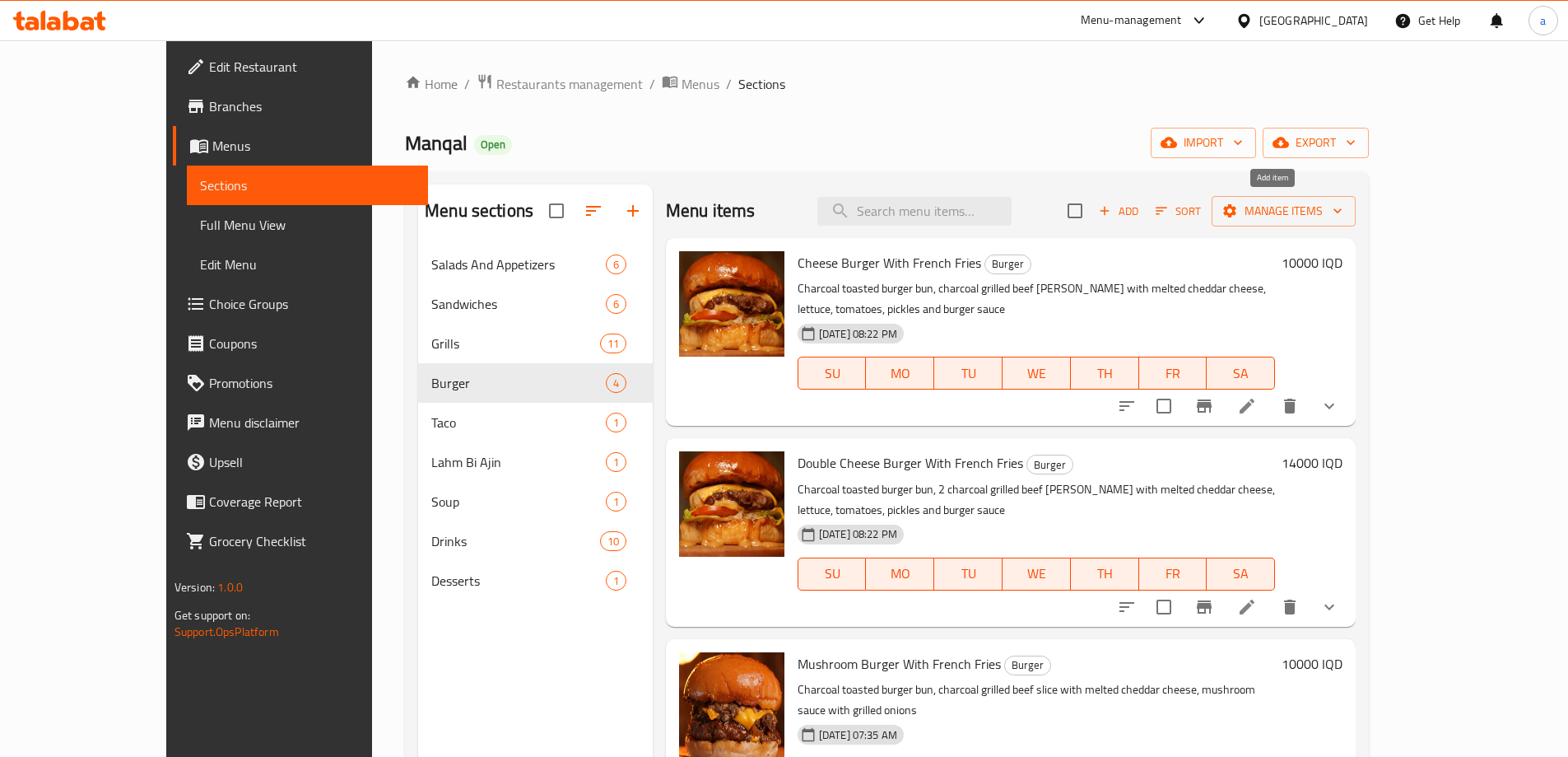
click at [1141, 202] on span "Add" at bounding box center [1118, 211] width 44 height 19
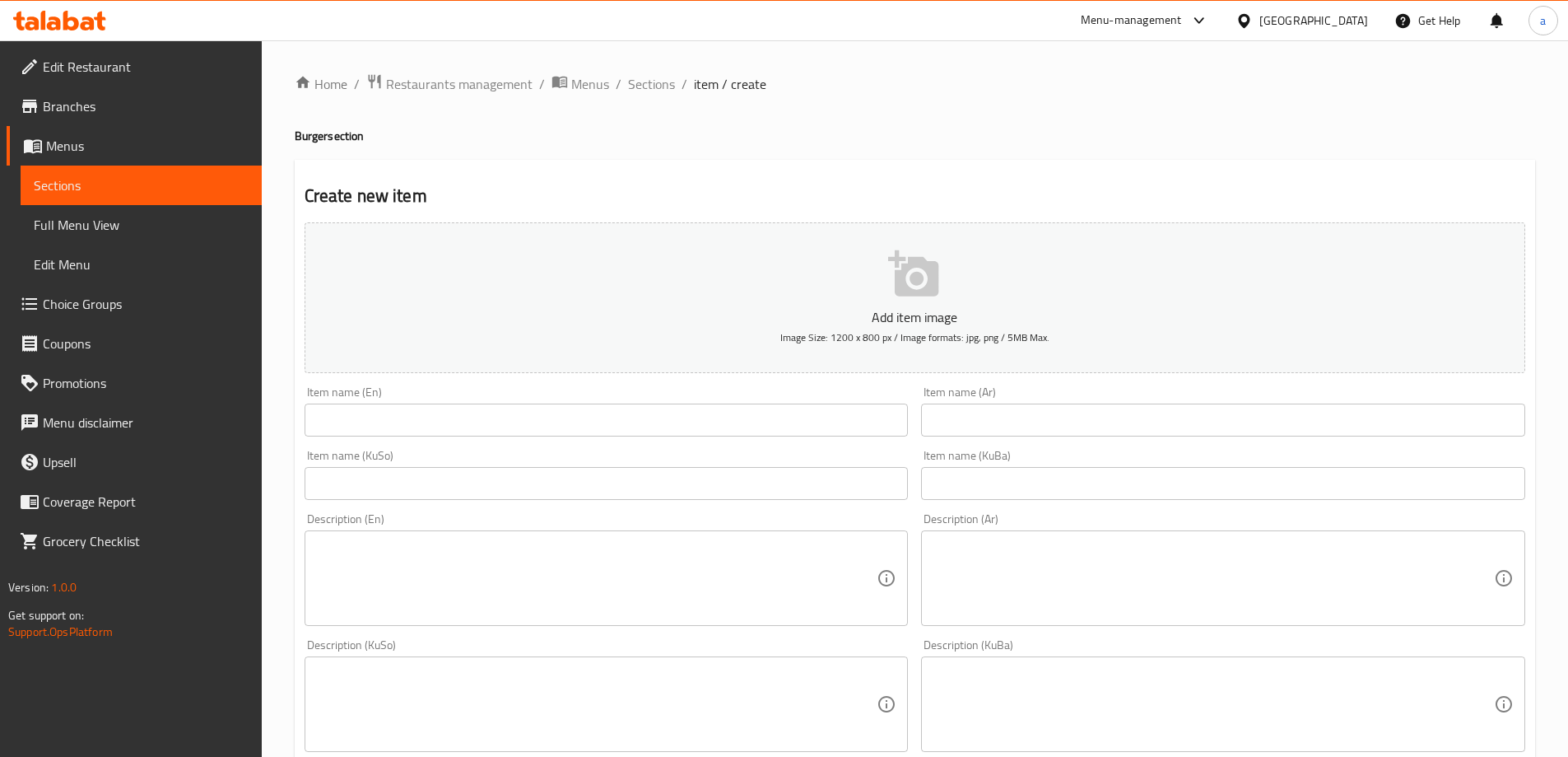
click at [339, 413] on input "text" at bounding box center [607, 419] width 604 height 33
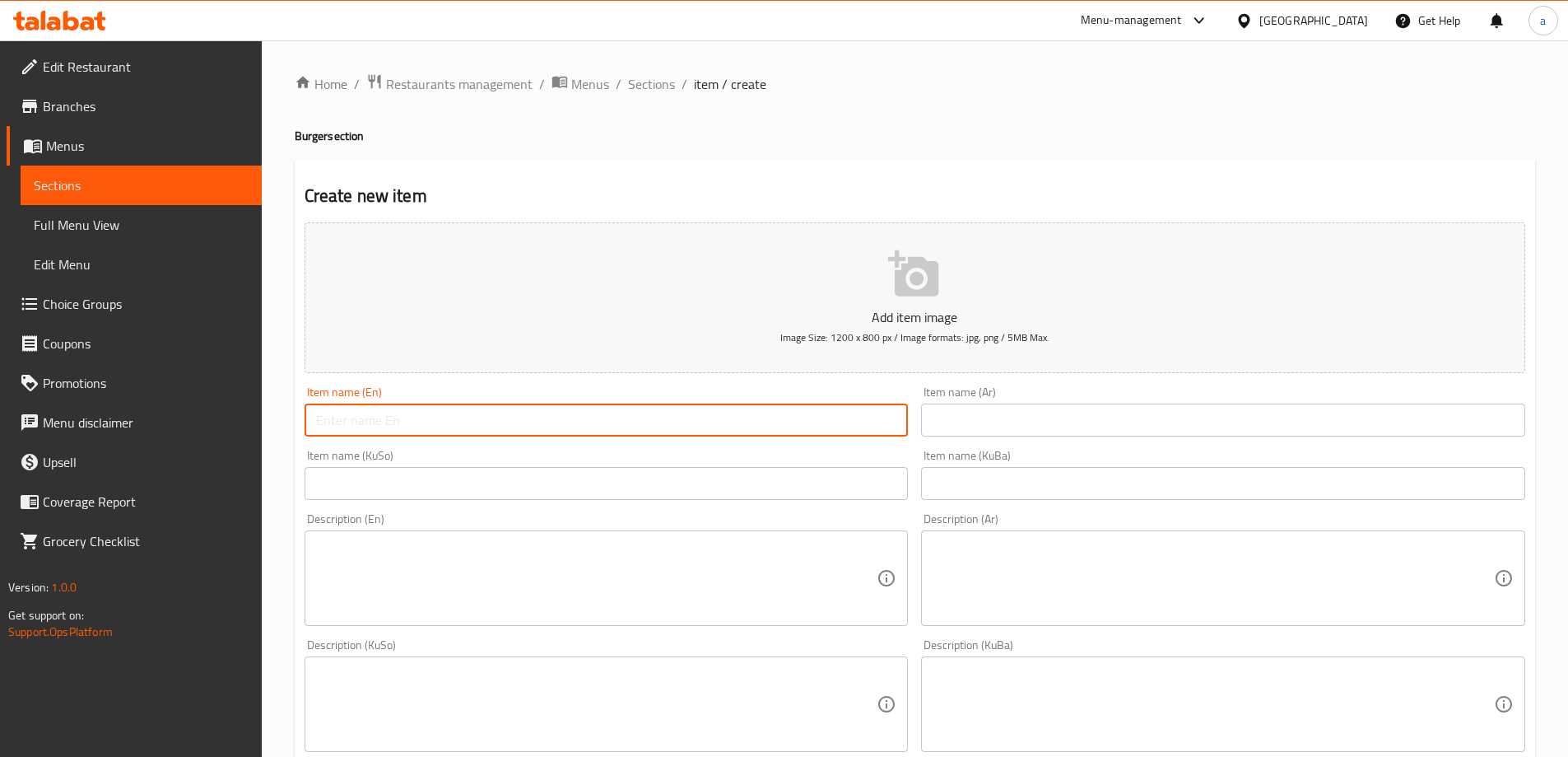
paste input "Chicken Steak Burger"
type input "Chicken Steak Burger"
click at [1177, 433] on input "text" at bounding box center [1224, 419] width 604 height 33
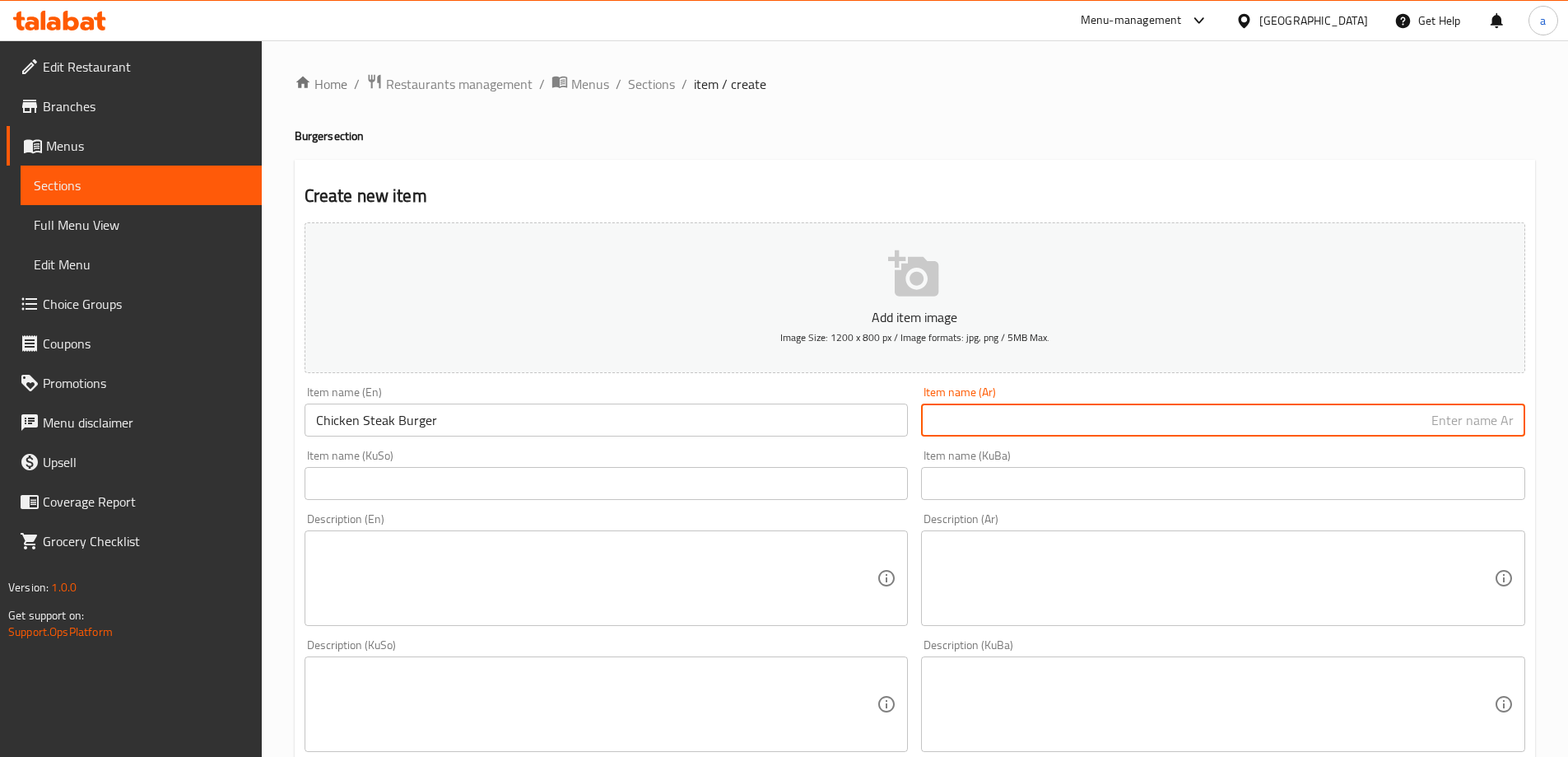
click at [1333, 390] on div "Item name (Ar) Item name (Ar)" at bounding box center [1224, 411] width 604 height 50
click at [1236, 412] on input "text" at bounding box center [1224, 419] width 604 height 33
paste input "ستيك"
type input "ستيك برجر دجاج"
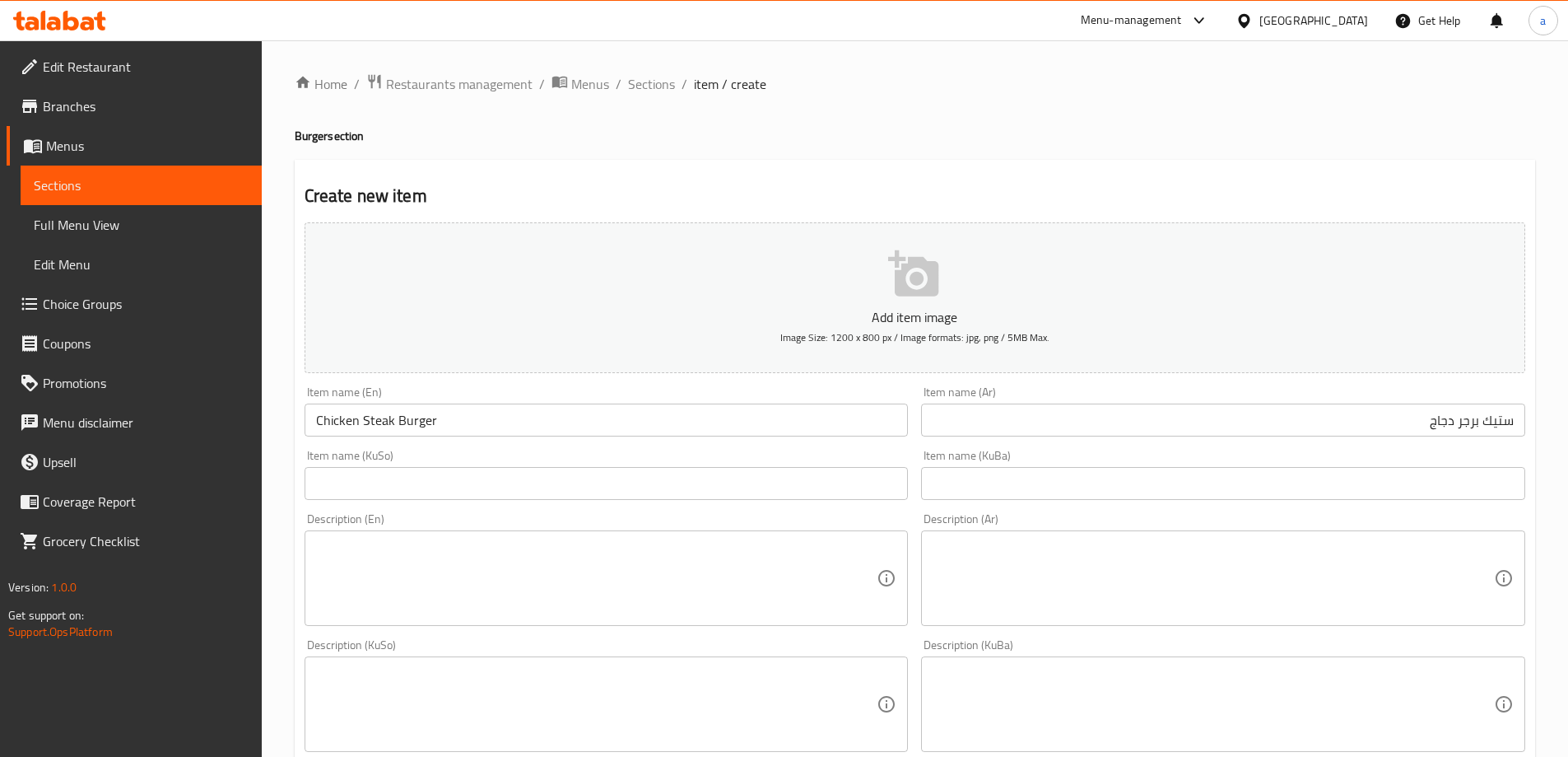
click at [1315, 507] on div "Description (Ar) Description (Ar)" at bounding box center [1224, 569] width 618 height 126
click at [1308, 480] on input "text" at bounding box center [1224, 483] width 604 height 33
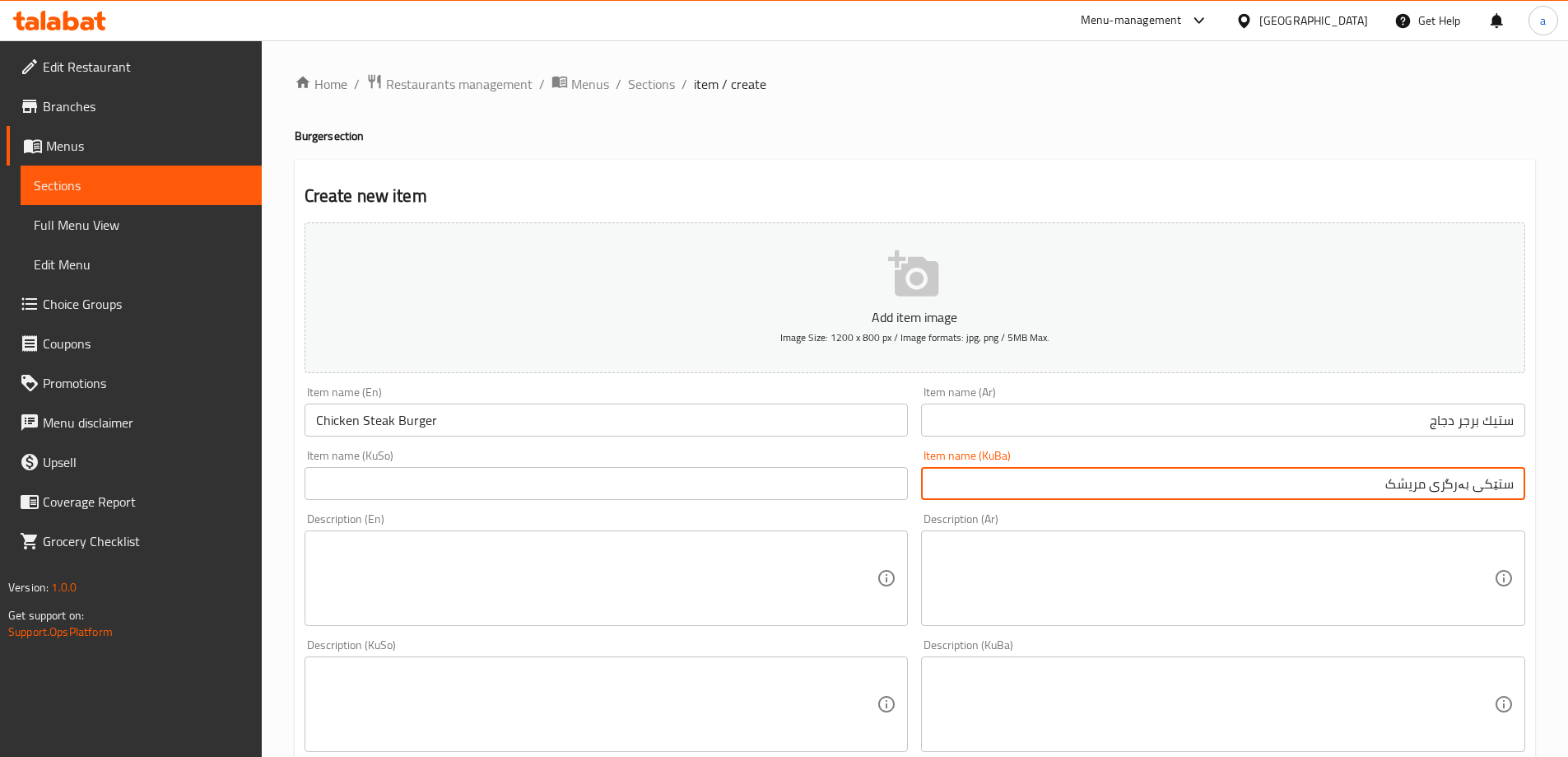
type input "ستێکی بەرگری مریشک"
click at [833, 473] on input "text" at bounding box center [607, 483] width 604 height 33
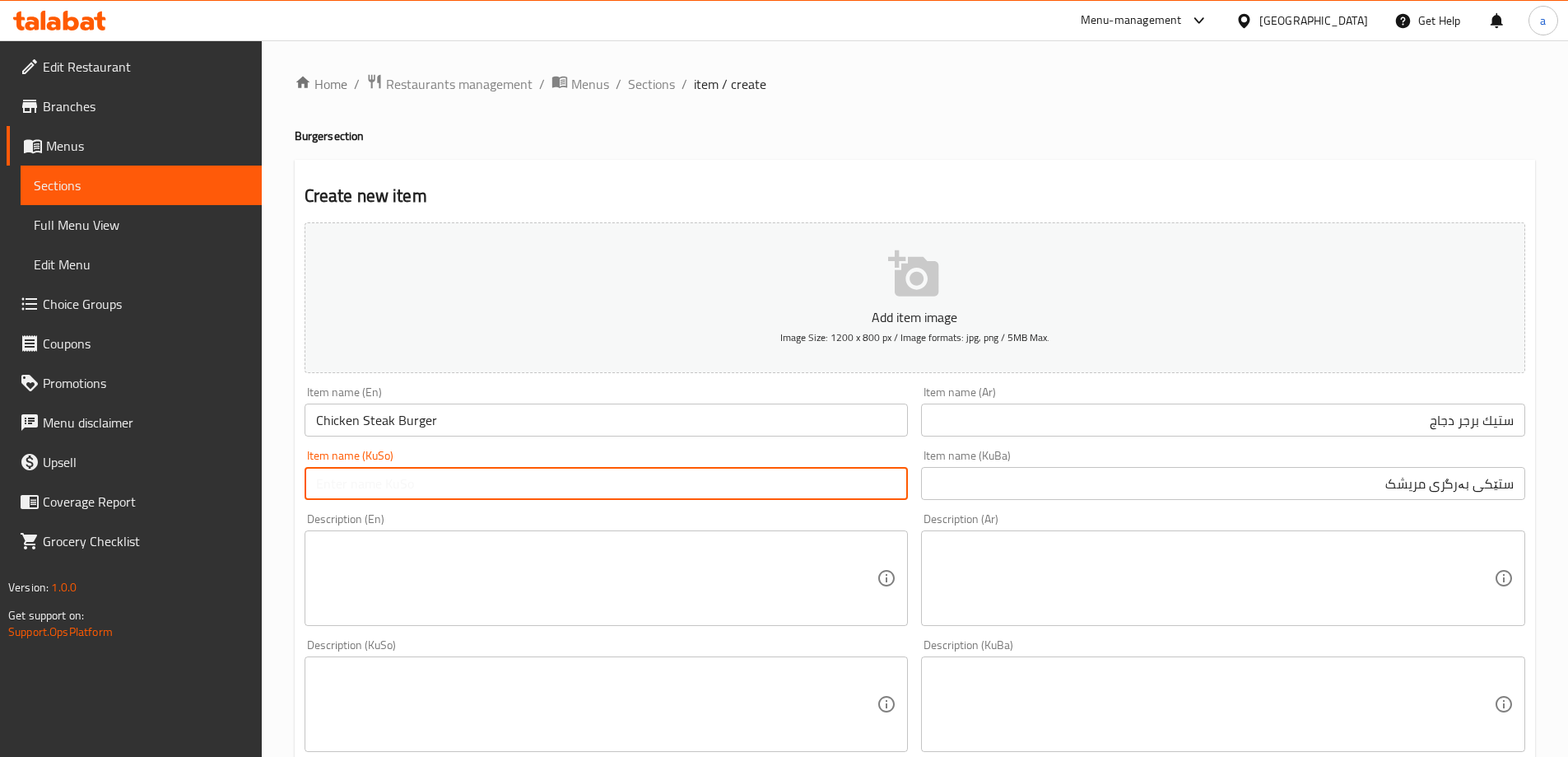
paste input "ستێکی بەرگری مریشک"
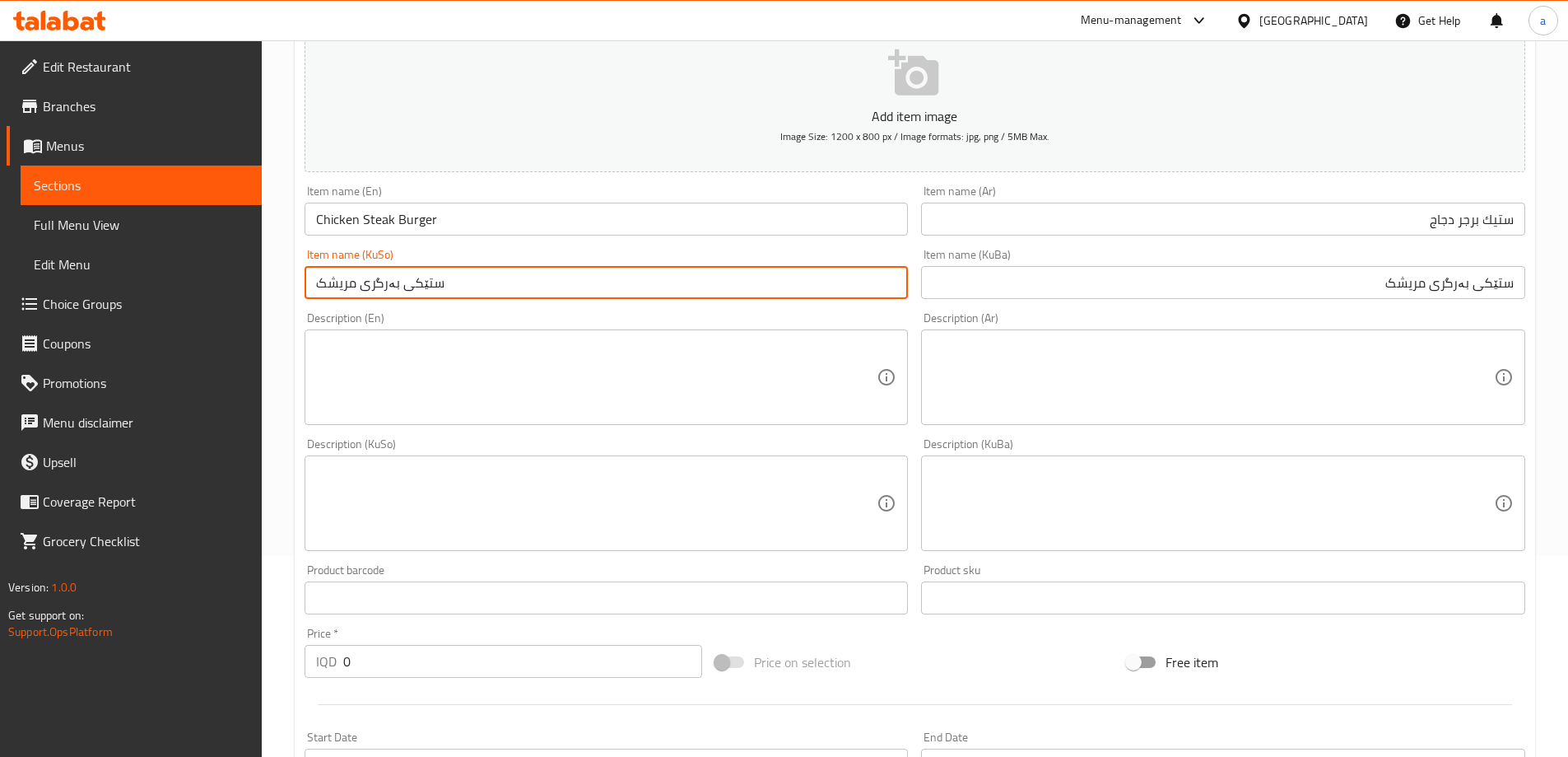
scroll to position [220, 0]
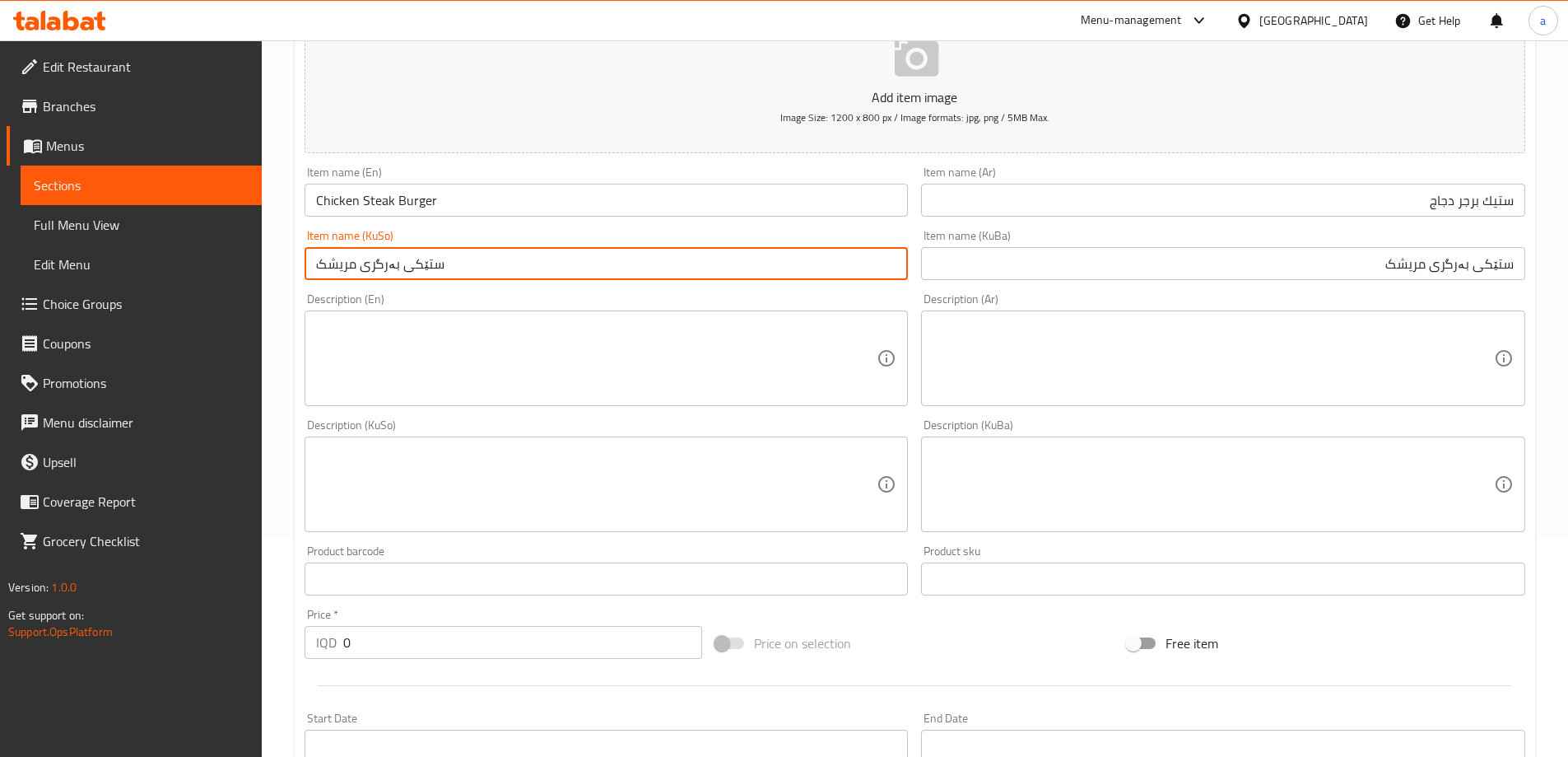
type input "ستێکی بەرگری مریشک"
click at [354, 630] on input "0" at bounding box center [524, 642] width 360 height 33
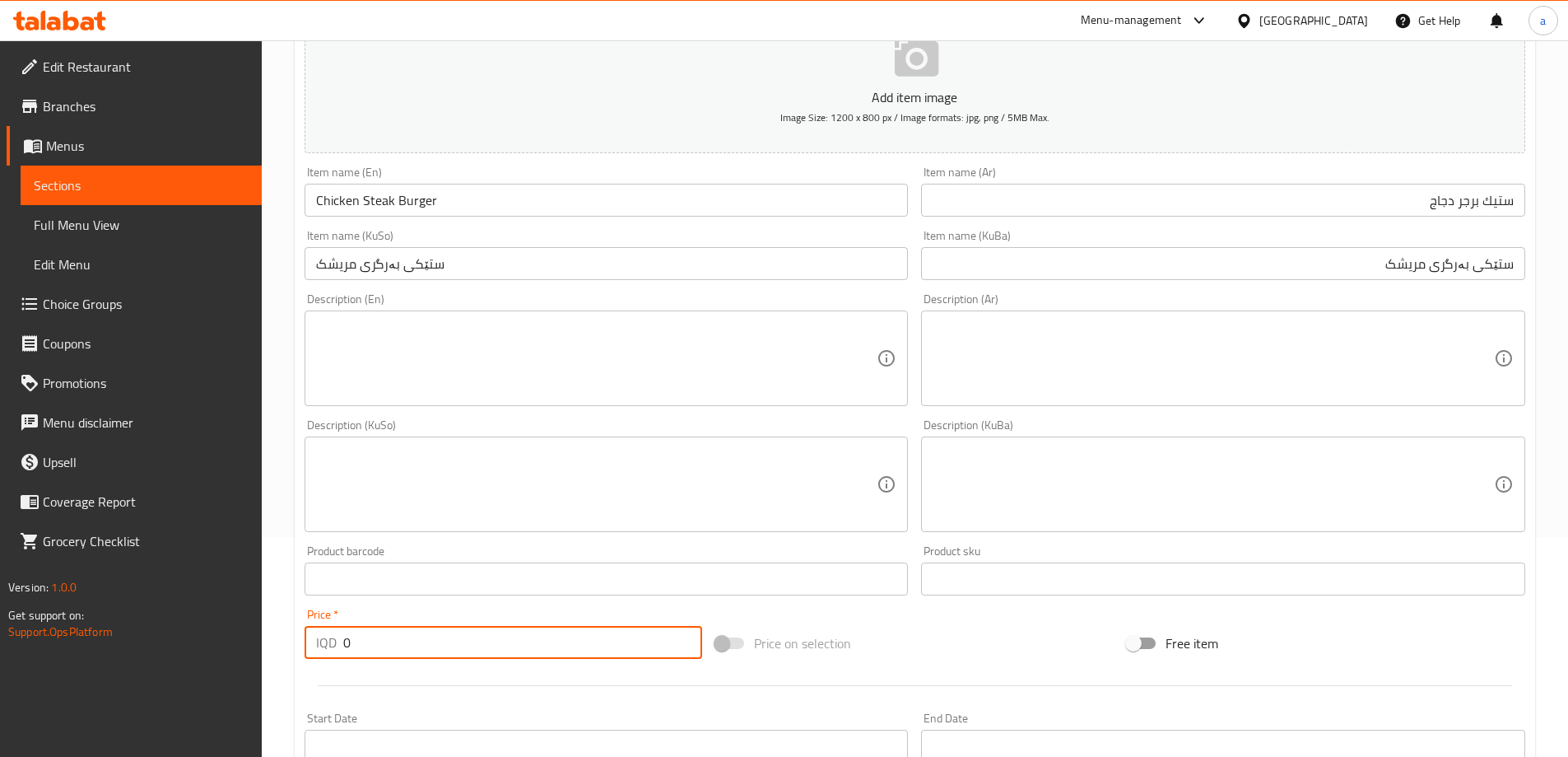
click at [354, 630] on input "0" at bounding box center [524, 642] width 360 height 33
paste input "850"
type input "8500"
click at [437, 602] on div "Price   * IQD 8500 Price *" at bounding box center [503, 633] width 412 height 64
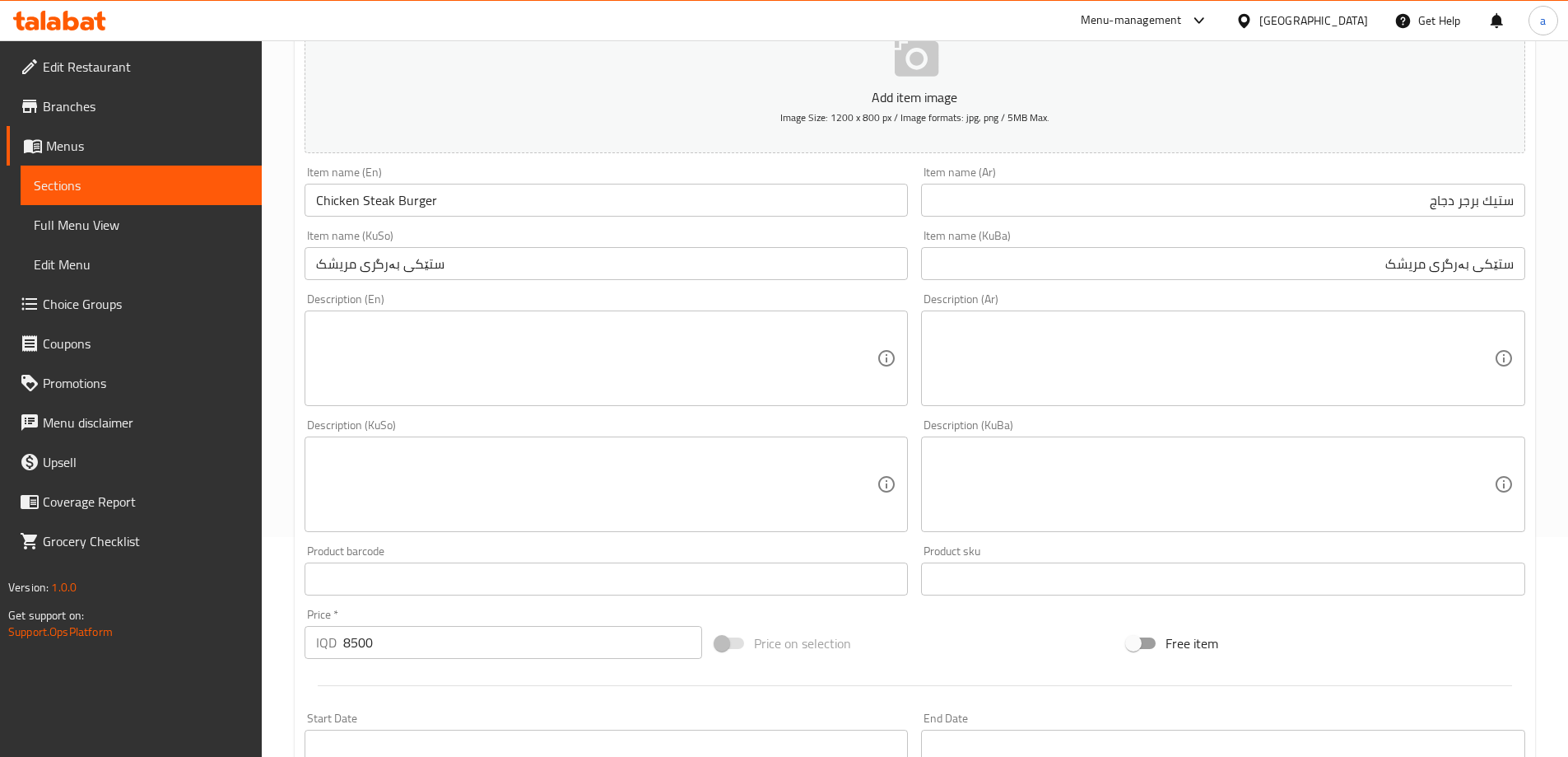
click at [406, 478] on textarea at bounding box center [597, 485] width 562 height 78
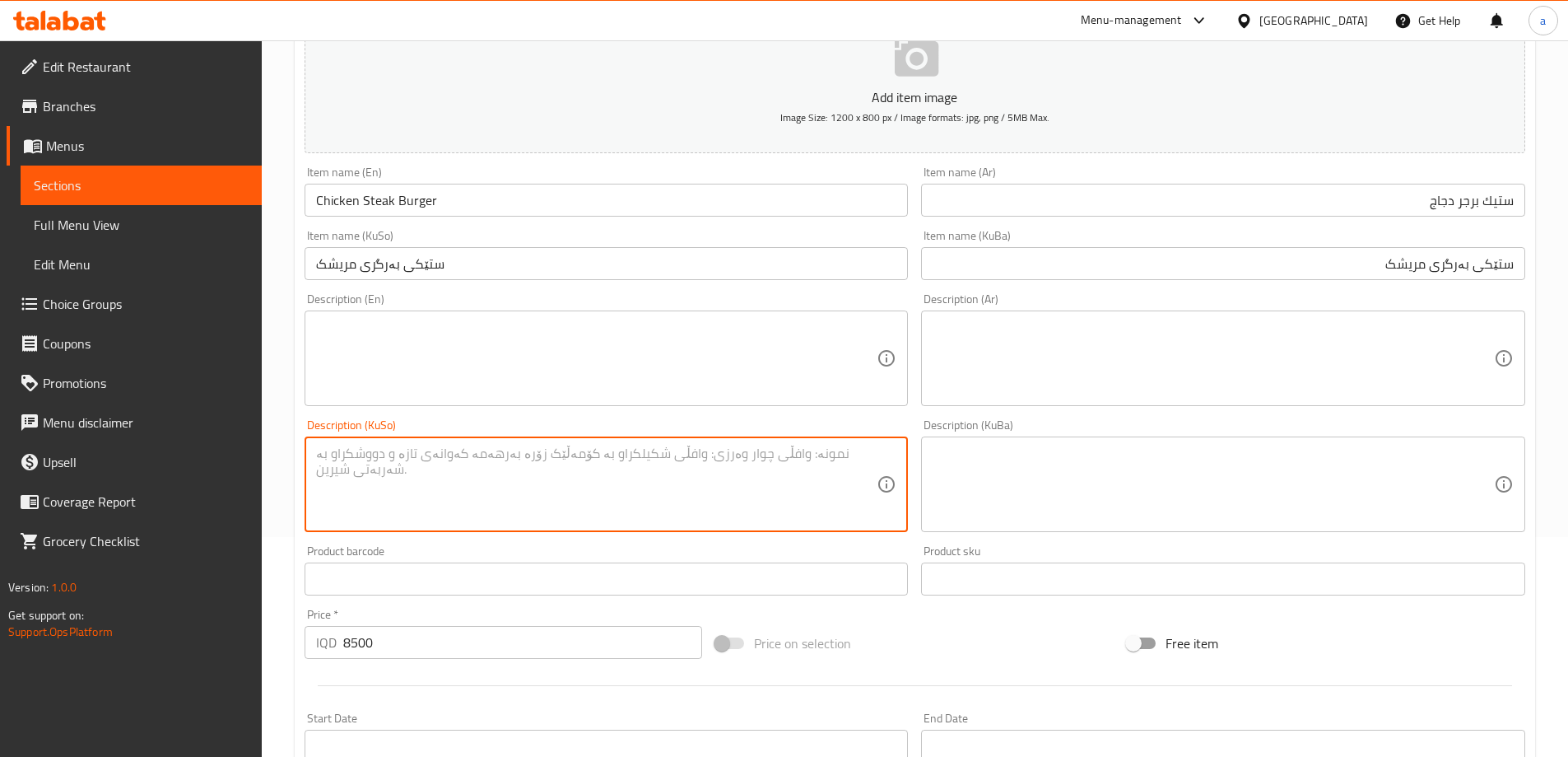
click at [395, 329] on textarea at bounding box center [597, 358] width 562 height 78
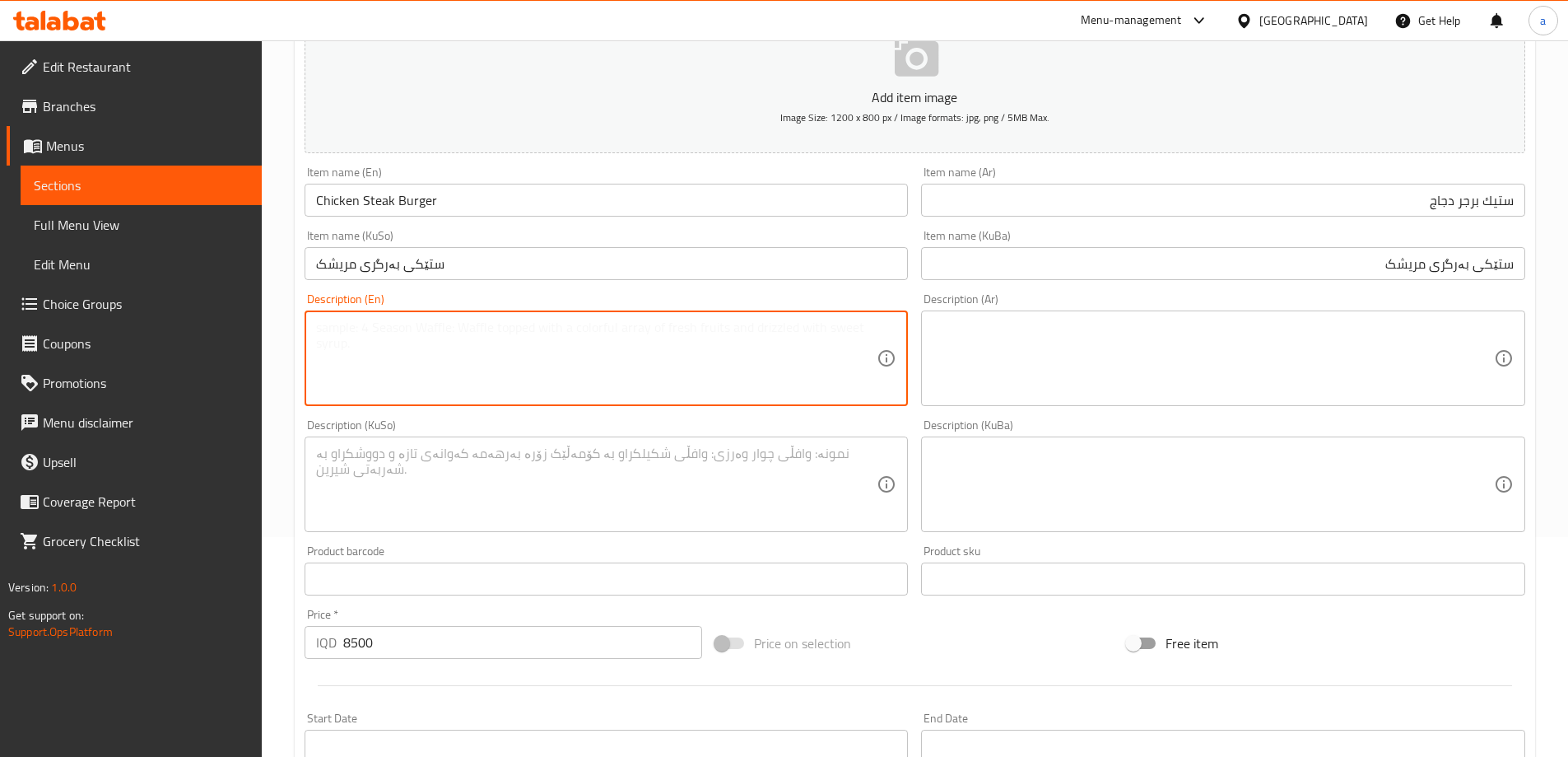
paste textarea "Served with fries"
click at [385, 321] on textarea "Served with fries" at bounding box center [597, 358] width 562 height 78
type textarea "Served with French fries"
click at [1226, 361] on textarea at bounding box center [1213, 358] width 562 height 78
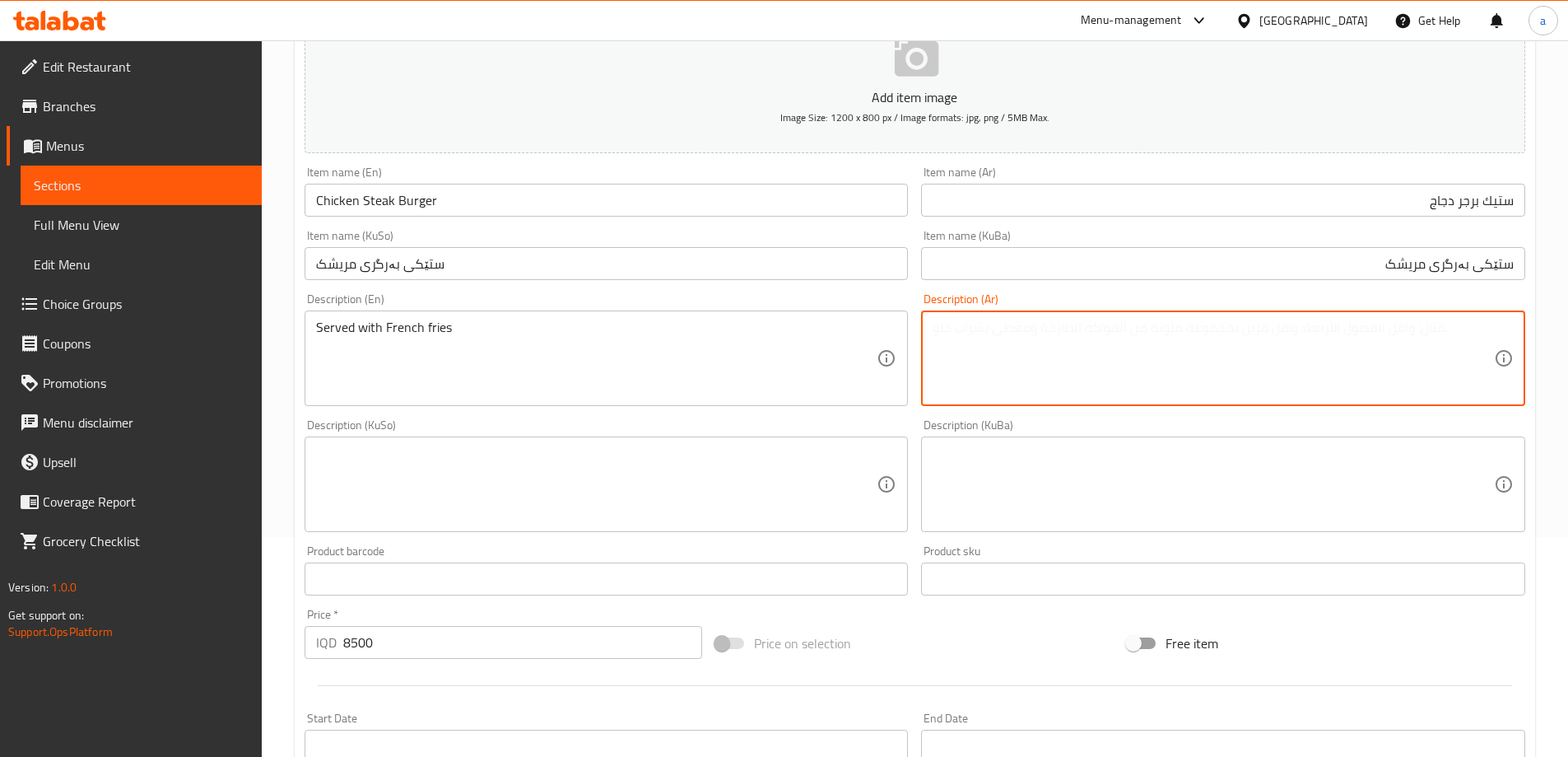
paste textarea "يقدم مع بطاطا مقلية"
type textarea "يقدم مع بطاطا مقلية"
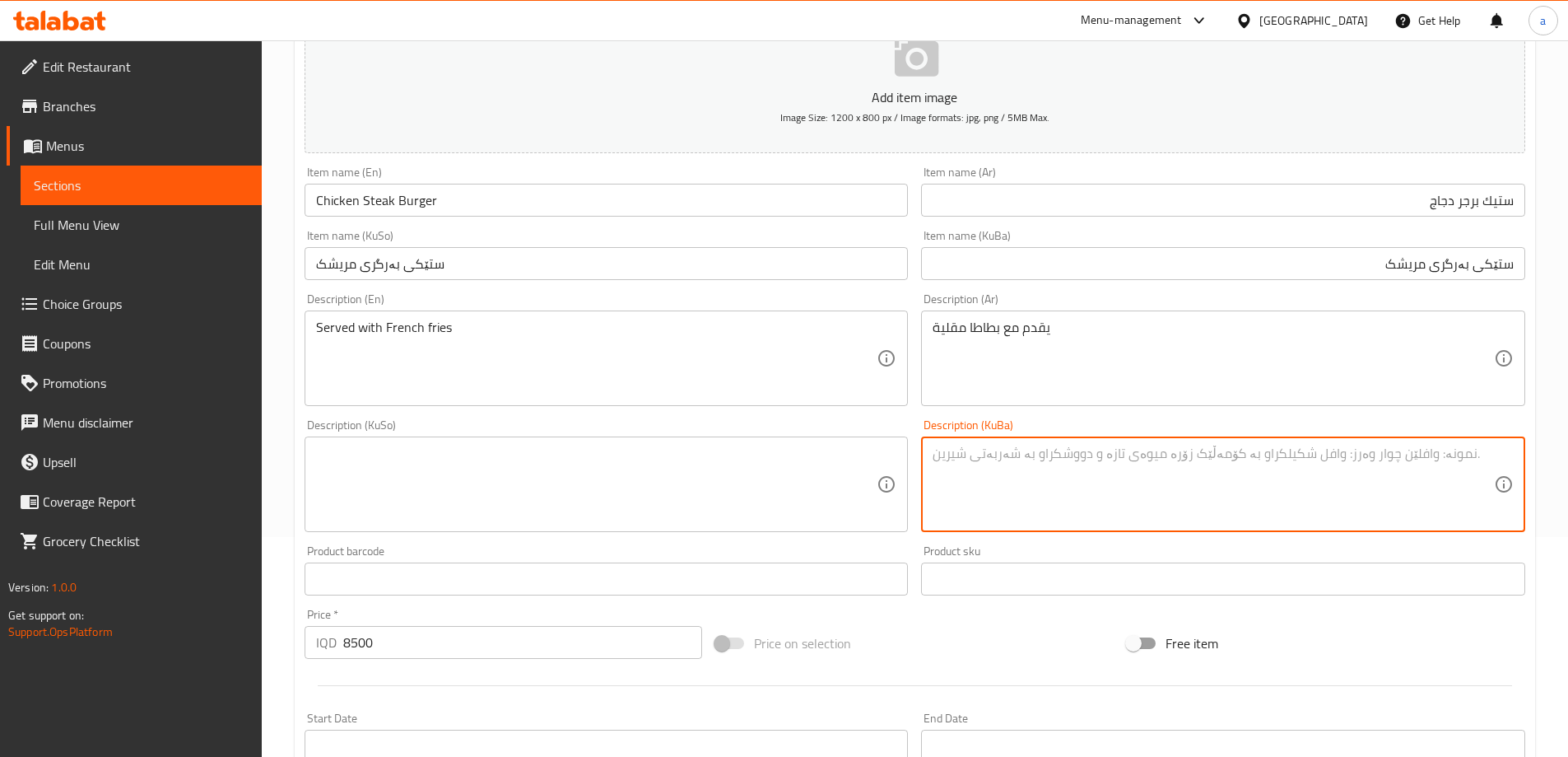
click at [959, 457] on textarea at bounding box center [1213, 485] width 562 height 78
type textarea "پێشکەش دەکرێت لەگەڵ فینگەر"
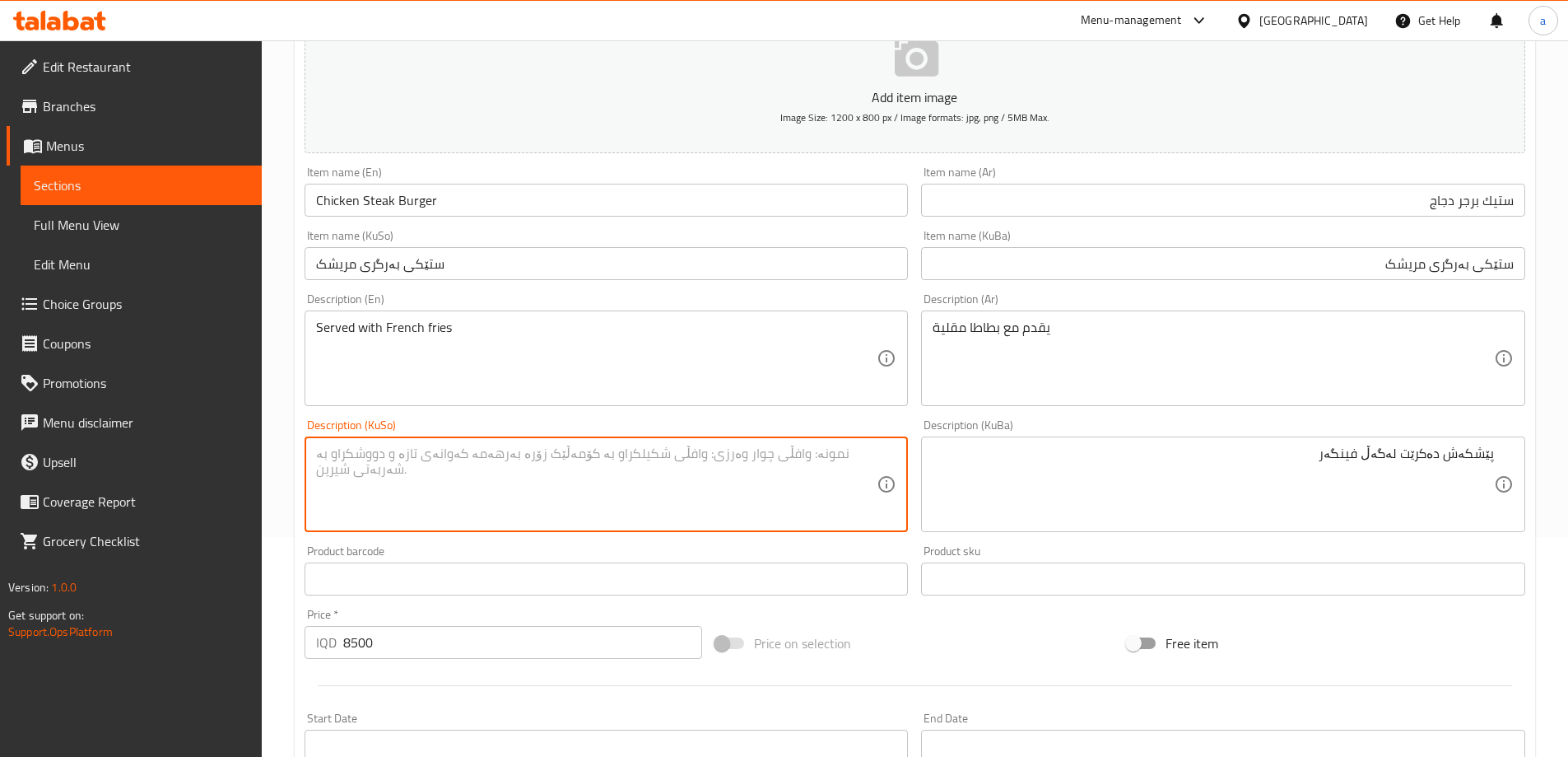
click at [772, 457] on textarea at bounding box center [597, 485] width 562 height 78
paste textarea "پێشکەش دەکرێت لەگەڵ فینگەر"
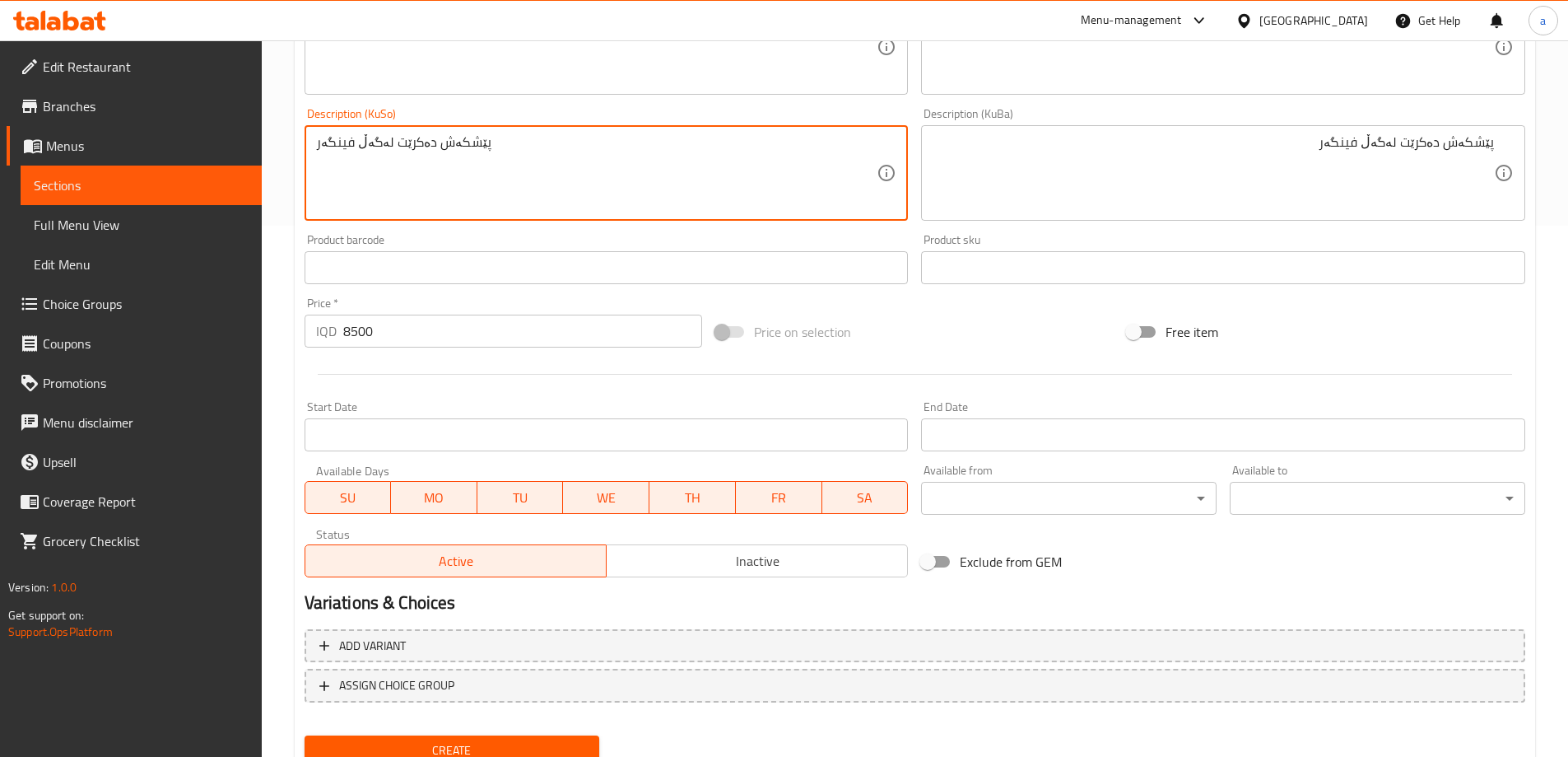
scroll to position [596, 0]
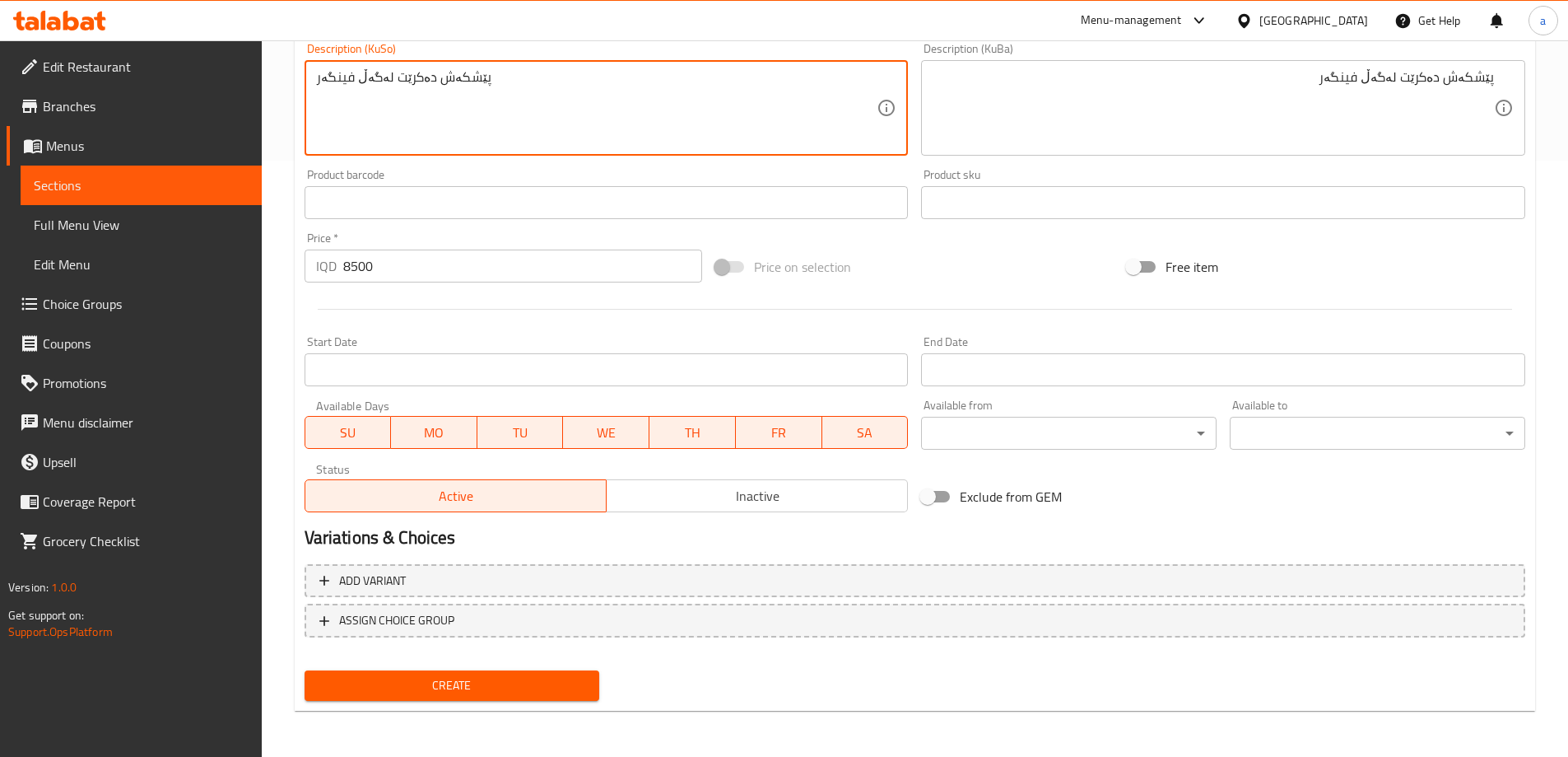
type textarea "پێشکەش دەکرێت لەگەڵ فینگەر"
click at [509, 676] on span "Create" at bounding box center [452, 686] width 269 height 20
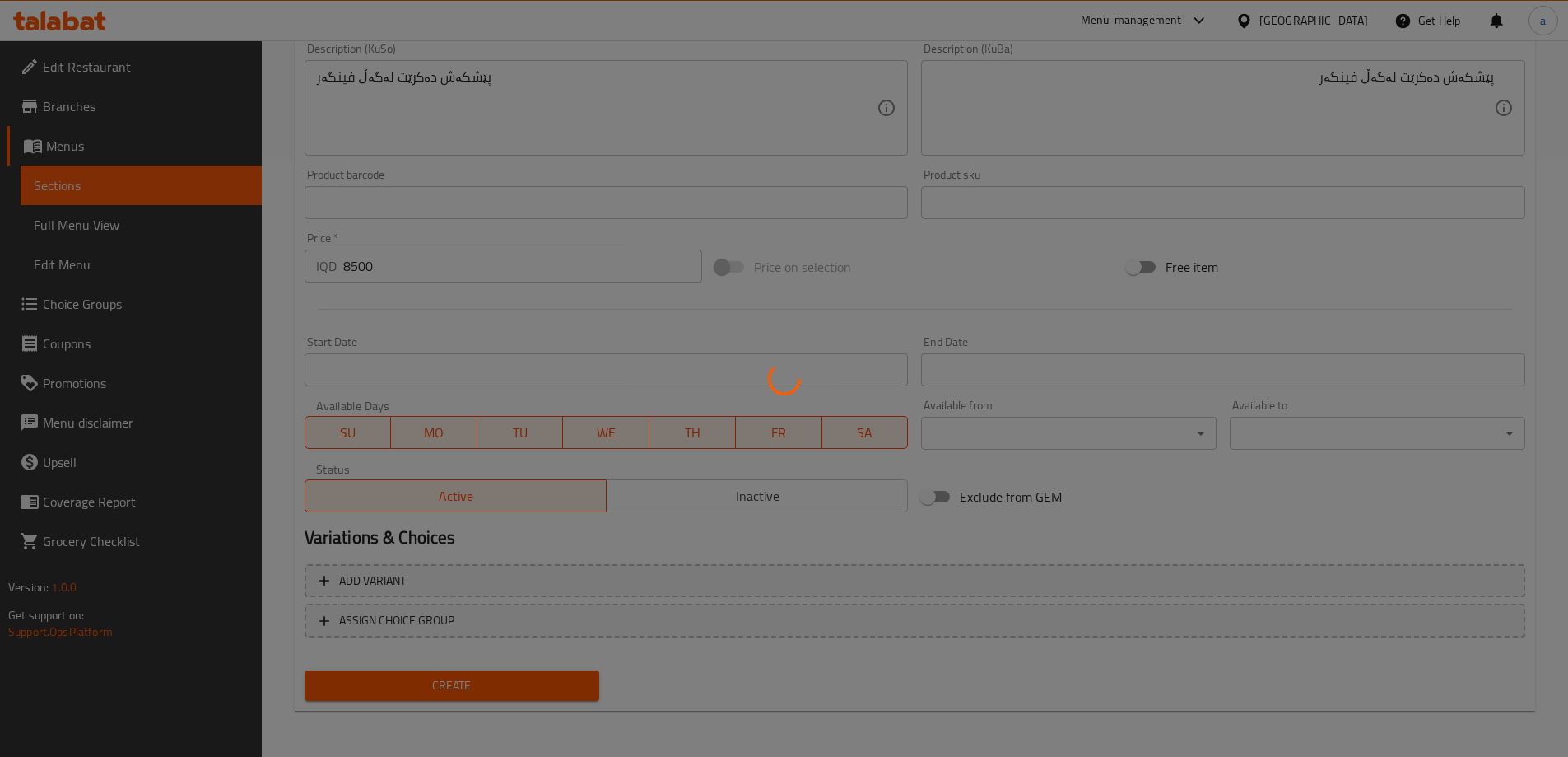
type input "0"
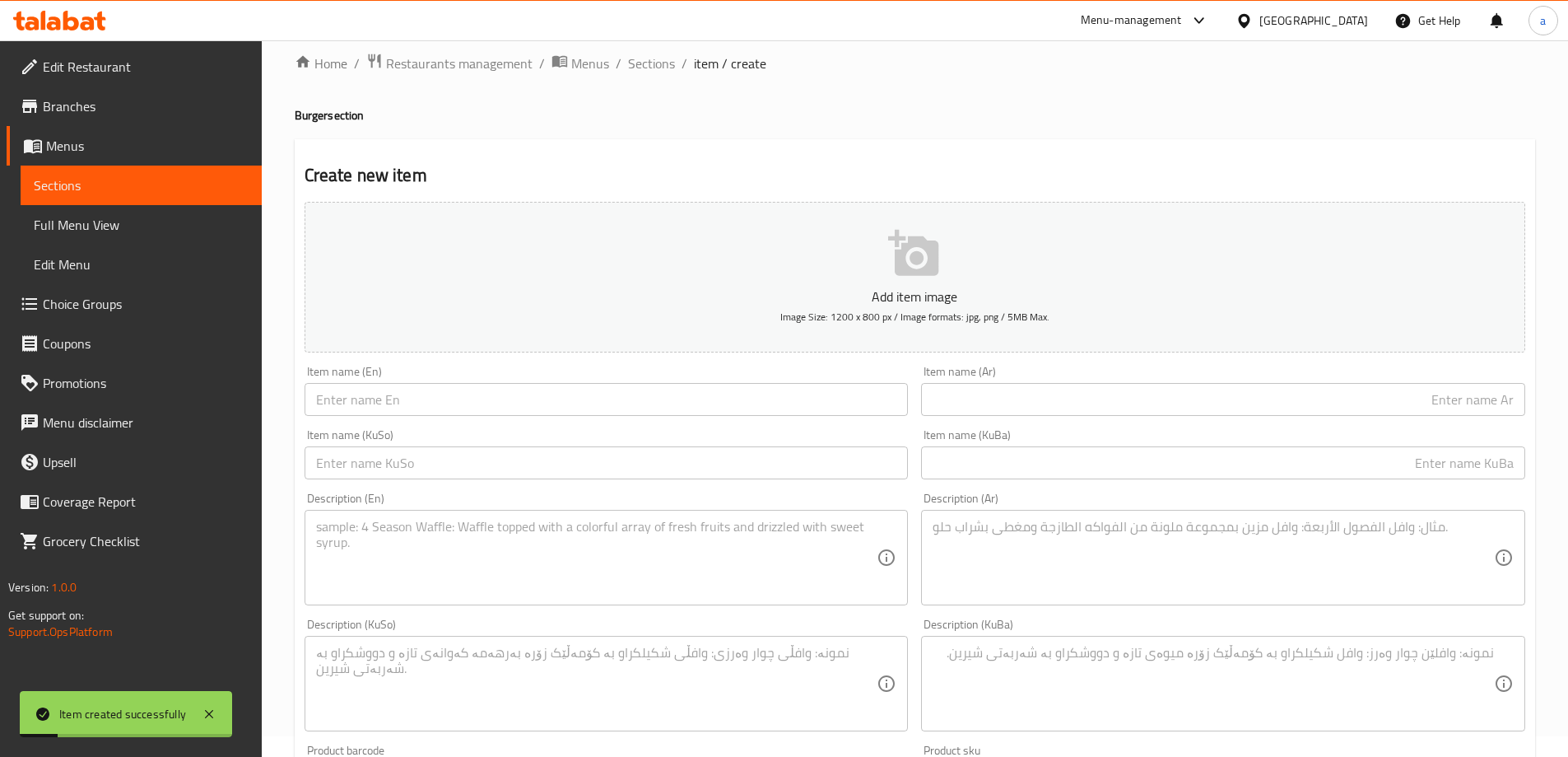
scroll to position [0, 0]
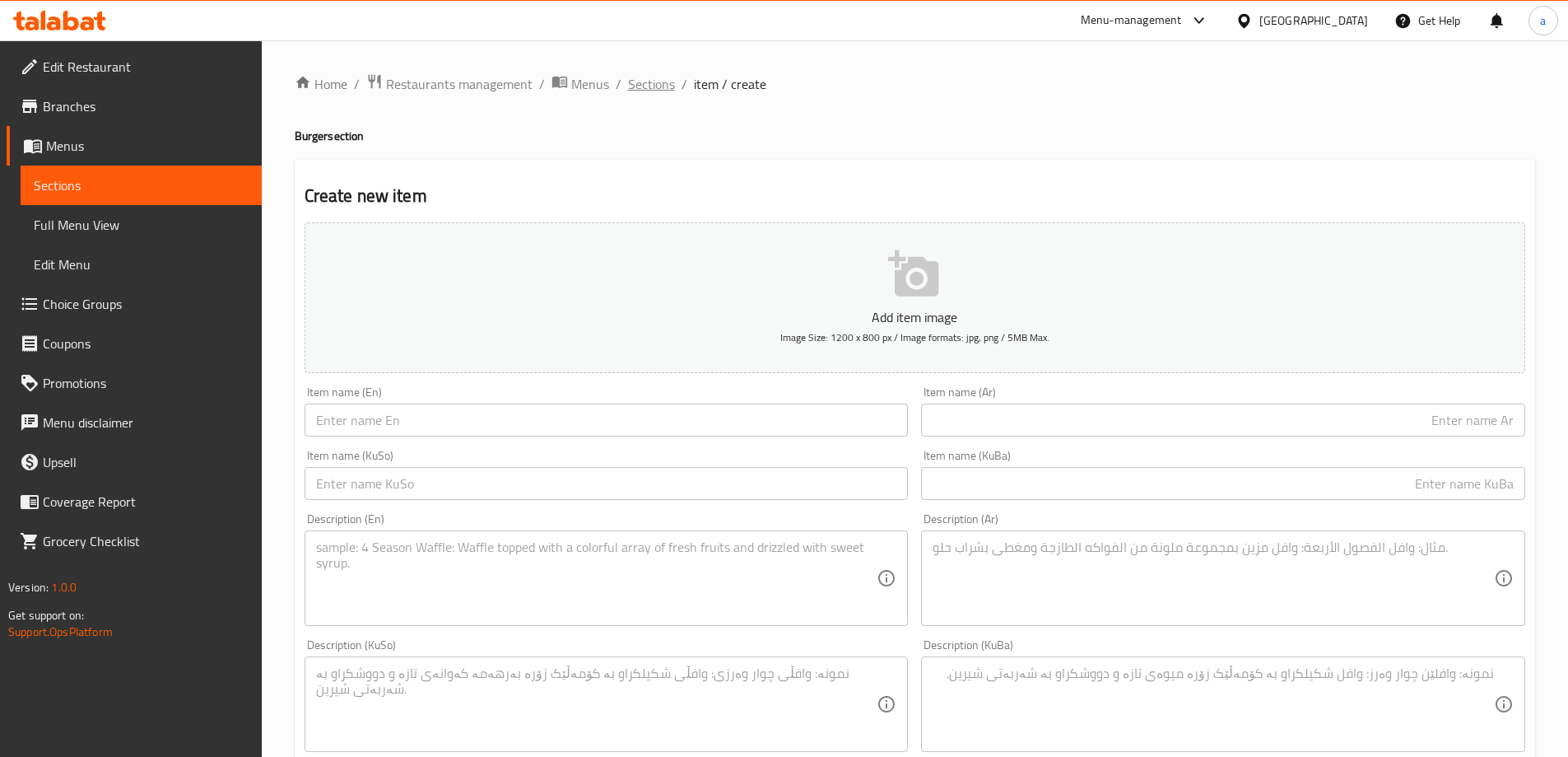
click at [645, 86] on span "Sections" at bounding box center [651, 83] width 47 height 20
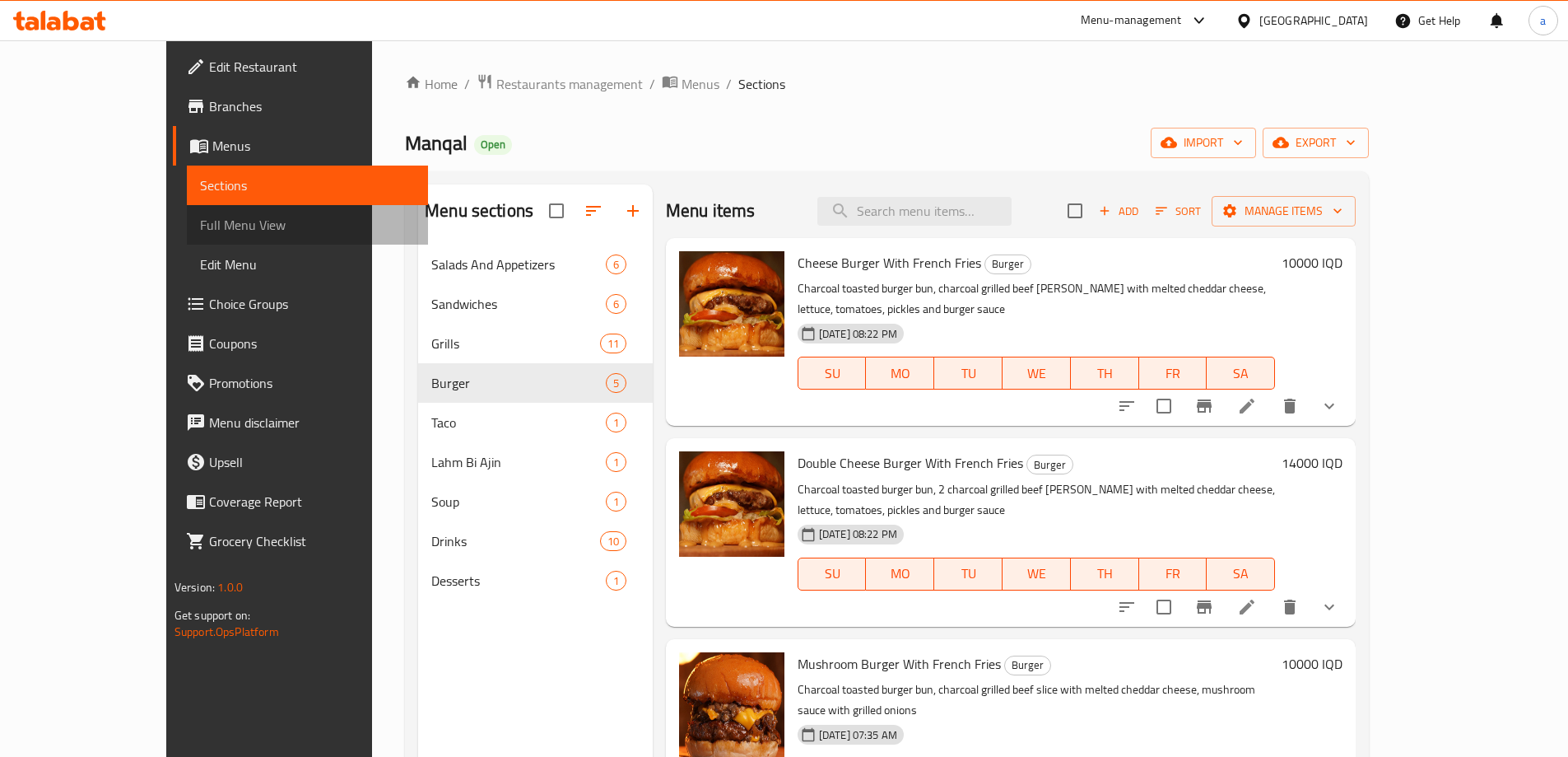
click at [200, 235] on span "Full Menu View" at bounding box center [307, 224] width 215 height 20
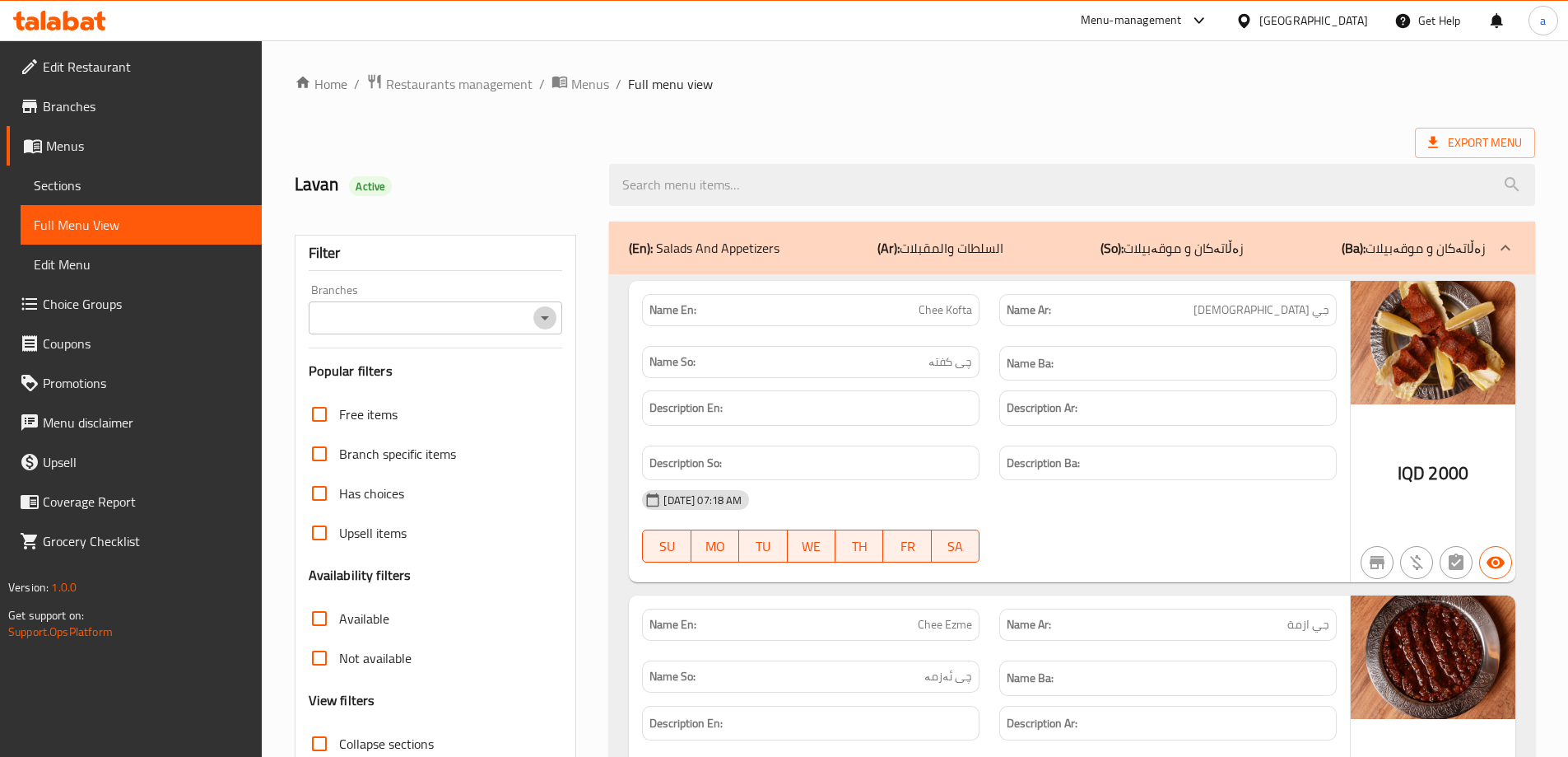
click at [543, 322] on icon "Open" at bounding box center [545, 317] width 20 height 20
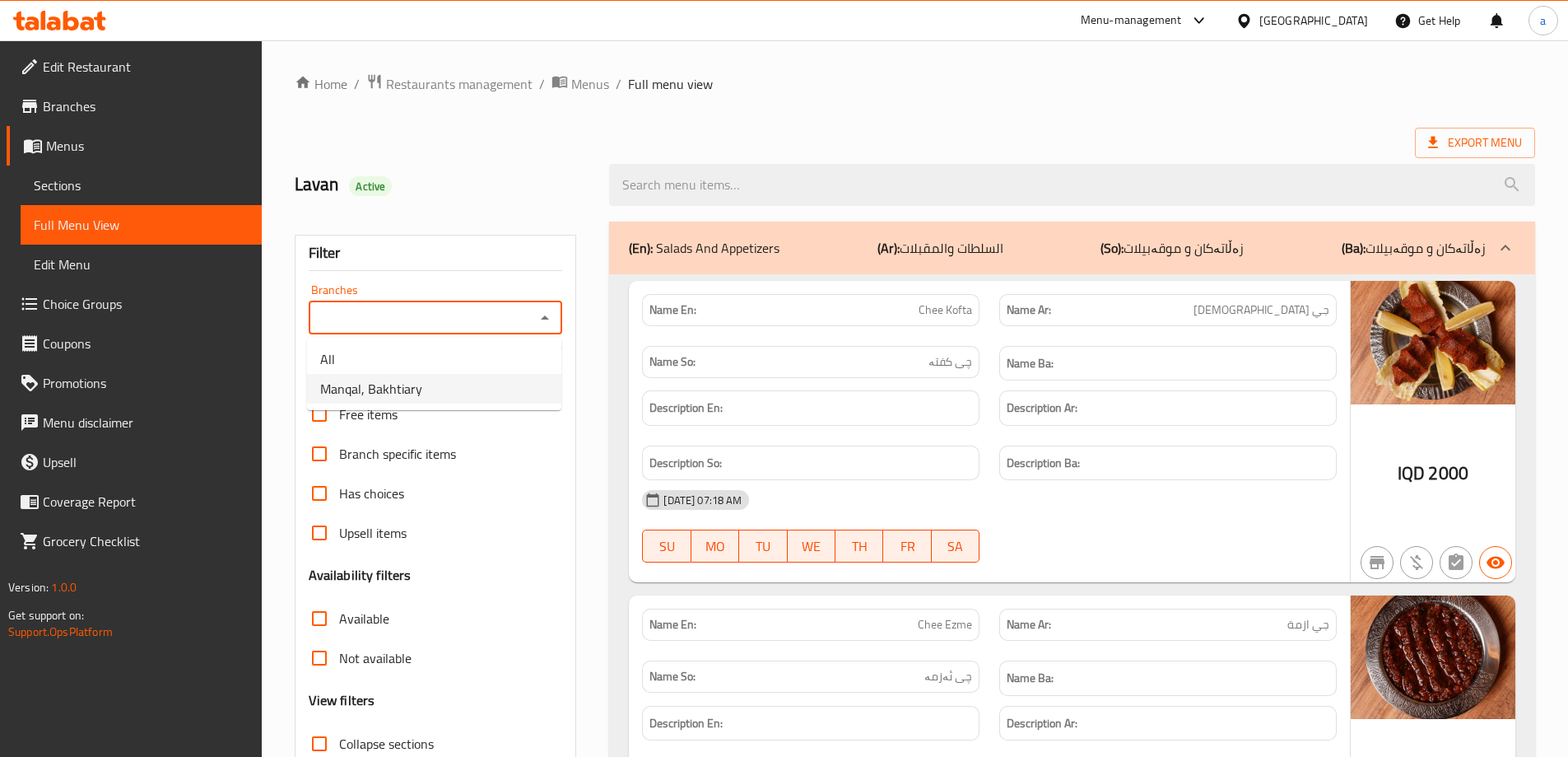
click at [428, 380] on li "Manqal, Bakhtiary" at bounding box center [434, 388] width 255 height 30
type input "Manqal, Bakhtiary"
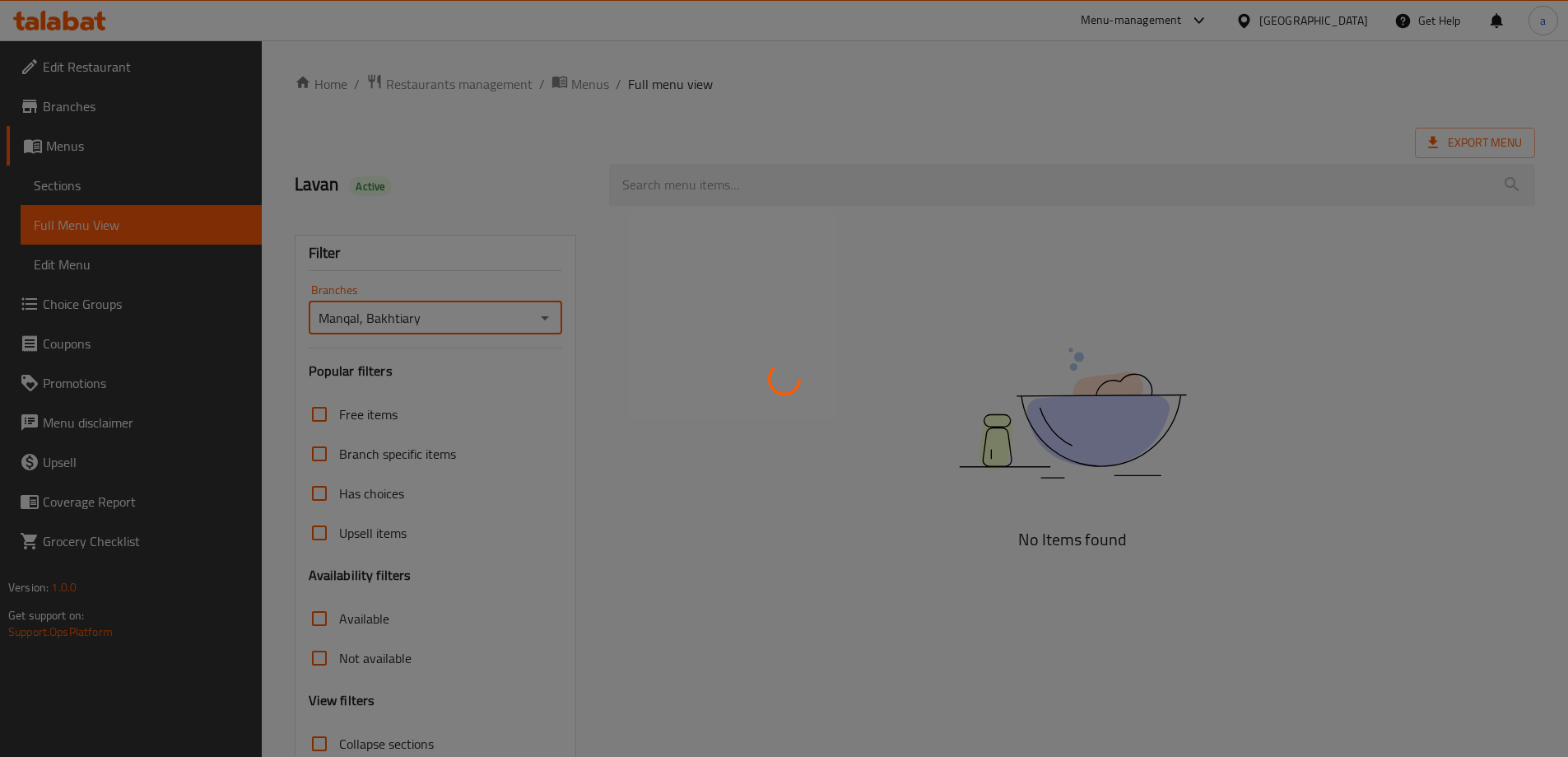
scroll to position [120, 0]
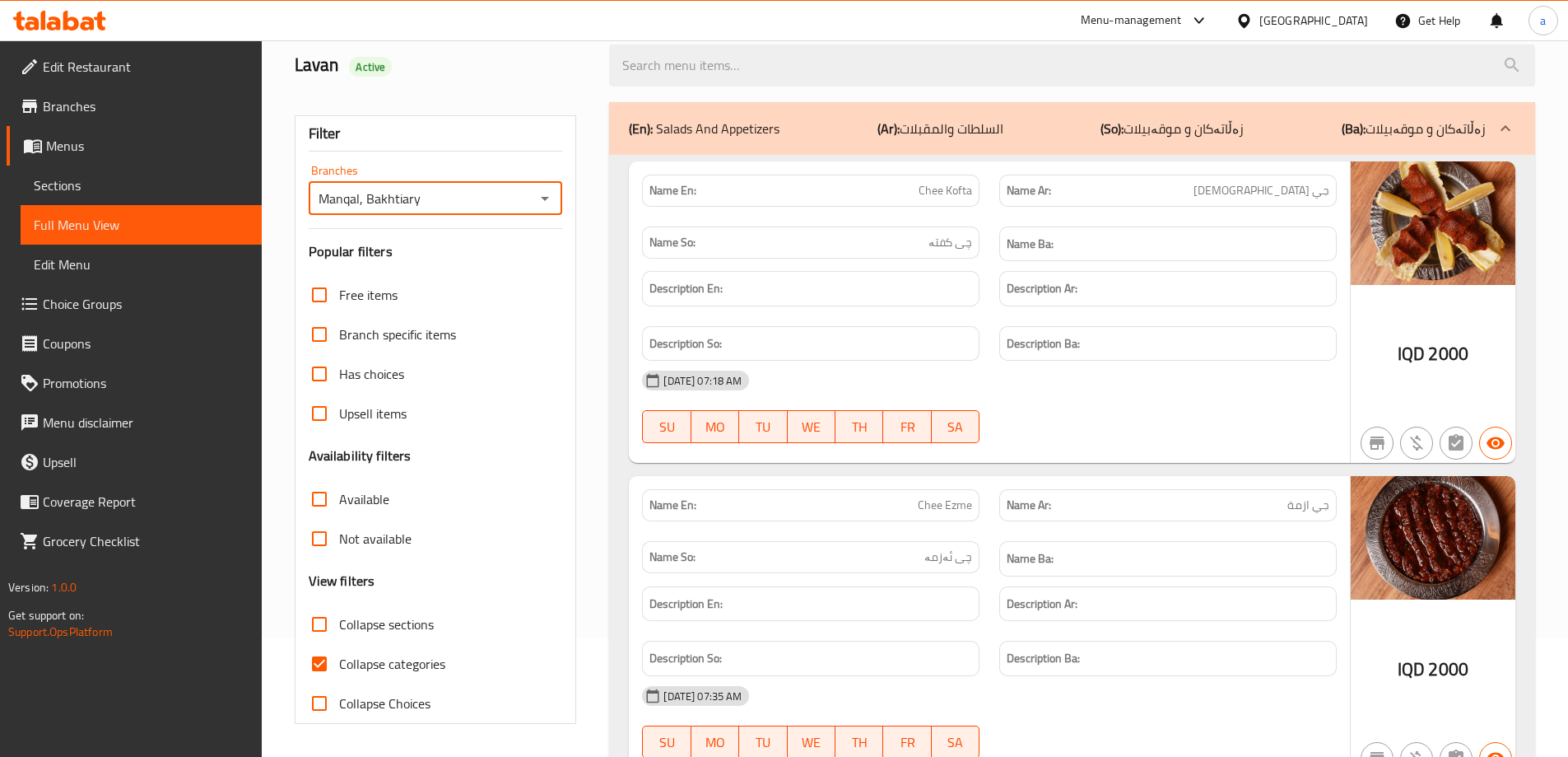
click at [327, 657] on input "Collapse categories" at bounding box center [319, 664] width 40 height 40
checkbox input "false"
click at [322, 622] on input "Collapse sections" at bounding box center [319, 624] width 40 height 40
checkbox input "true"
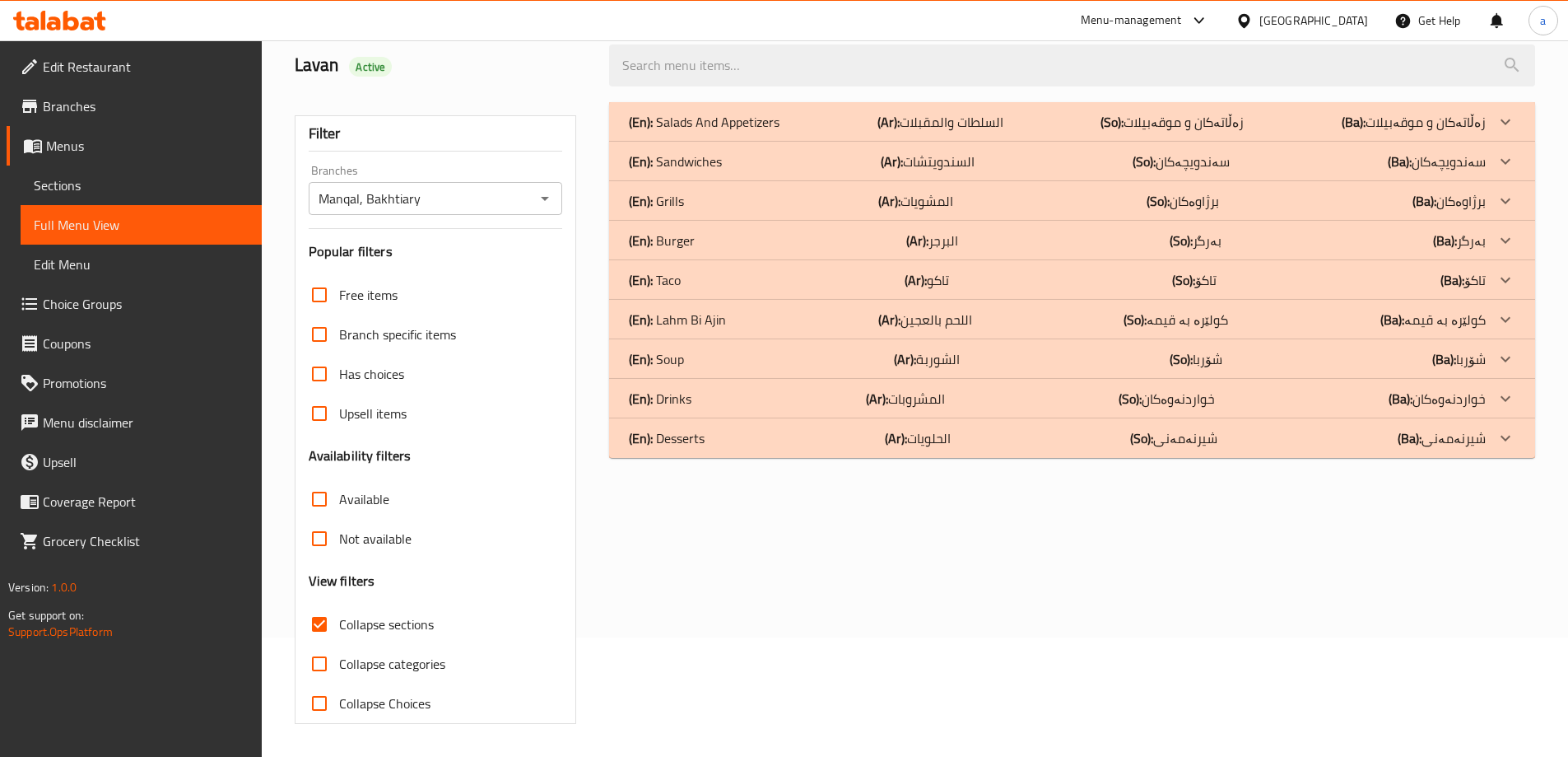
click at [670, 132] on p "(En): Soup" at bounding box center [704, 121] width 151 height 20
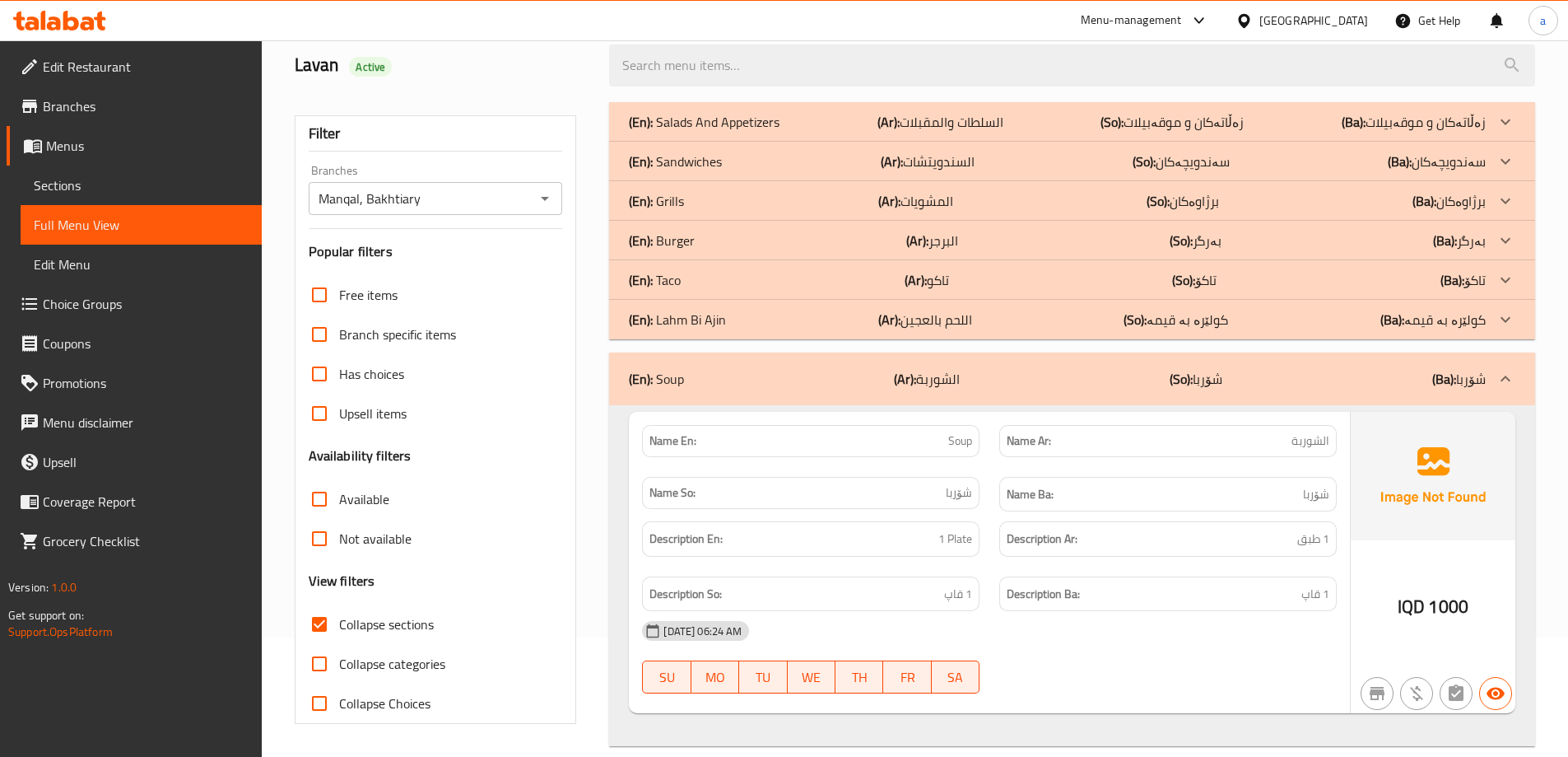
click at [691, 132] on p "(En): Burger" at bounding box center [704, 121] width 151 height 20
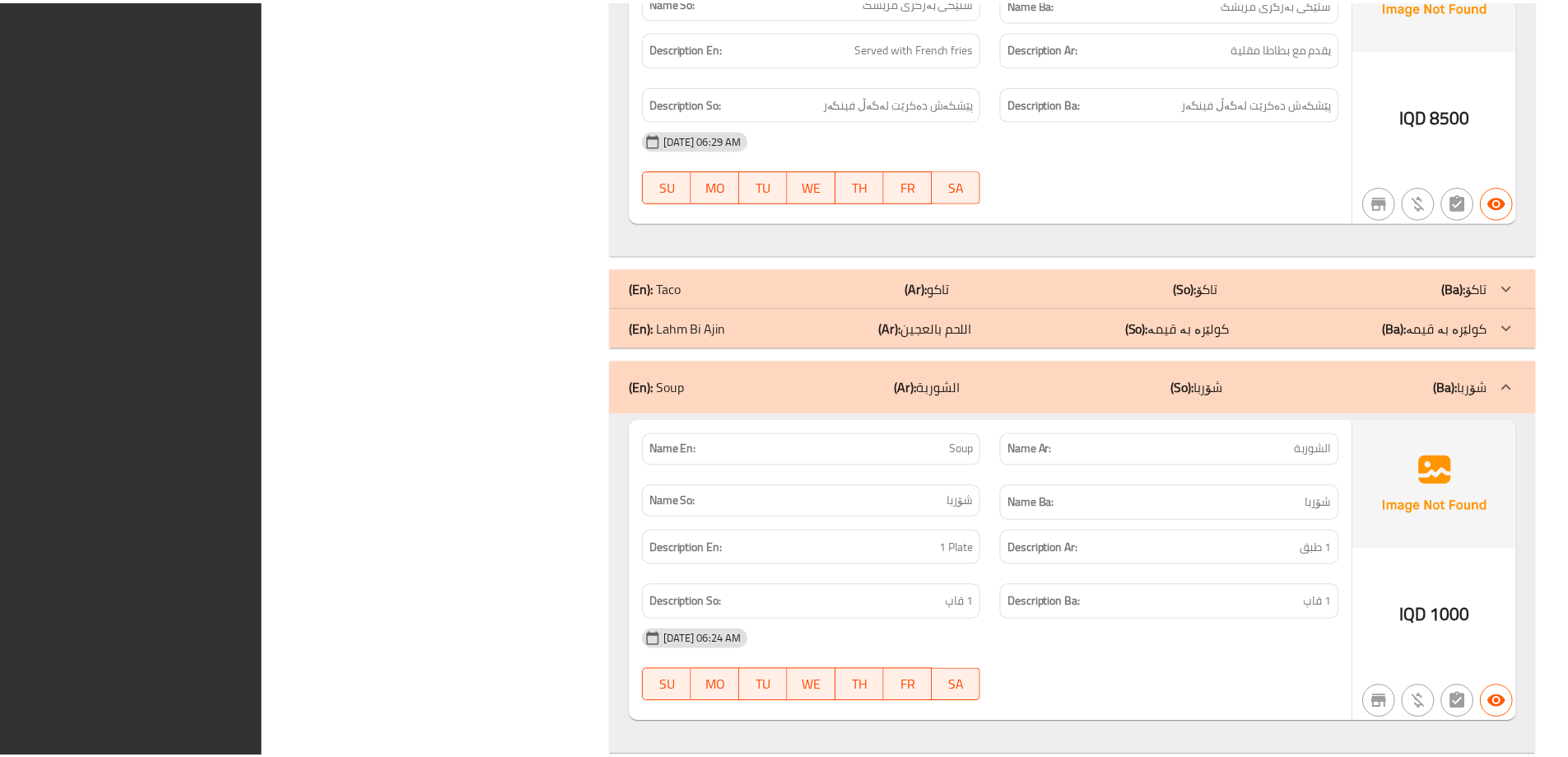
scroll to position [4242, 0]
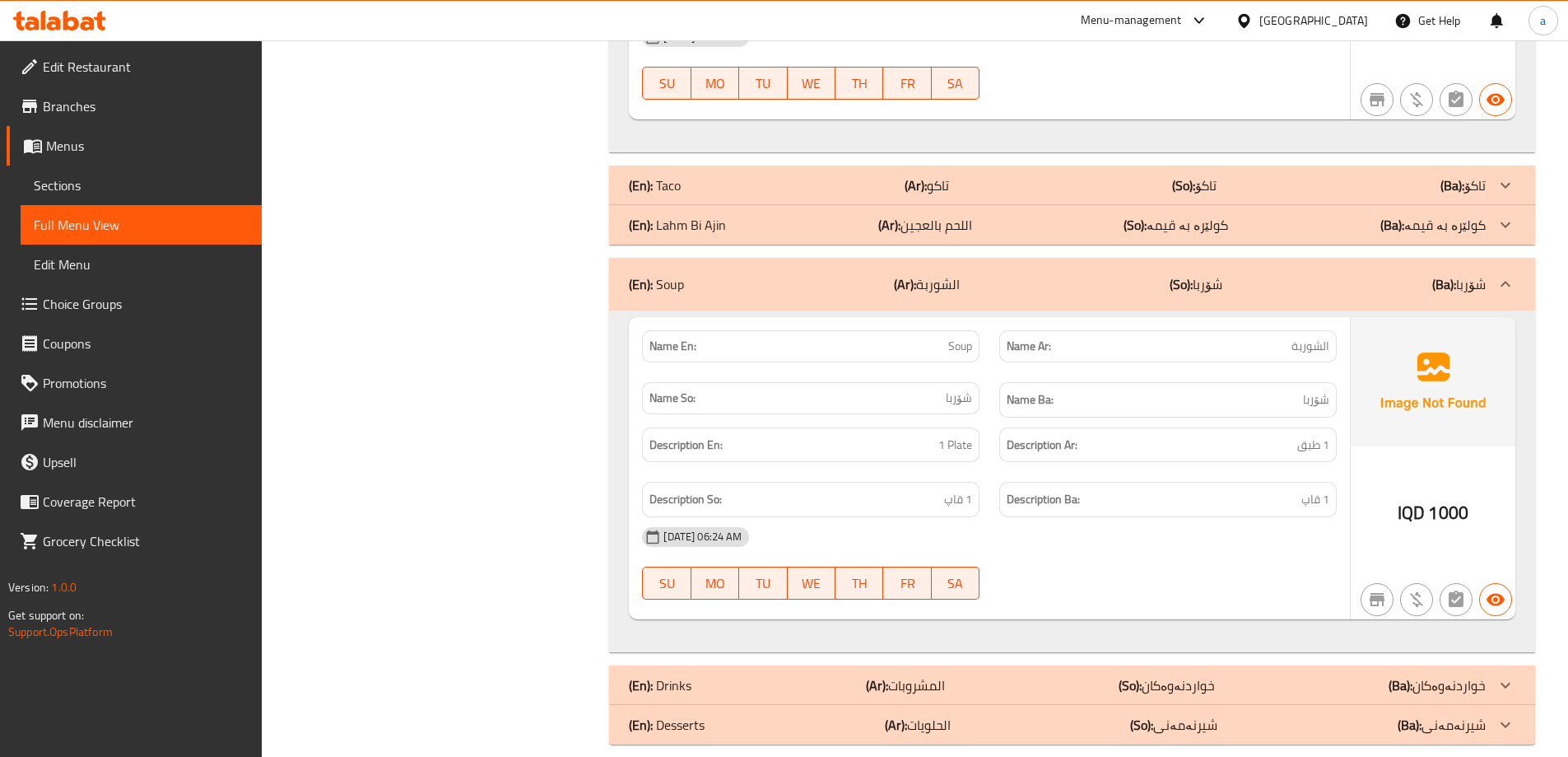
click at [71, 25] on icon at bounding box center [60, 20] width 93 height 20
